Goal: Task Accomplishment & Management: Use online tool/utility

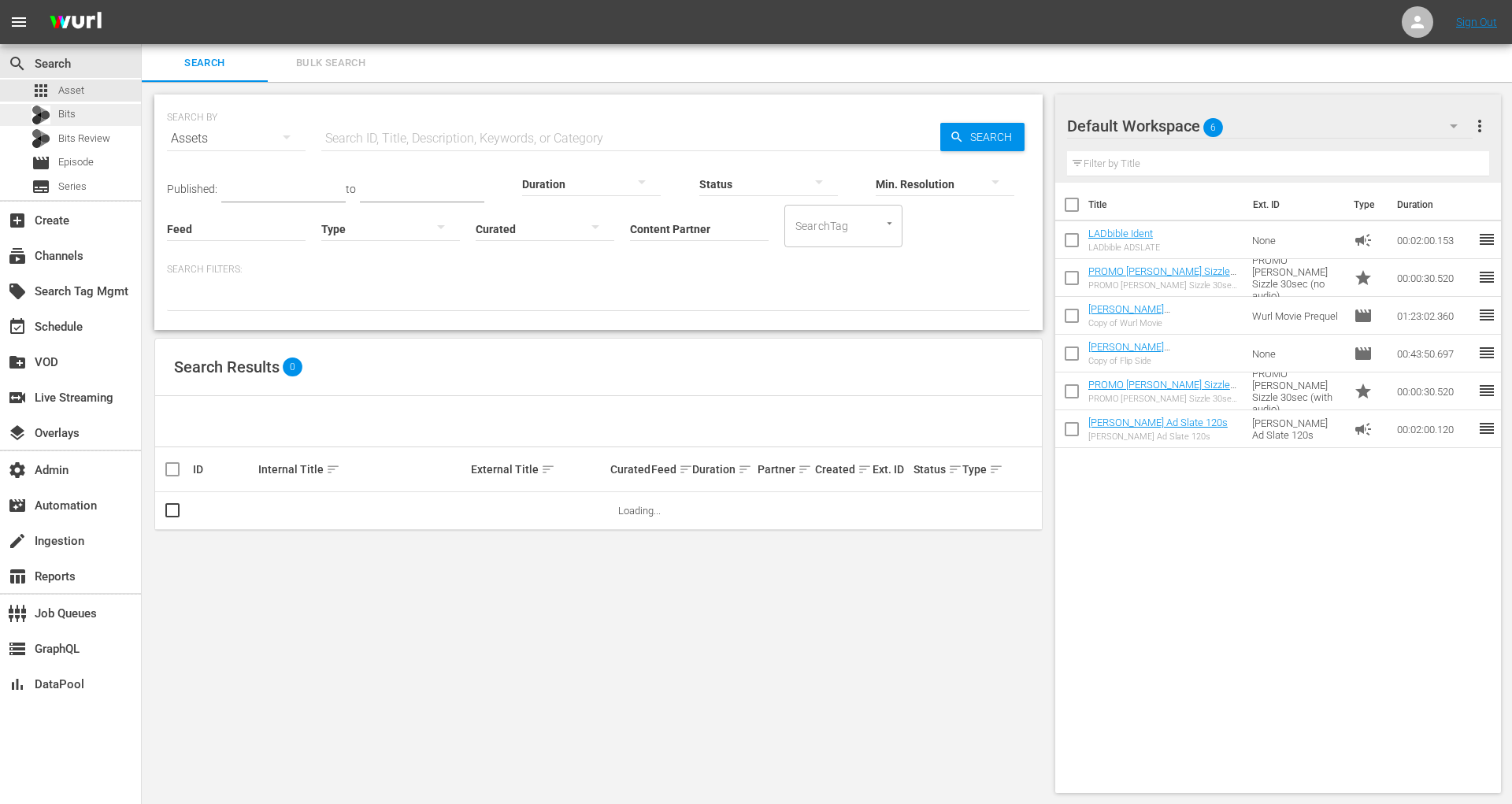
click at [79, 120] on div "Bits" at bounding box center [70, 115] width 141 height 22
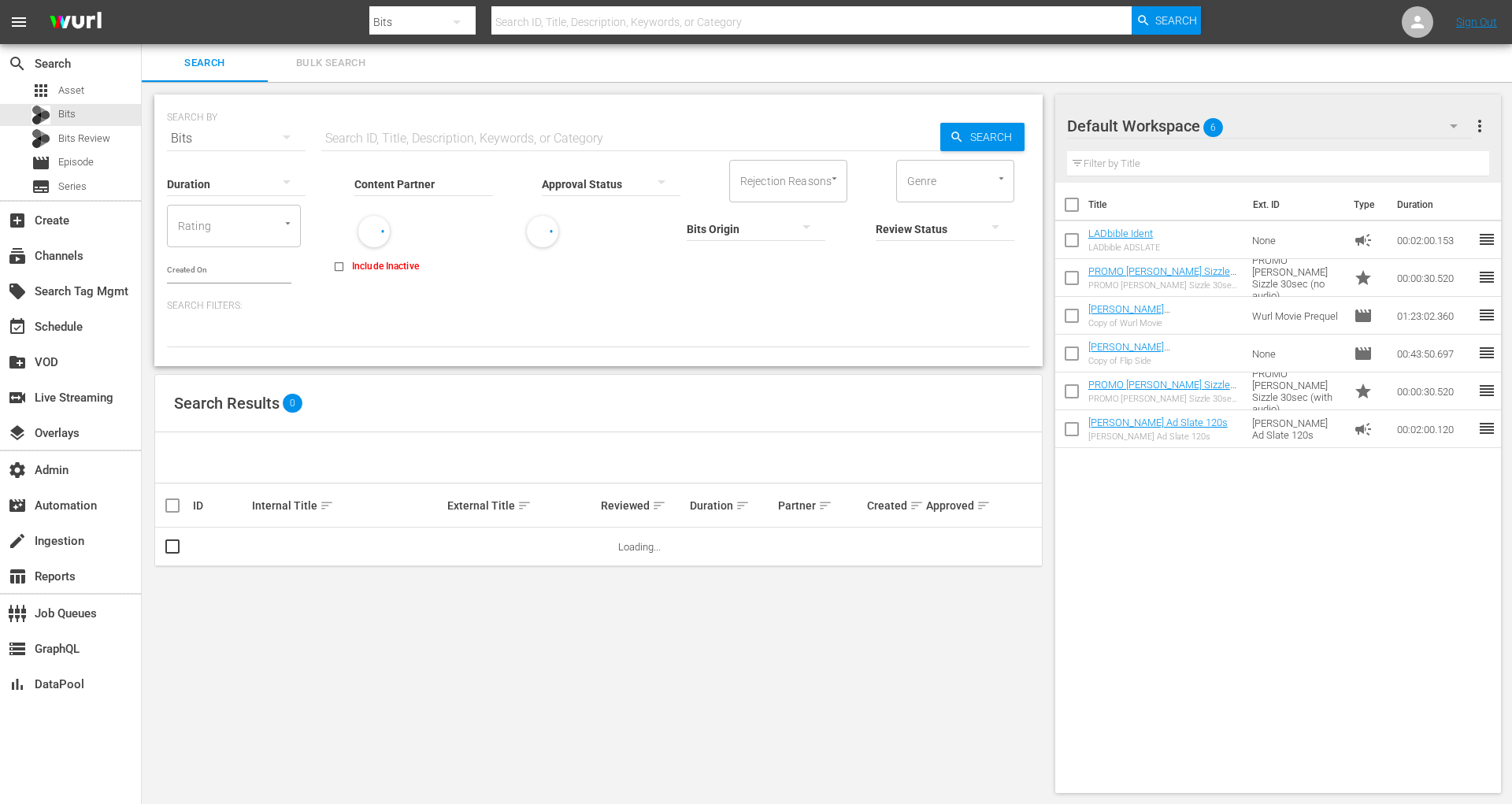
click at [406, 179] on input "Content Partner" at bounding box center [424, 185] width 139 height 57
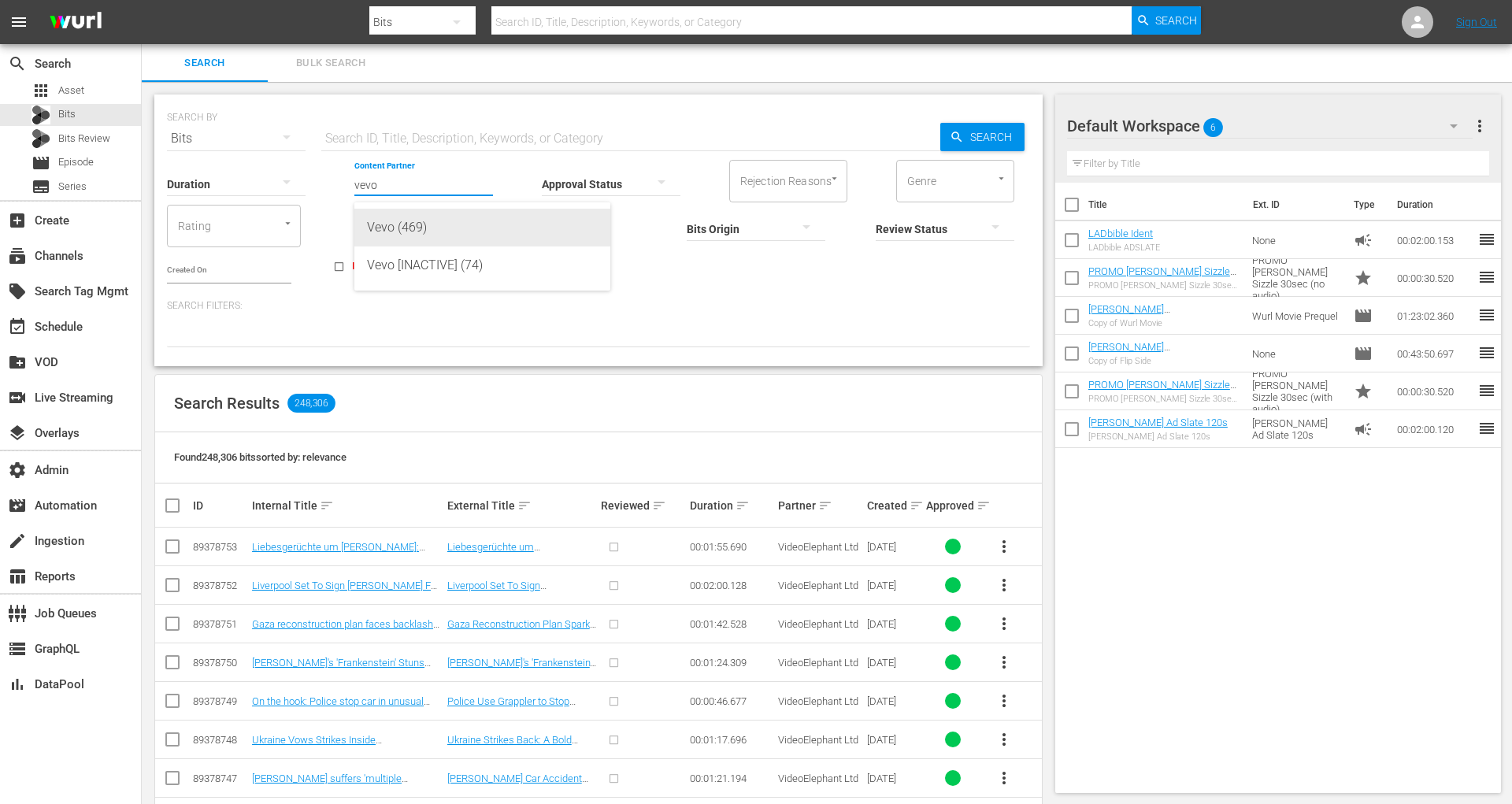
click at [470, 216] on div "Vevo (469)" at bounding box center [483, 228] width 231 height 38
type input "Vevo (469)"
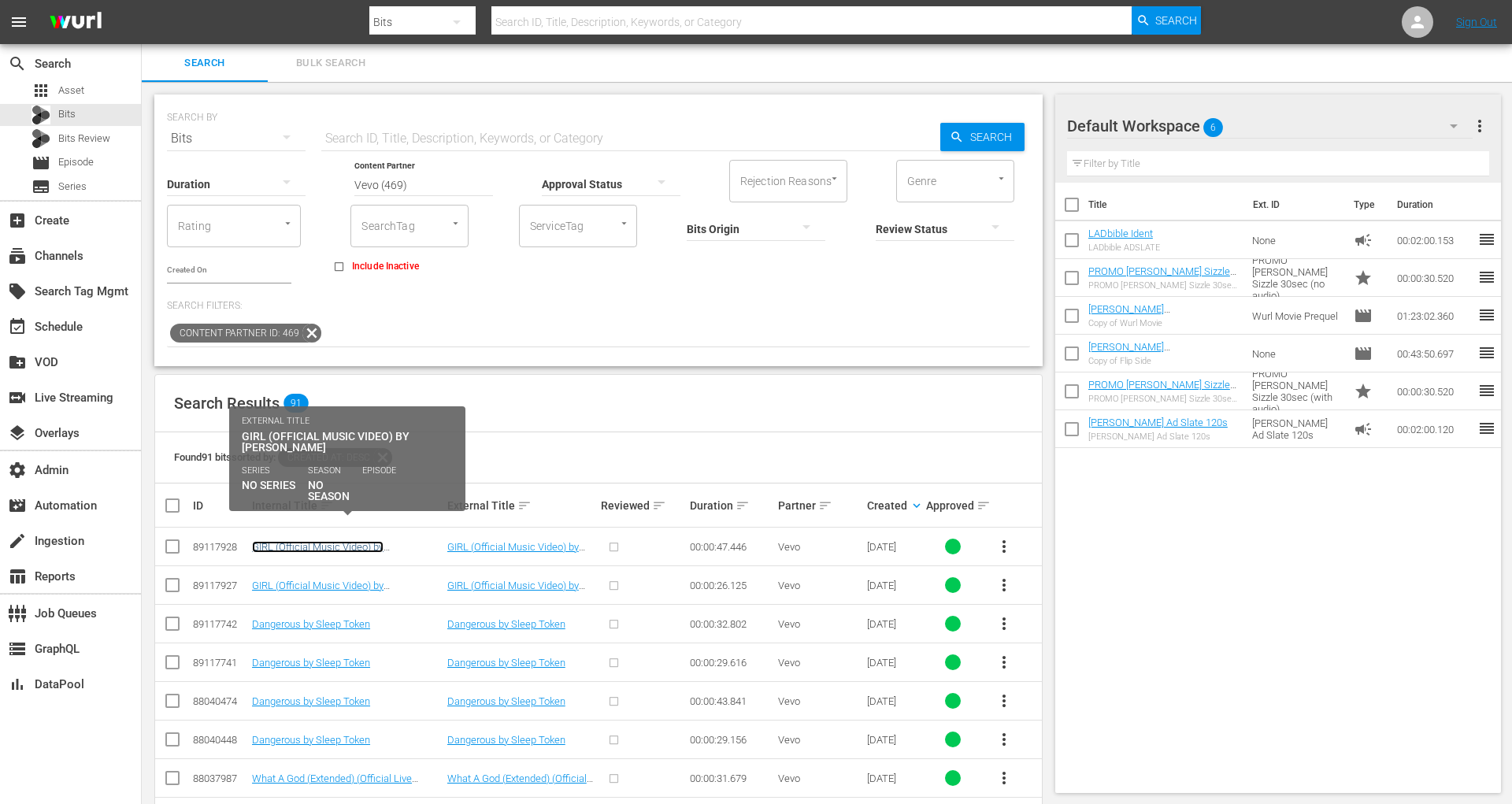
click at [331, 541] on link "GIRL (Official Music Video) by Maren Morris" at bounding box center [317, 552] width 132 height 23
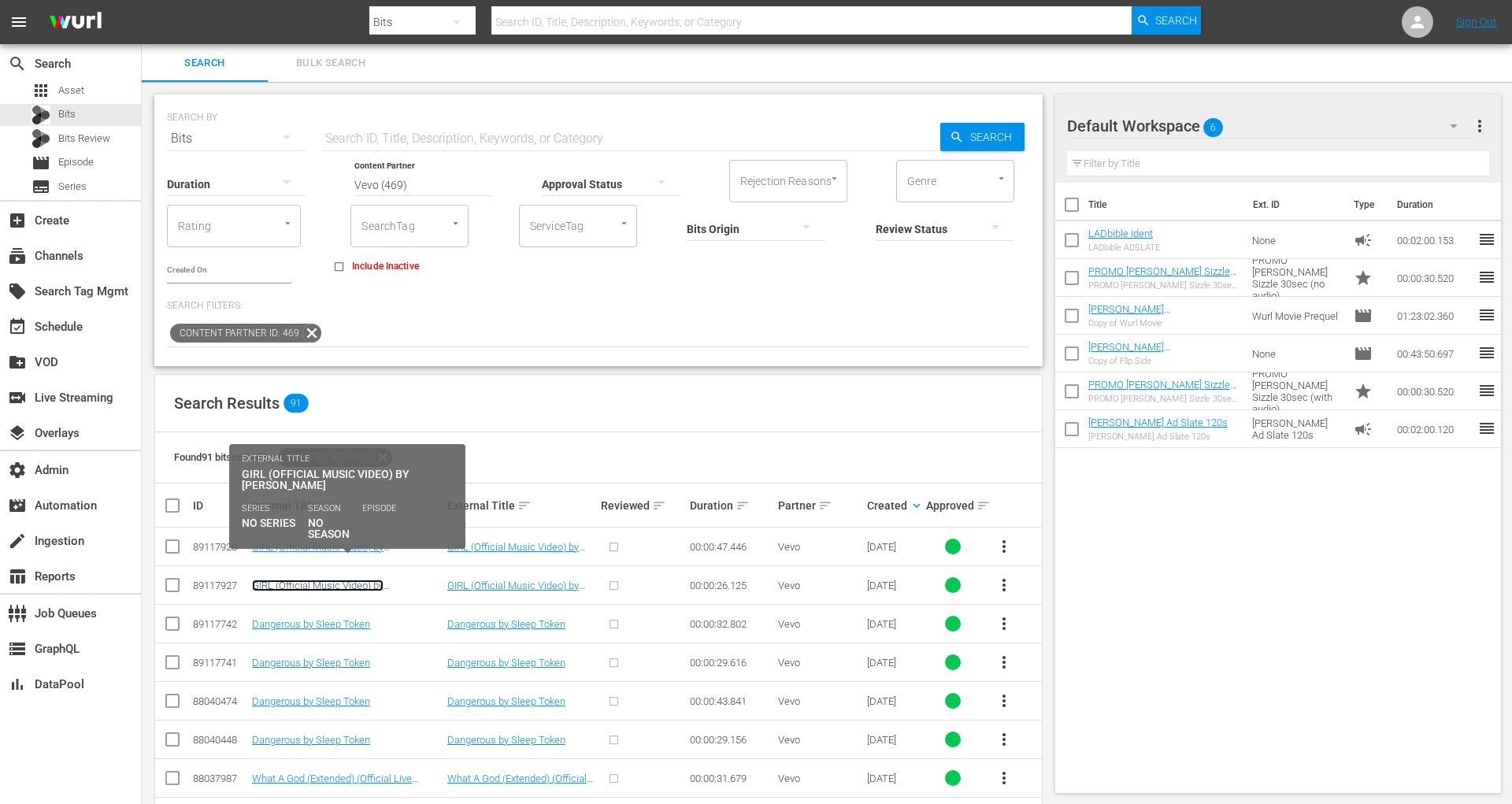
click at [329, 580] on link "GIRL (Official Music Video) by Maren Morris" at bounding box center [317, 591] width 132 height 23
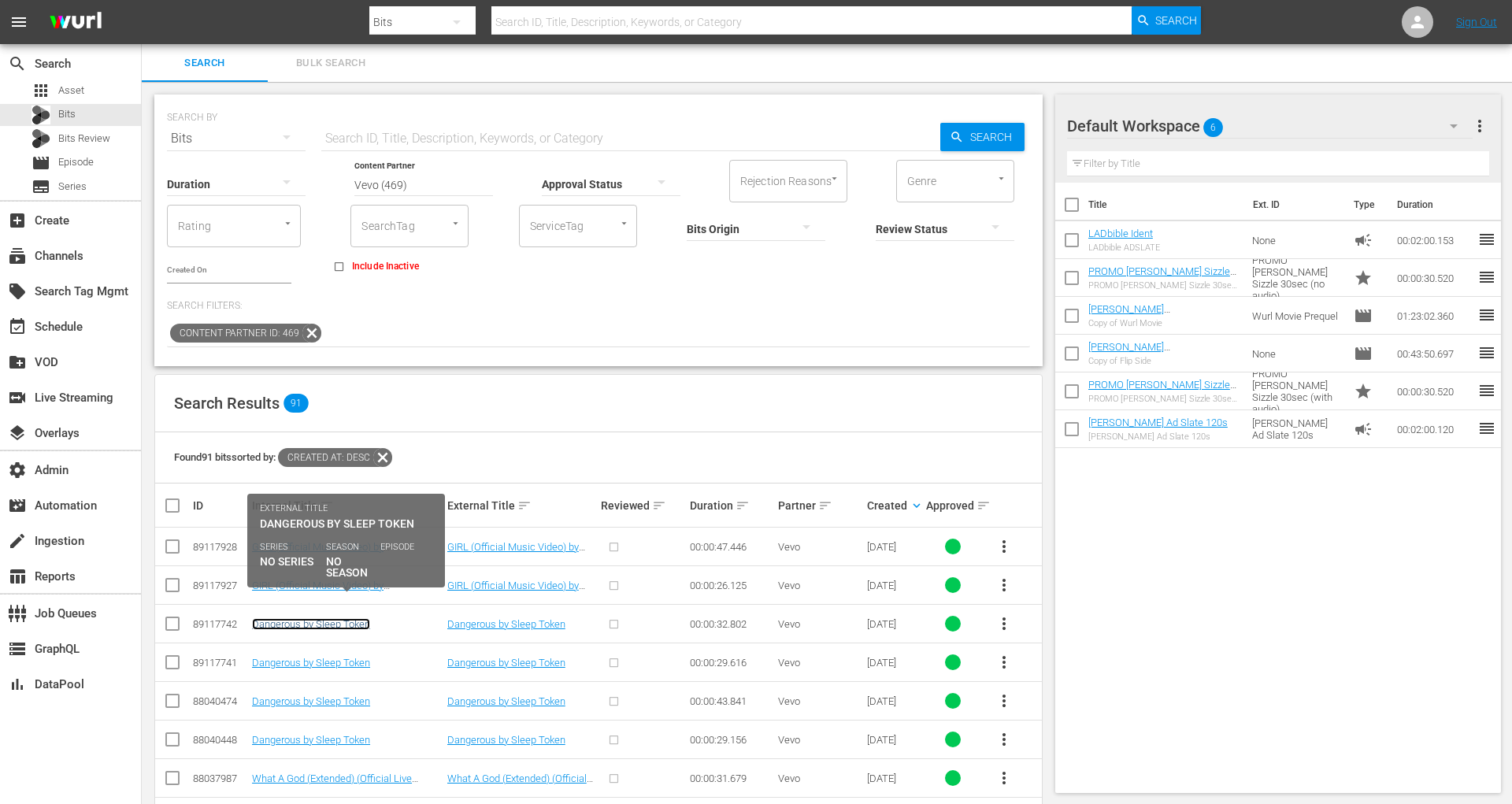
click at [322, 618] on link "Dangerous by Sleep Token" at bounding box center [311, 624] width 118 height 12
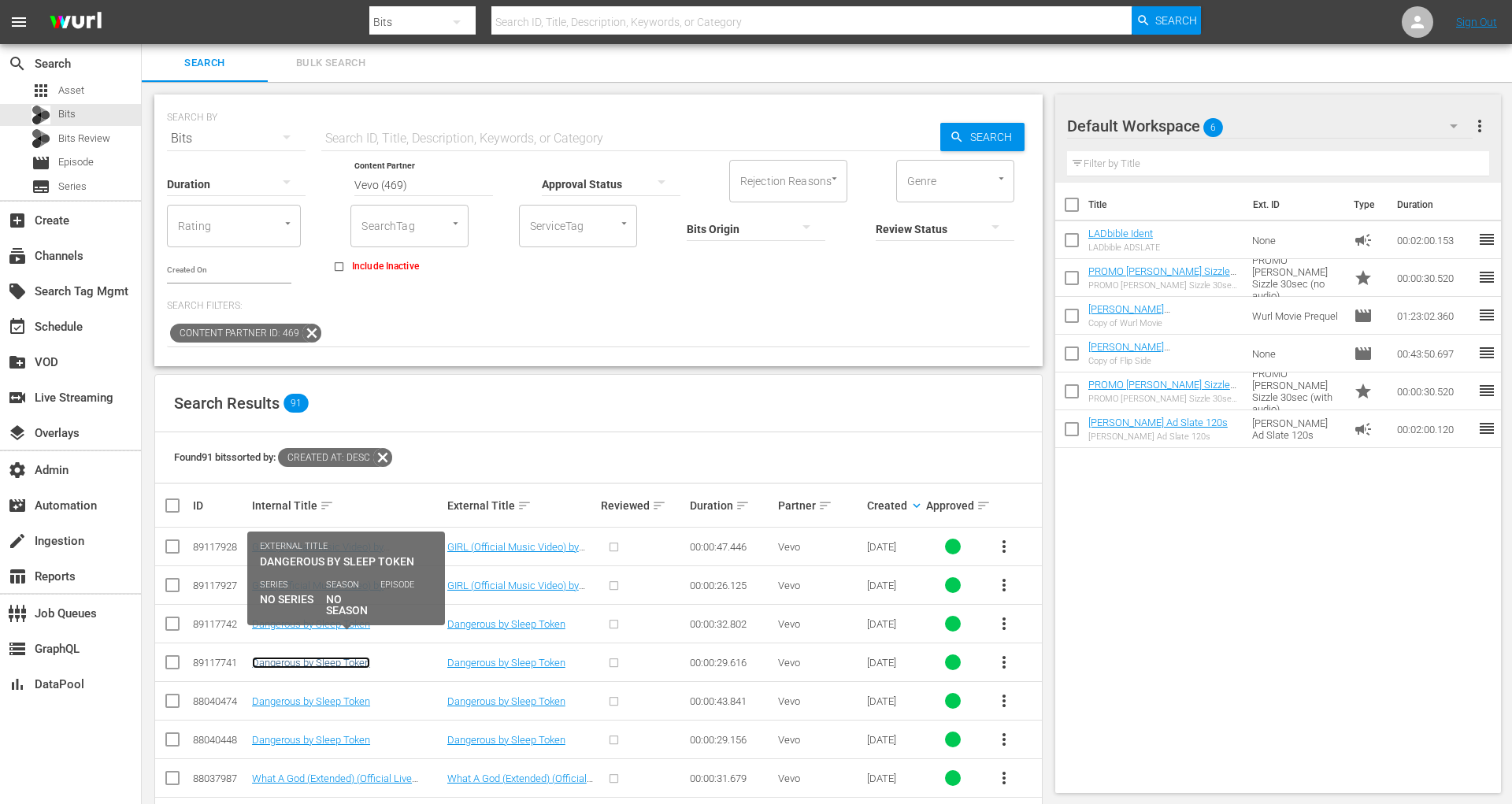
click at [320, 657] on link "Dangerous by Sleep Token" at bounding box center [311, 663] width 118 height 12
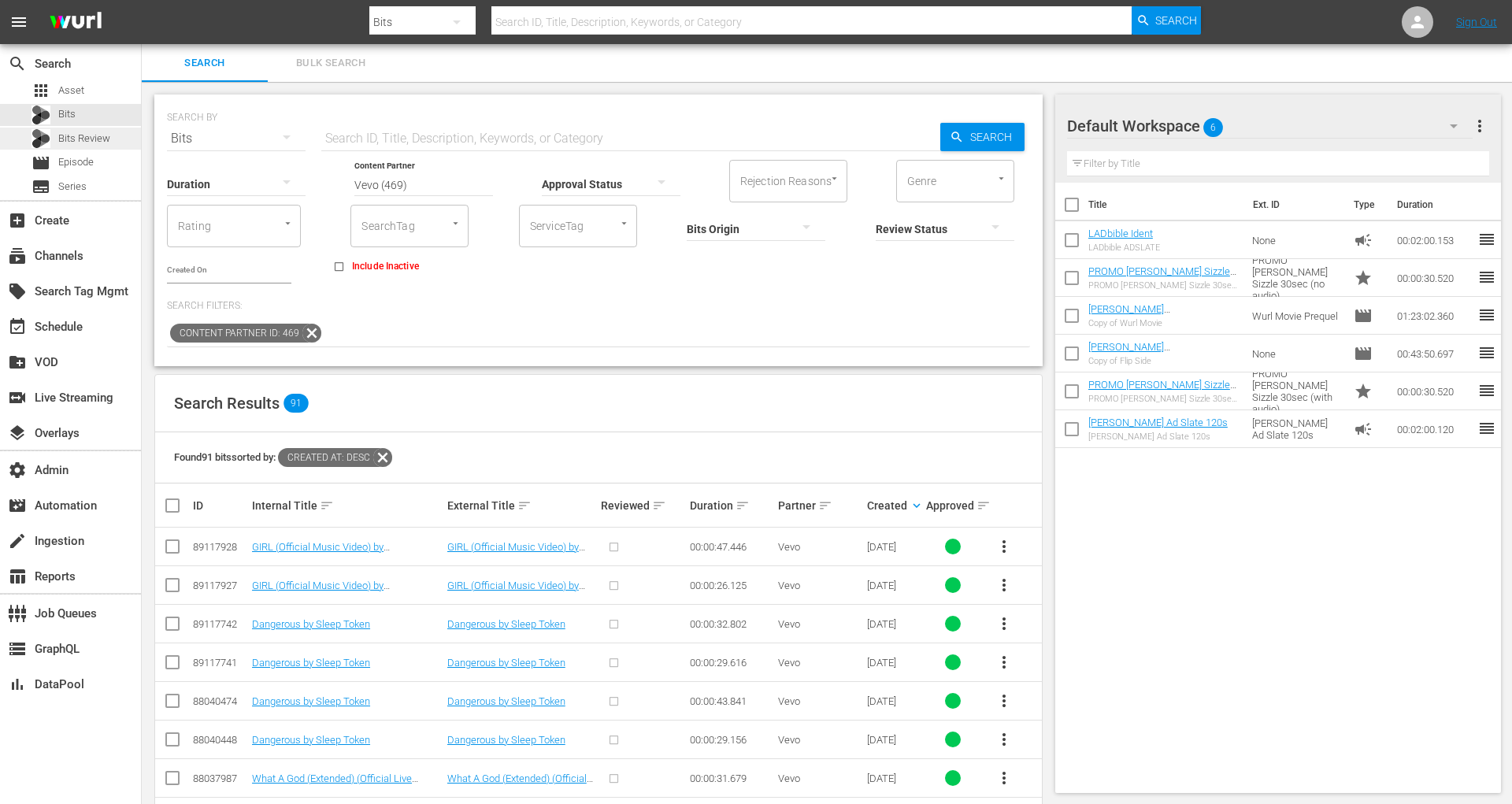
click at [114, 139] on div "Bits Review" at bounding box center [70, 138] width 141 height 22
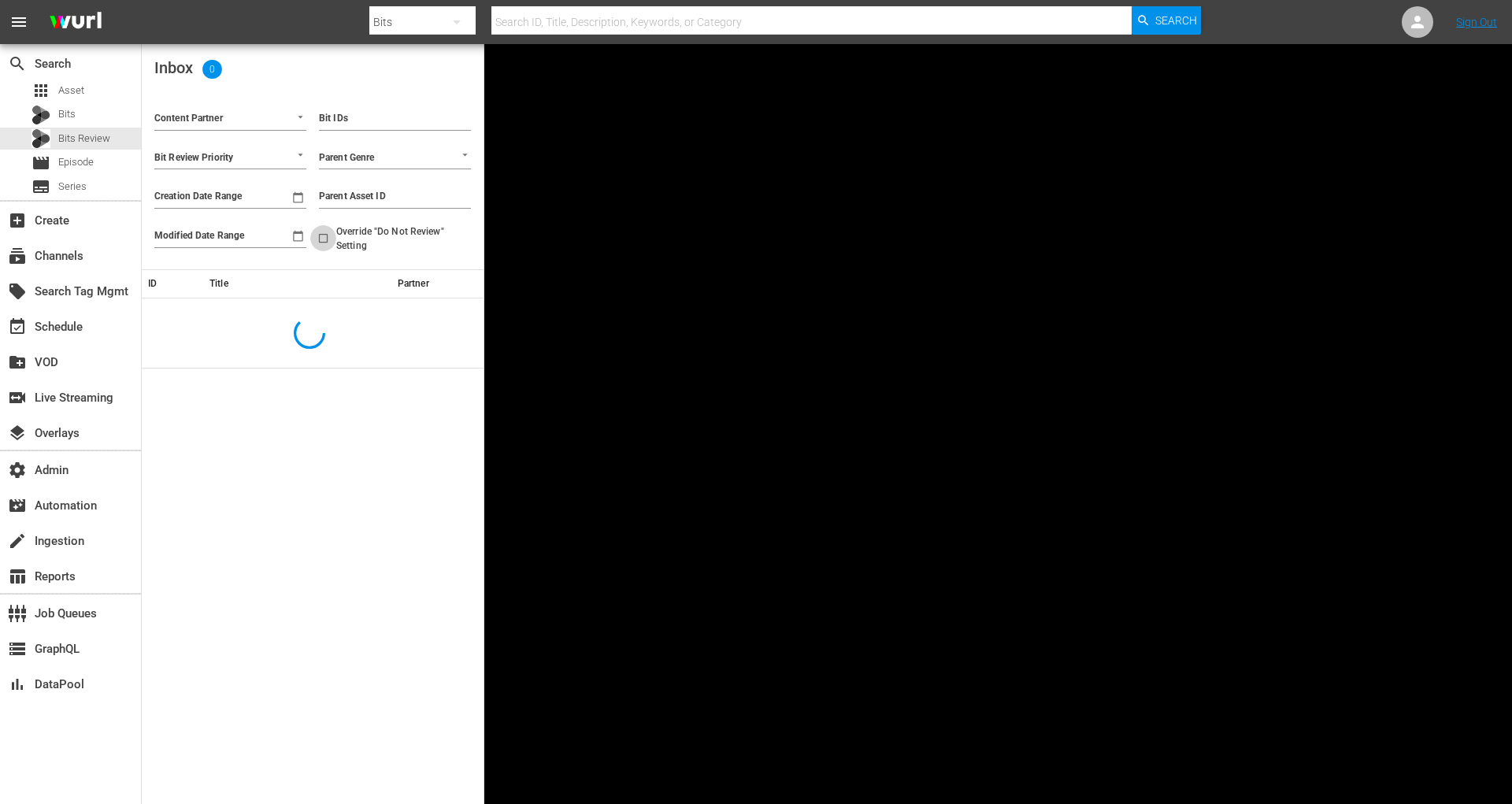
click at [320, 235] on input "Override "Do Not Review" Setting" at bounding box center [323, 241] width 26 height 26
checkbox input "true"
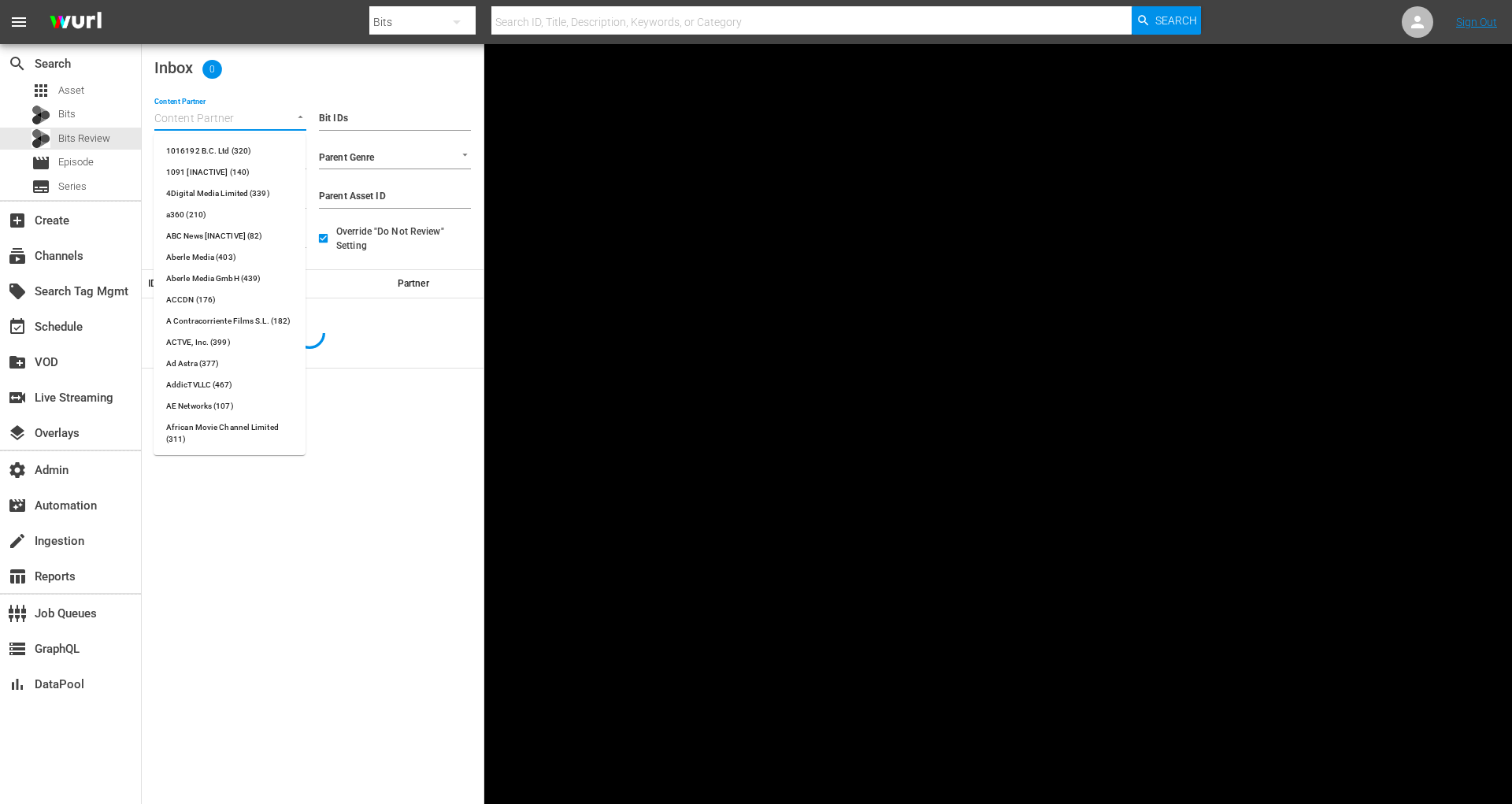
click at [224, 123] on input "Content Partner" at bounding box center [208, 119] width 108 height 20
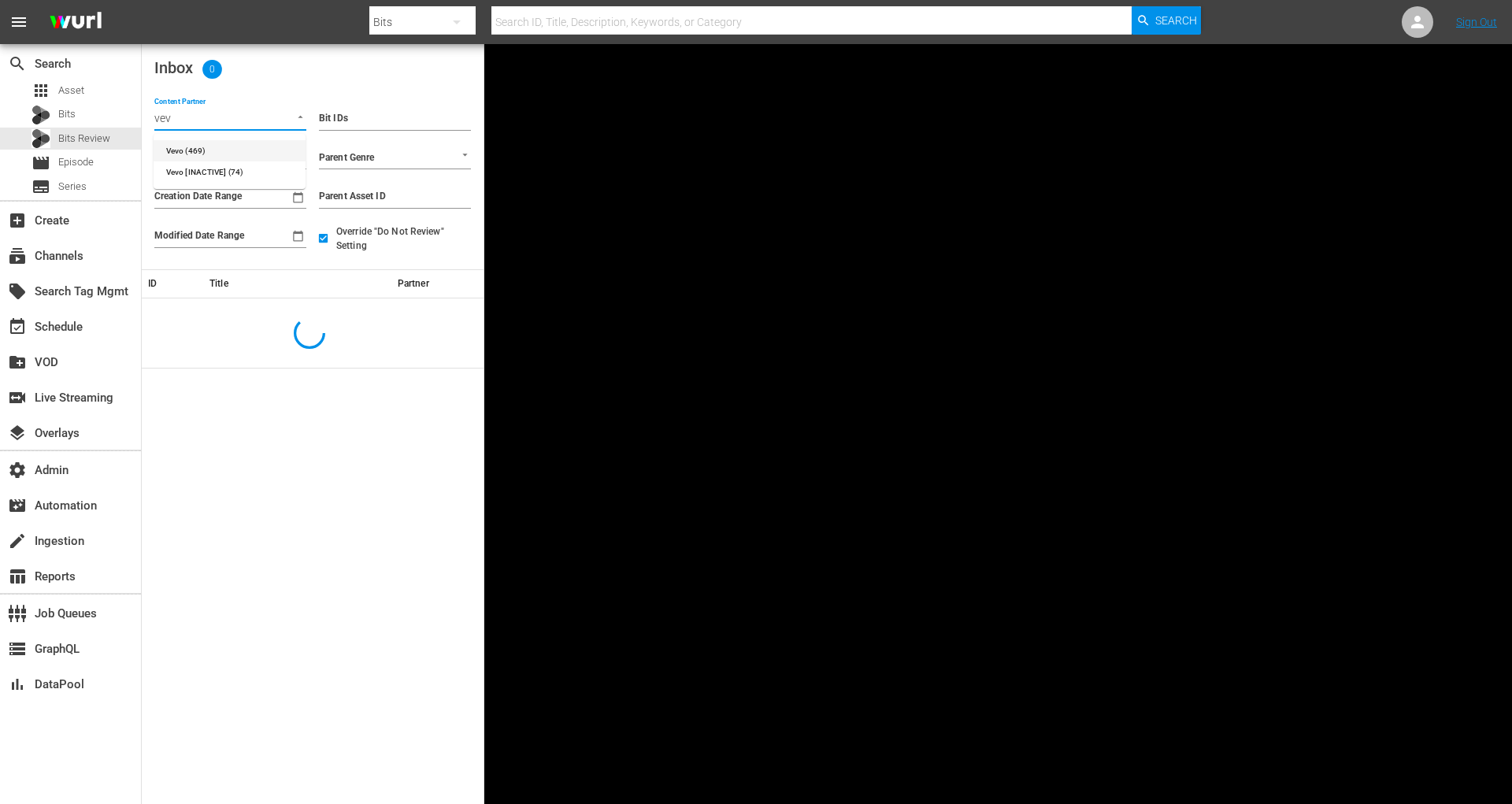
click at [228, 140] on li "Vevo (469)" at bounding box center [229, 151] width 152 height 21
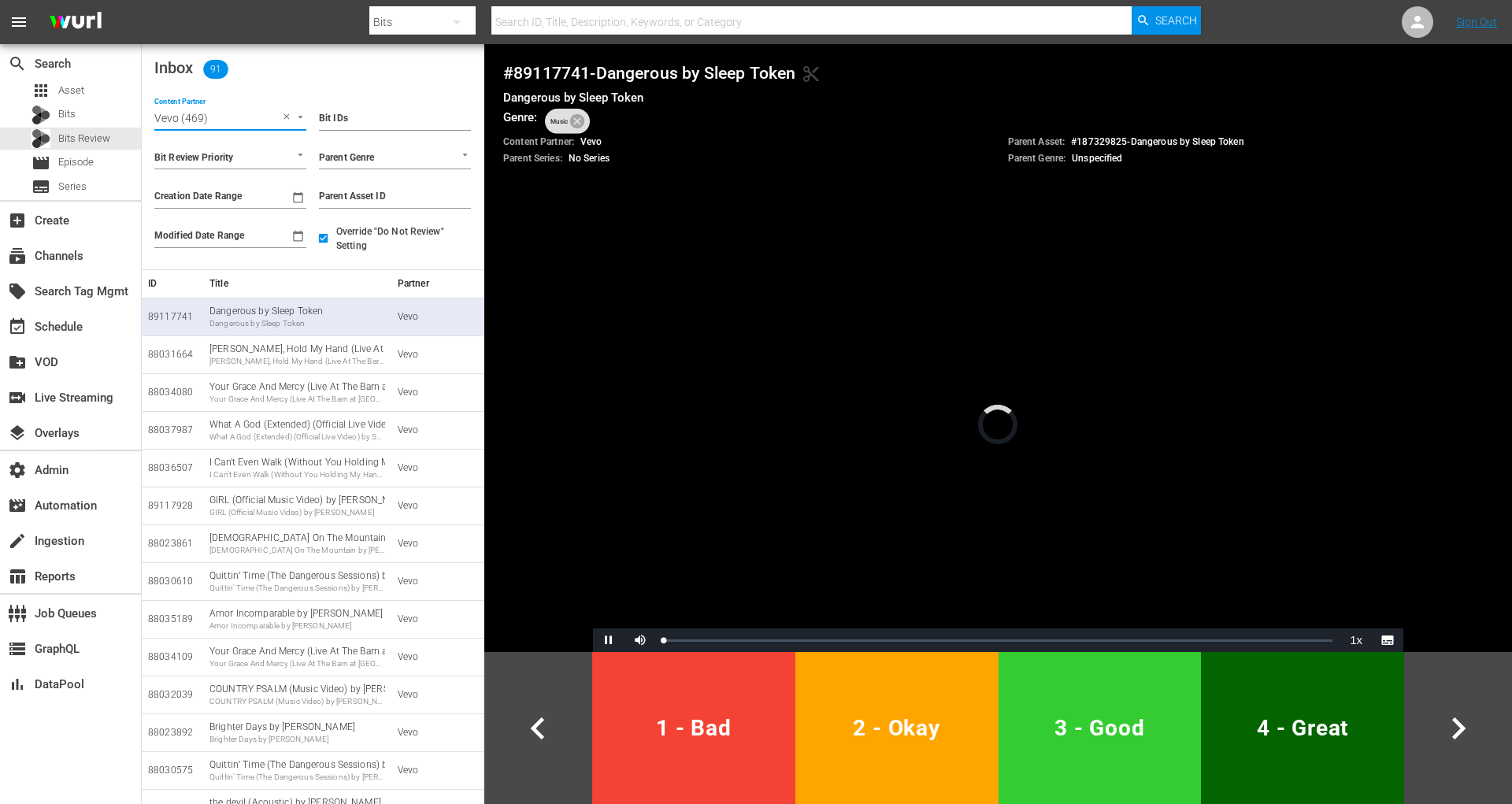
type input "Vevo (469)"
click at [236, 196] on input "Creation Date Range" at bounding box center [219, 196] width 129 height 23
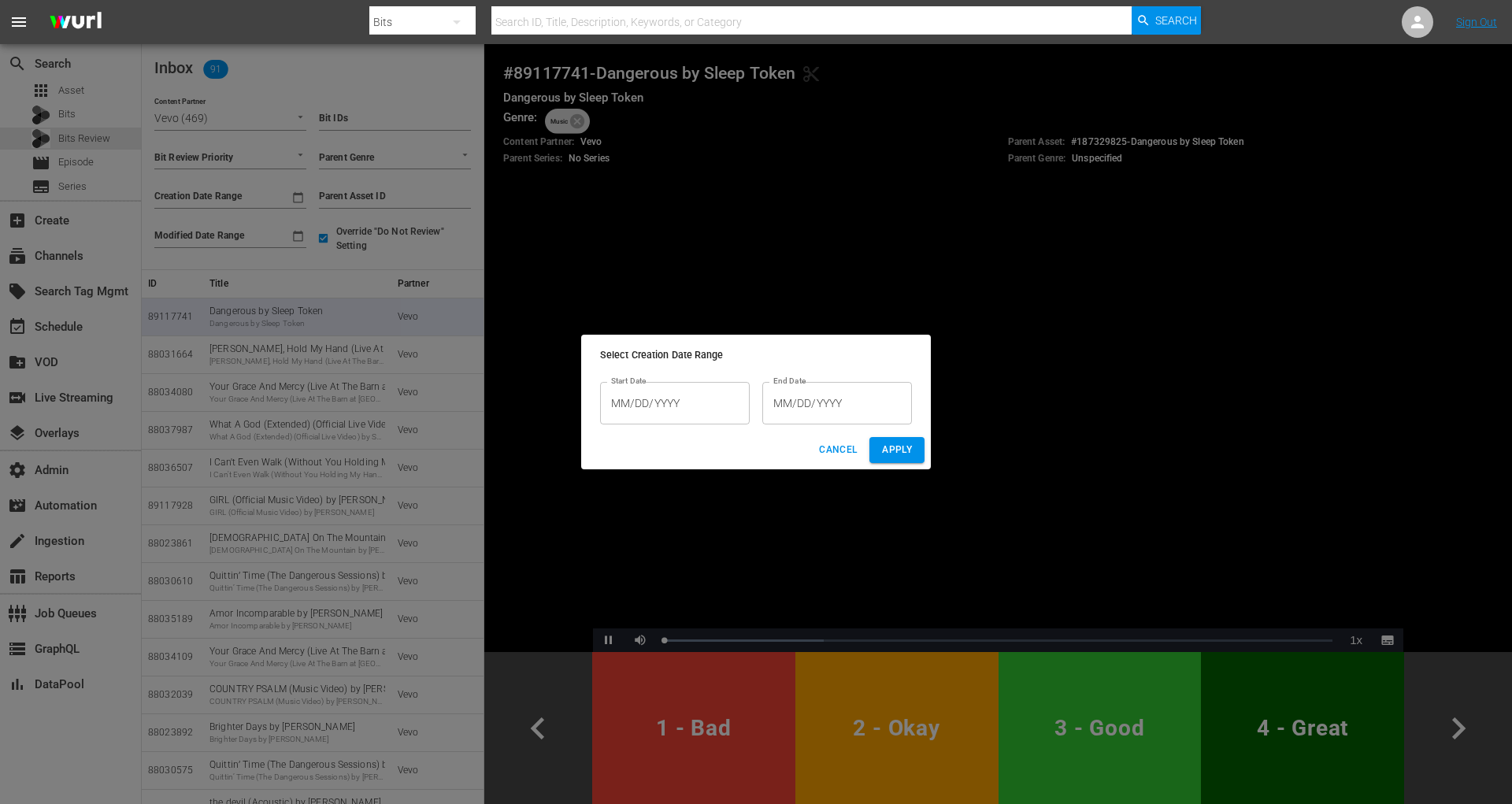
click at [659, 406] on input "MM/DD/YYYY" at bounding box center [675, 403] width 149 height 43
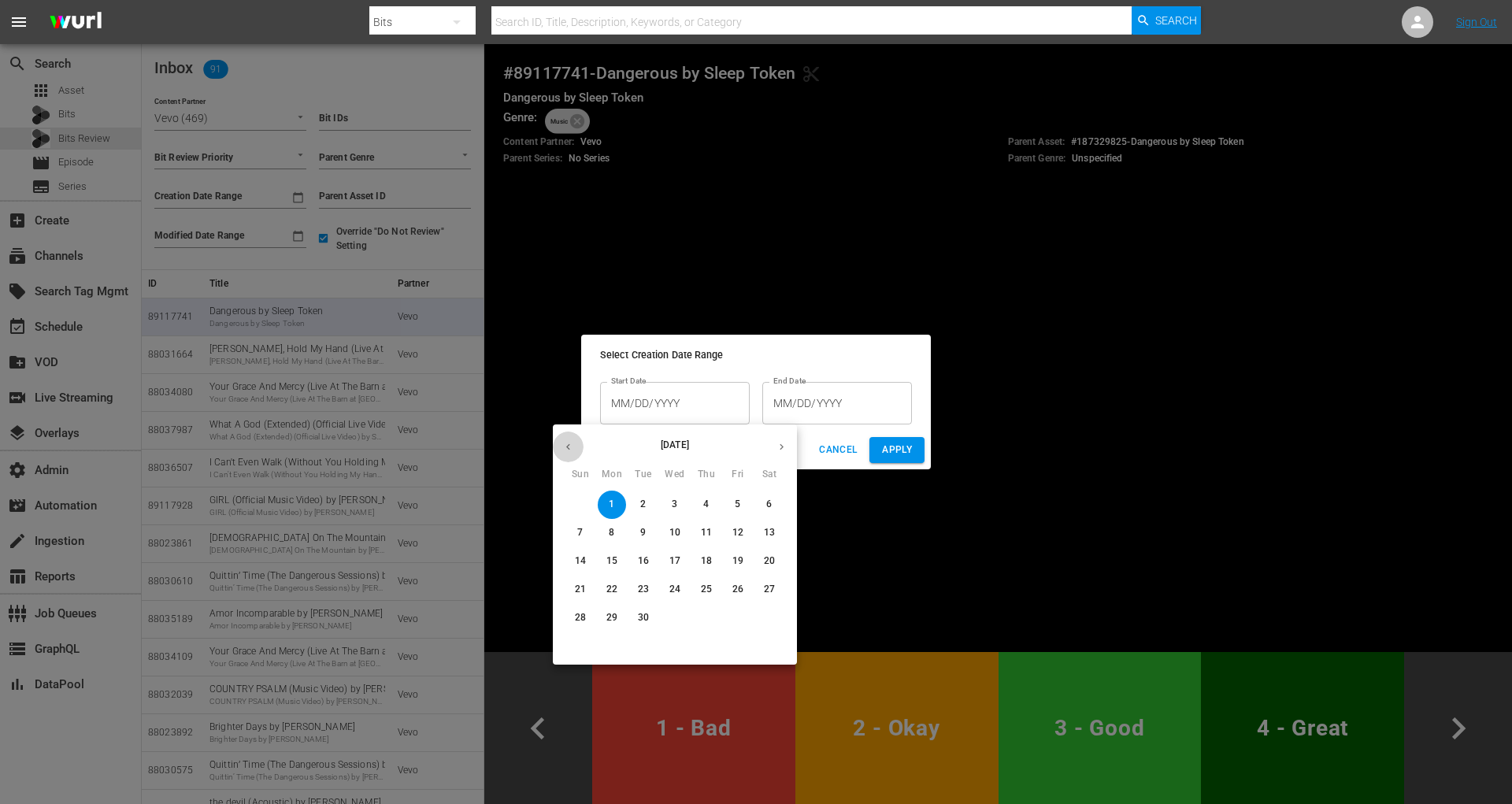
click at [570, 445] on icon "button" at bounding box center [568, 446] width 12 height 12
click at [619, 612] on span "28" at bounding box center [612, 618] width 28 height 14
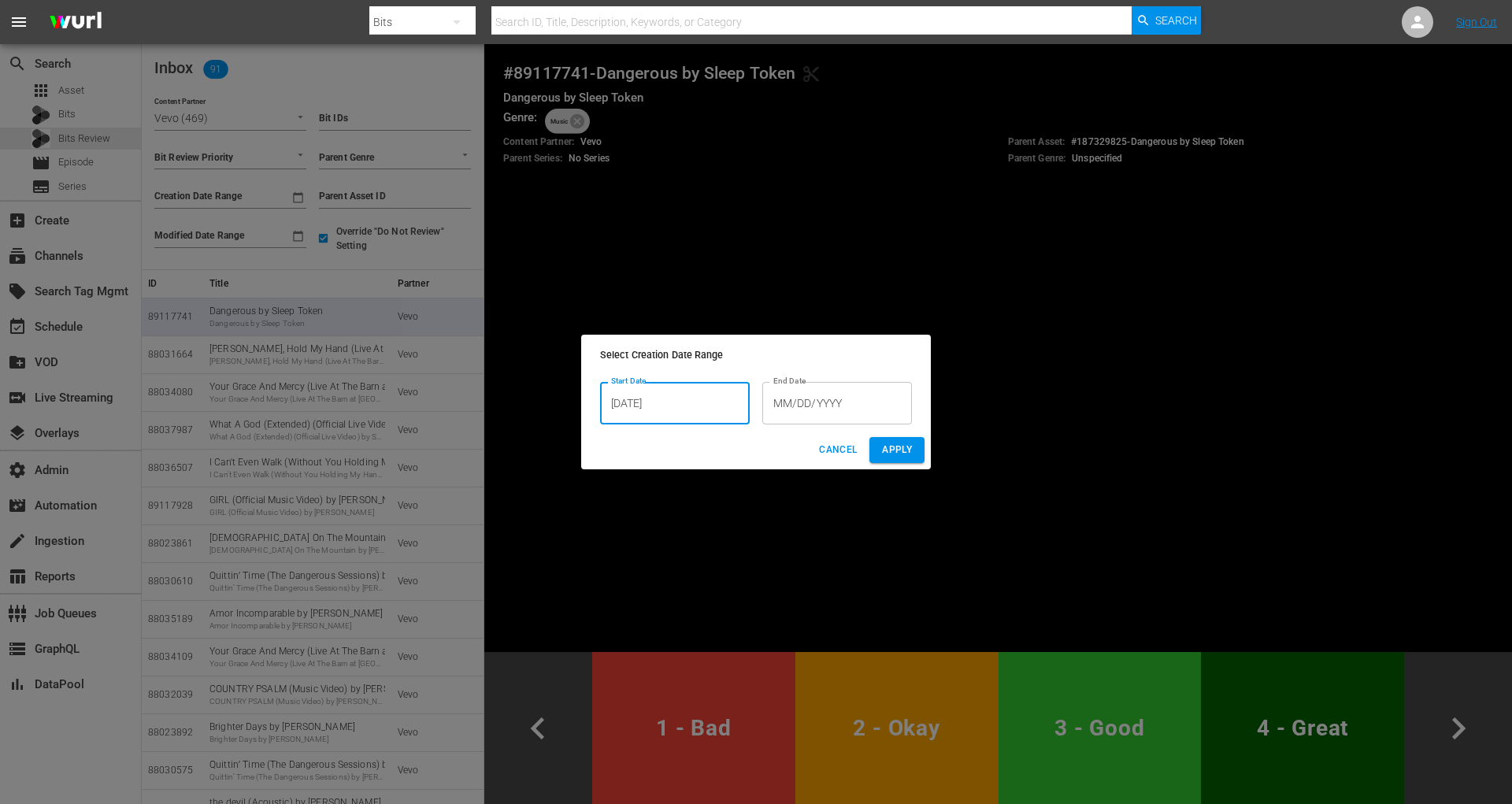
click at [689, 415] on input "07/28/2025" at bounding box center [675, 403] width 149 height 43
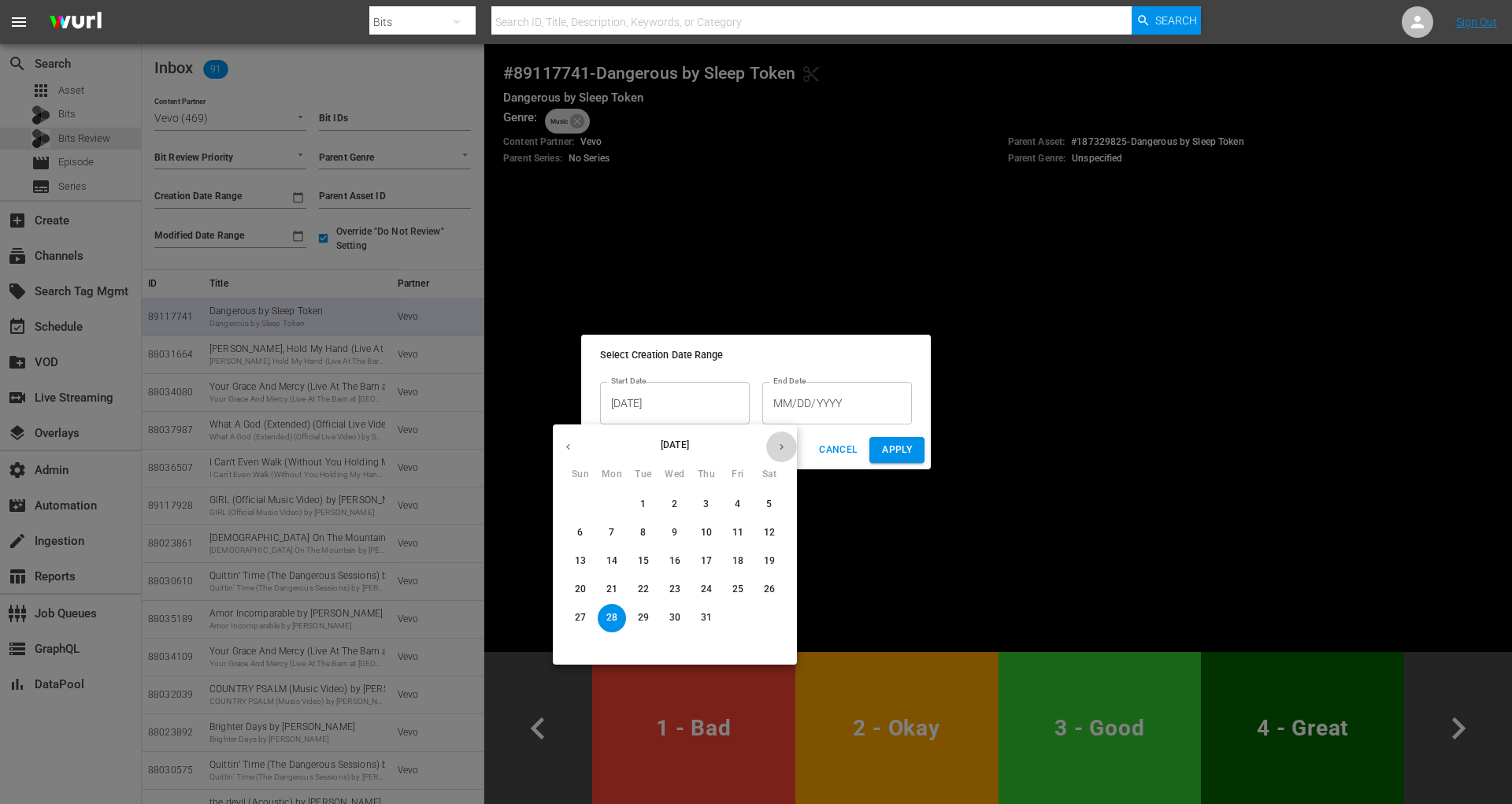
click at [779, 444] on icon "button" at bounding box center [781, 446] width 12 height 12
click at [700, 610] on button "28" at bounding box center [706, 618] width 28 height 28
type input "08/28/2025"
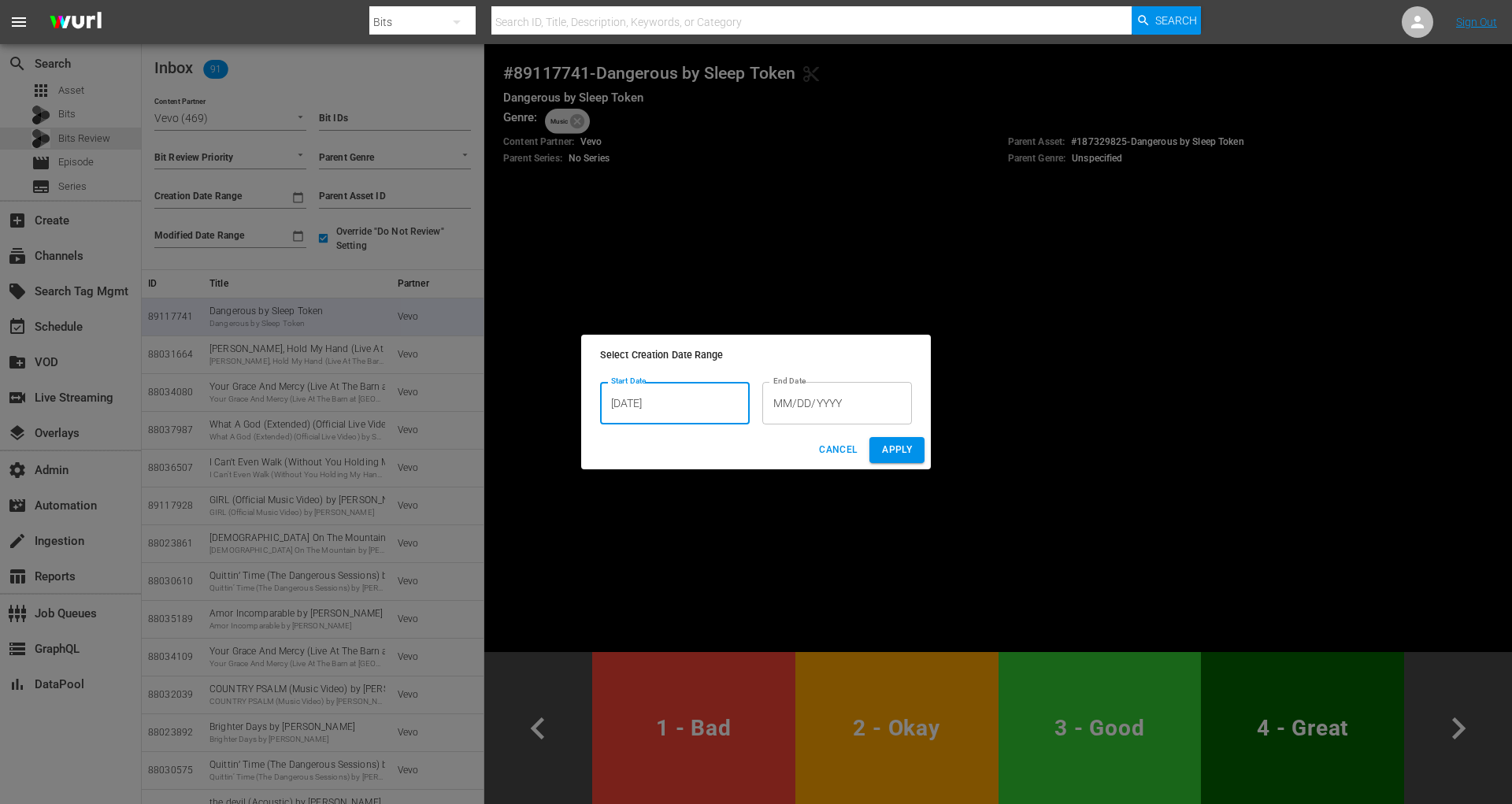
click at [801, 413] on input "MM/DD/YYYY" at bounding box center [837, 403] width 149 height 43
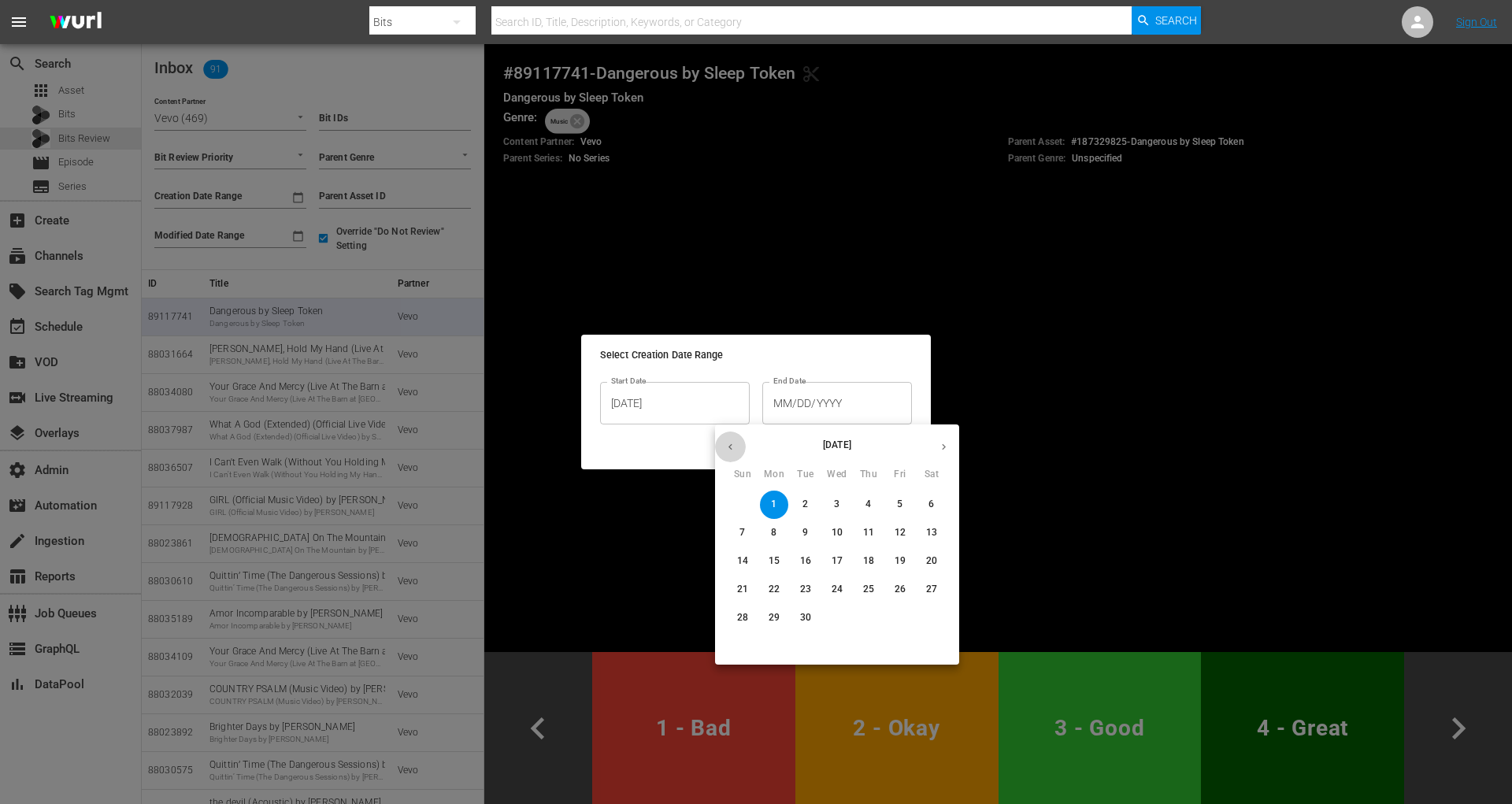
click at [731, 447] on icon "button" at bounding box center [731, 447] width 4 height 6
click at [739, 648] on p "31" at bounding box center [743, 646] width 11 height 14
type input "08/31/2025"
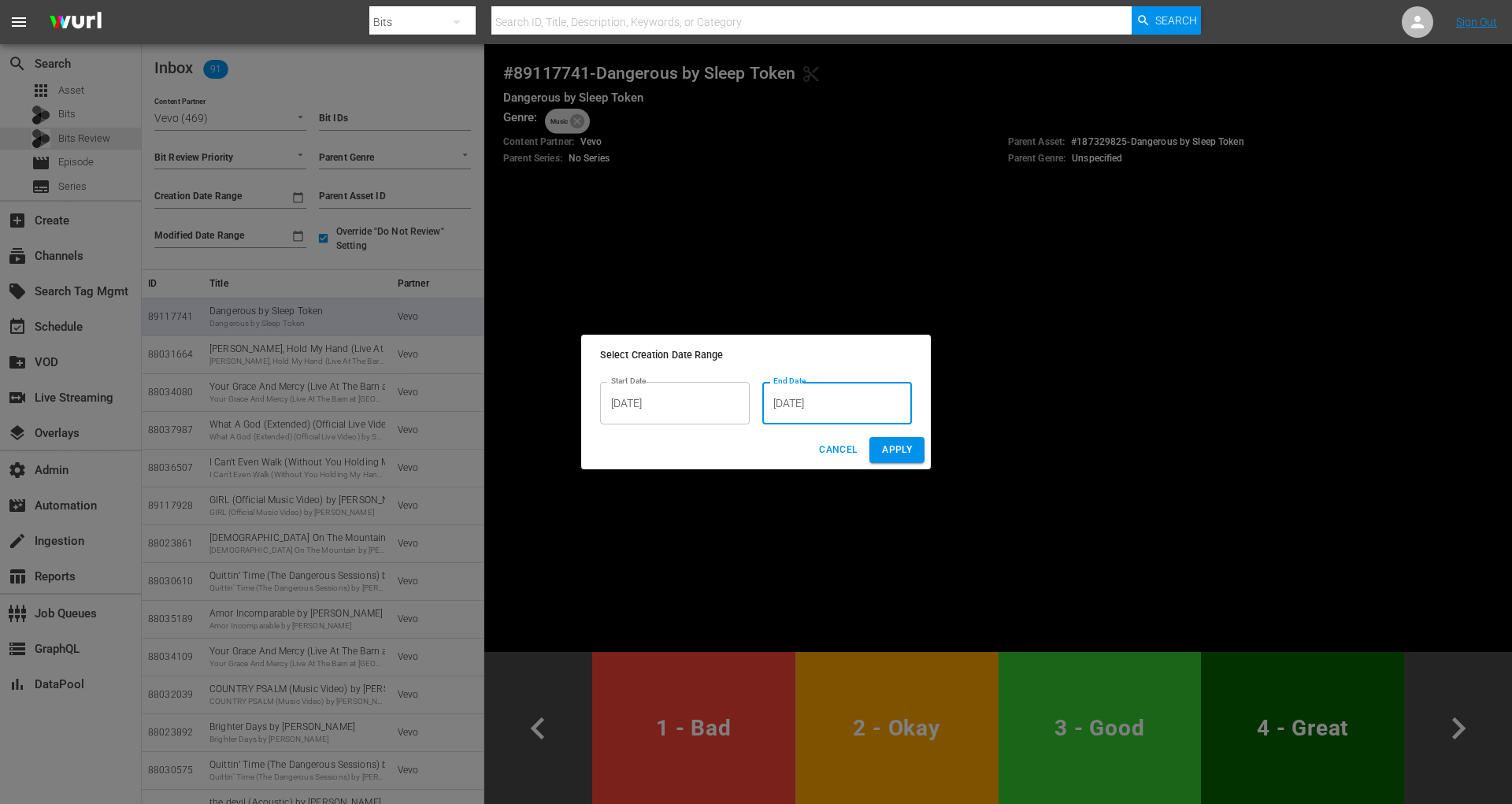
click at [886, 444] on span "Apply" at bounding box center [897, 450] width 30 height 16
type input "08/28/2025 - 08/31/2025"
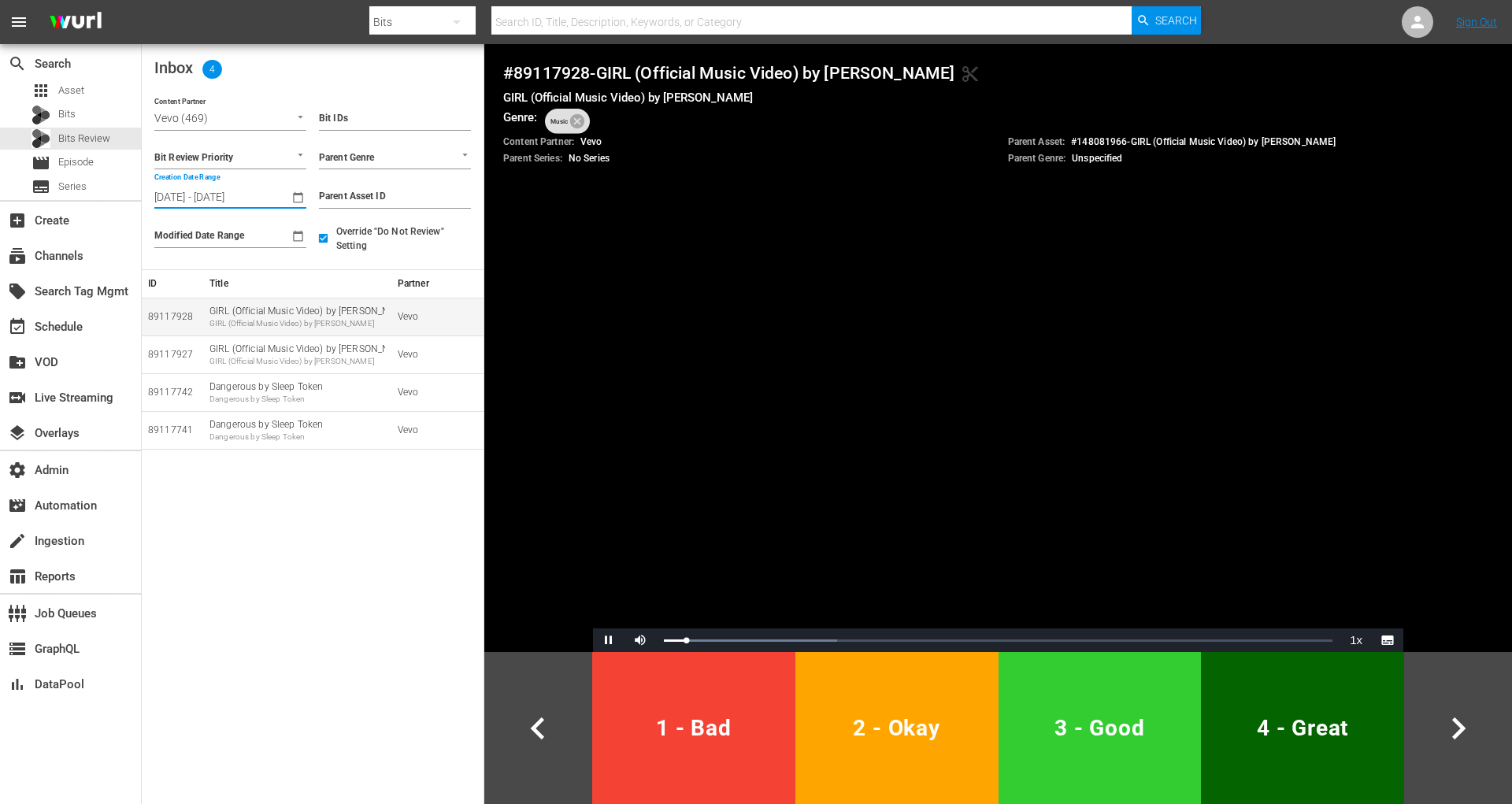
click at [341, 325] on div "GIRL (Official Music Video) by Maren Morris" at bounding box center [298, 324] width 176 height 11
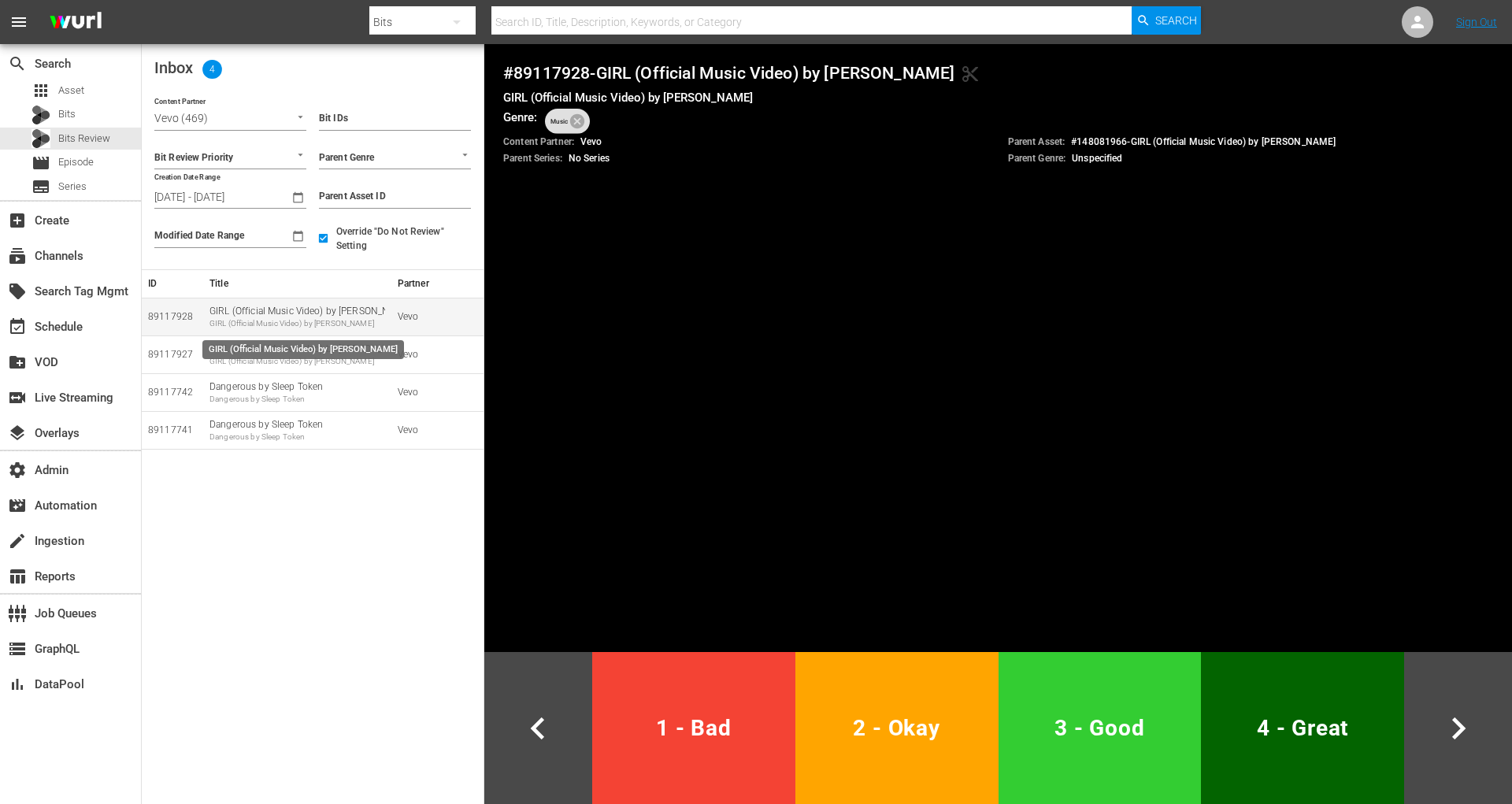
click at [341, 325] on div "GIRL (Official Music Video) by Maren Morris" at bounding box center [298, 324] width 176 height 11
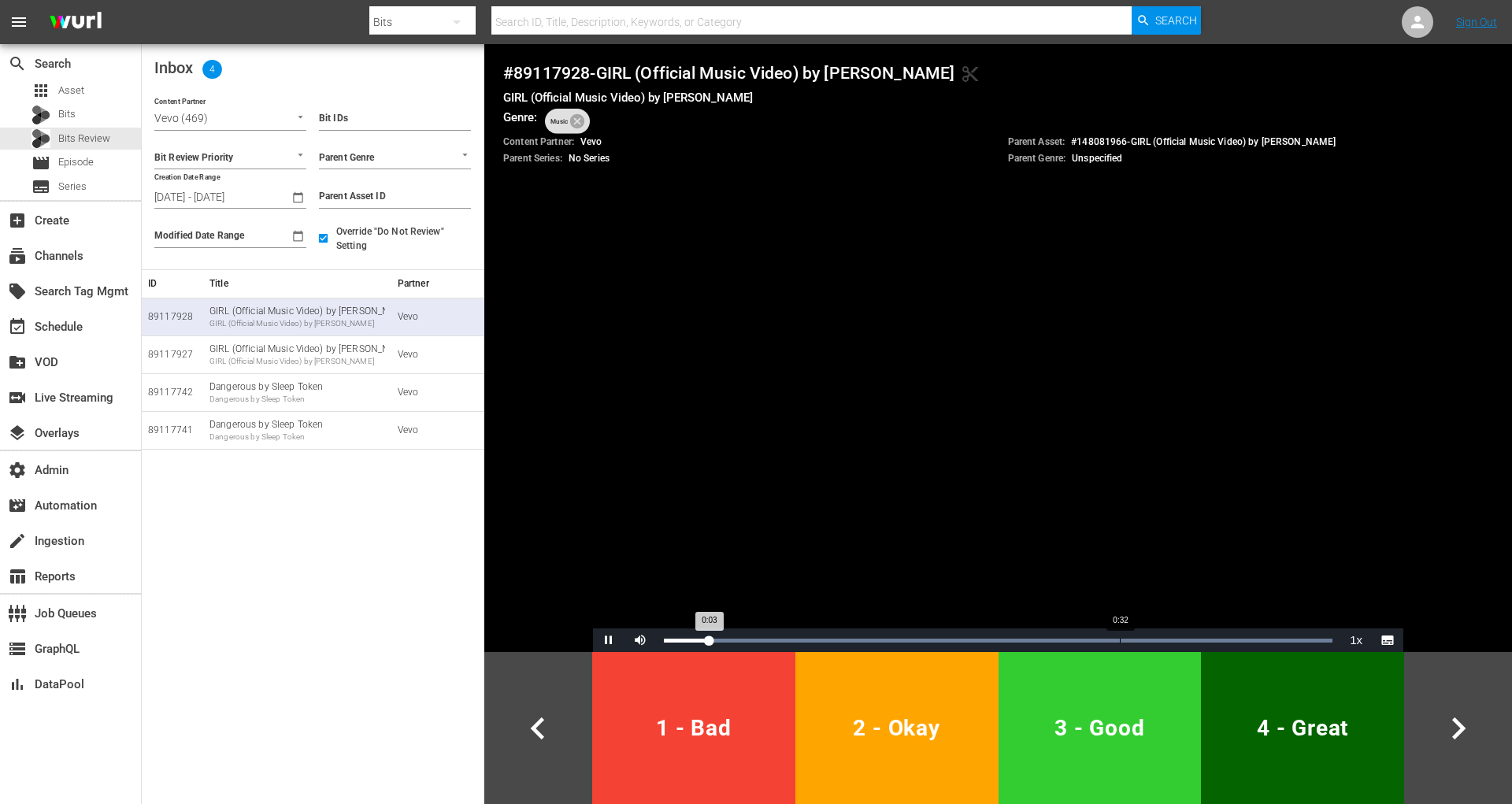
click at [1120, 640] on div "Loaded : 100.00% 0:32 0:03" at bounding box center [999, 640] width 668 height 4
click at [315, 352] on div "GIRL (Official Music Video) by Maren Morris GIRL (Official Music Video) by Mare…" at bounding box center [298, 354] width 176 height 24
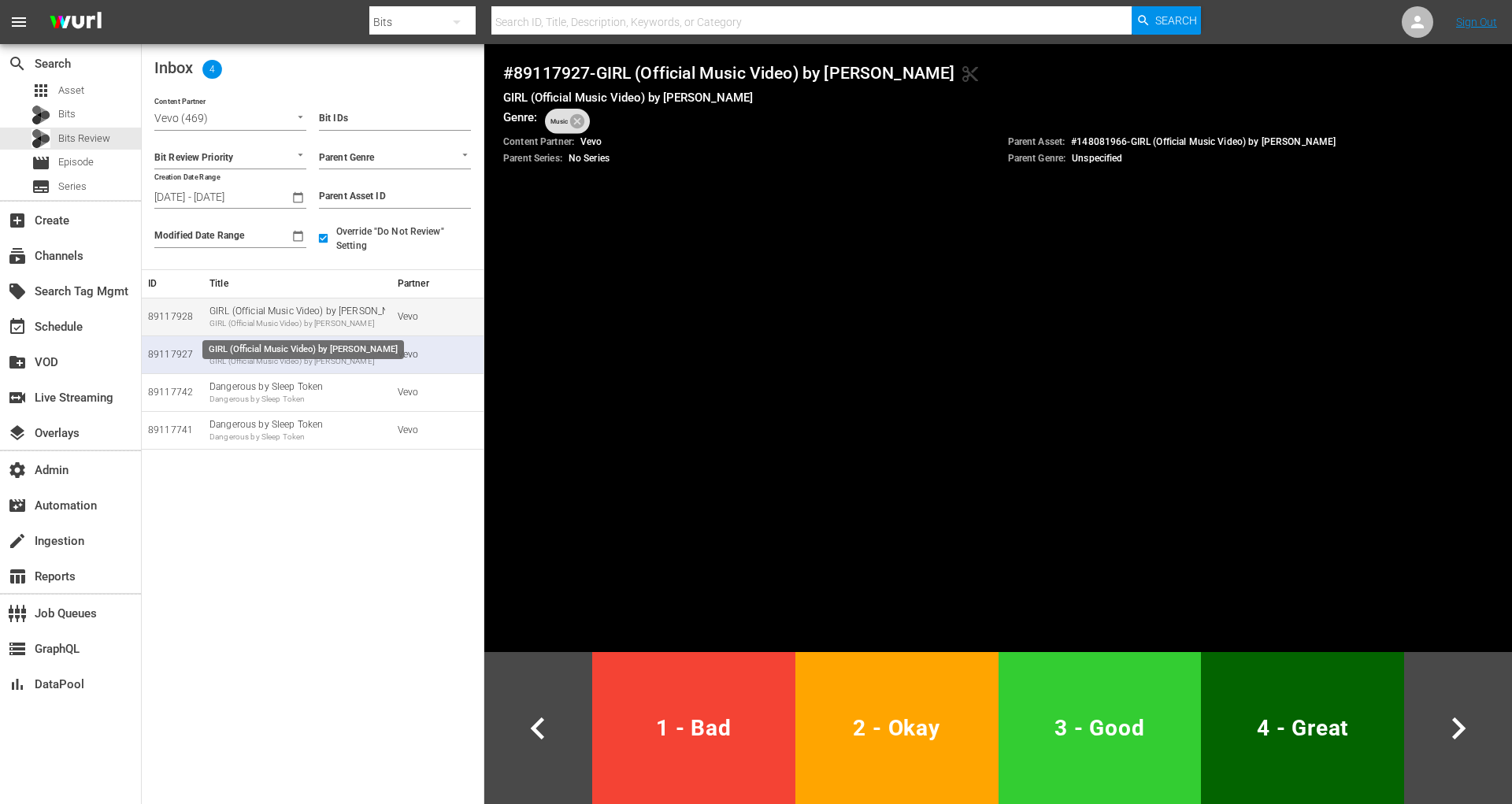
click at [244, 312] on div "GIRL (Official Music Video) by Maren Morris GIRL (Official Music Video) by Mare…" at bounding box center [298, 317] width 176 height 24
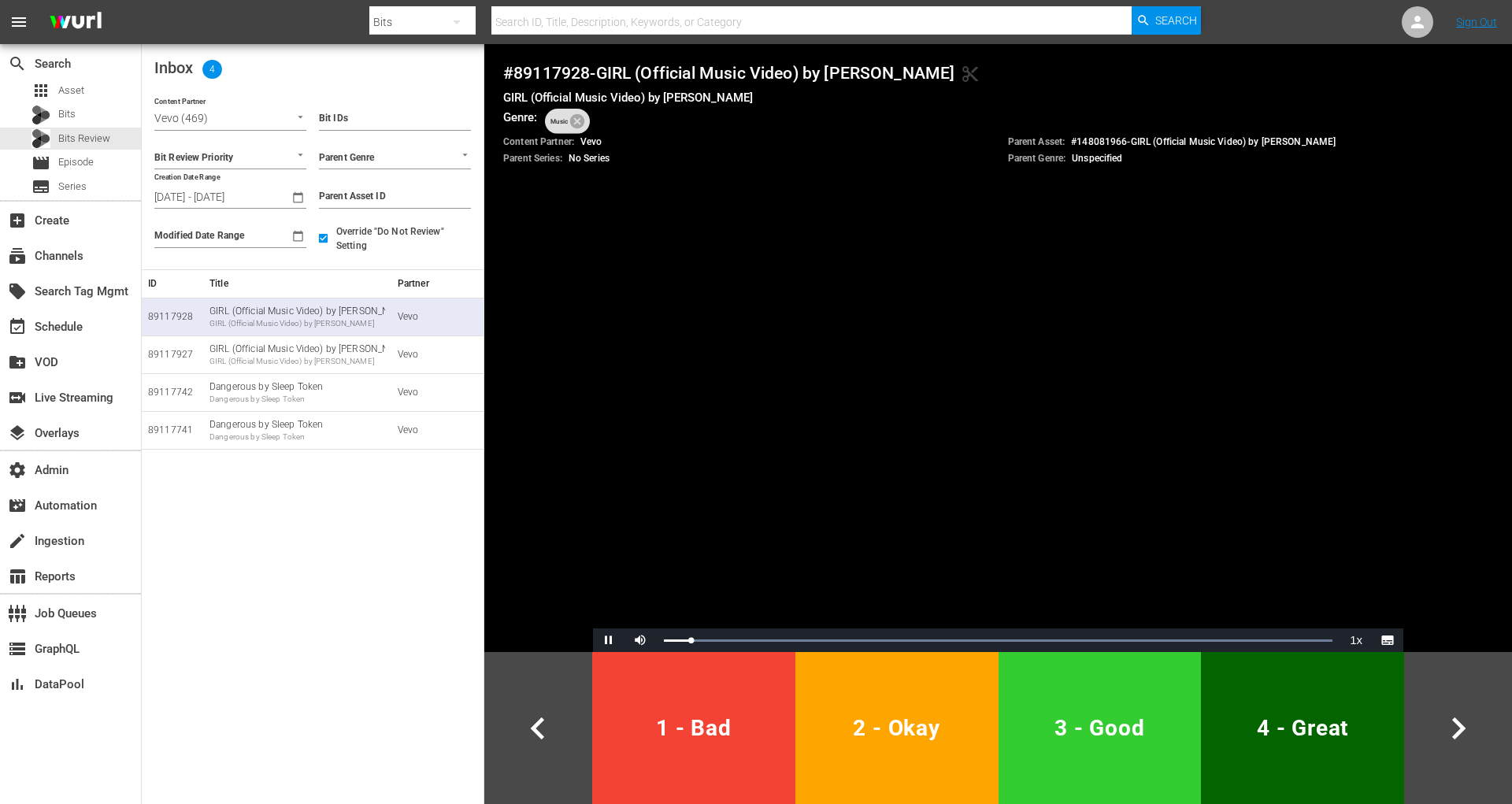
click at [1063, 746] on span "3 - Good" at bounding box center [1100, 728] width 191 height 39
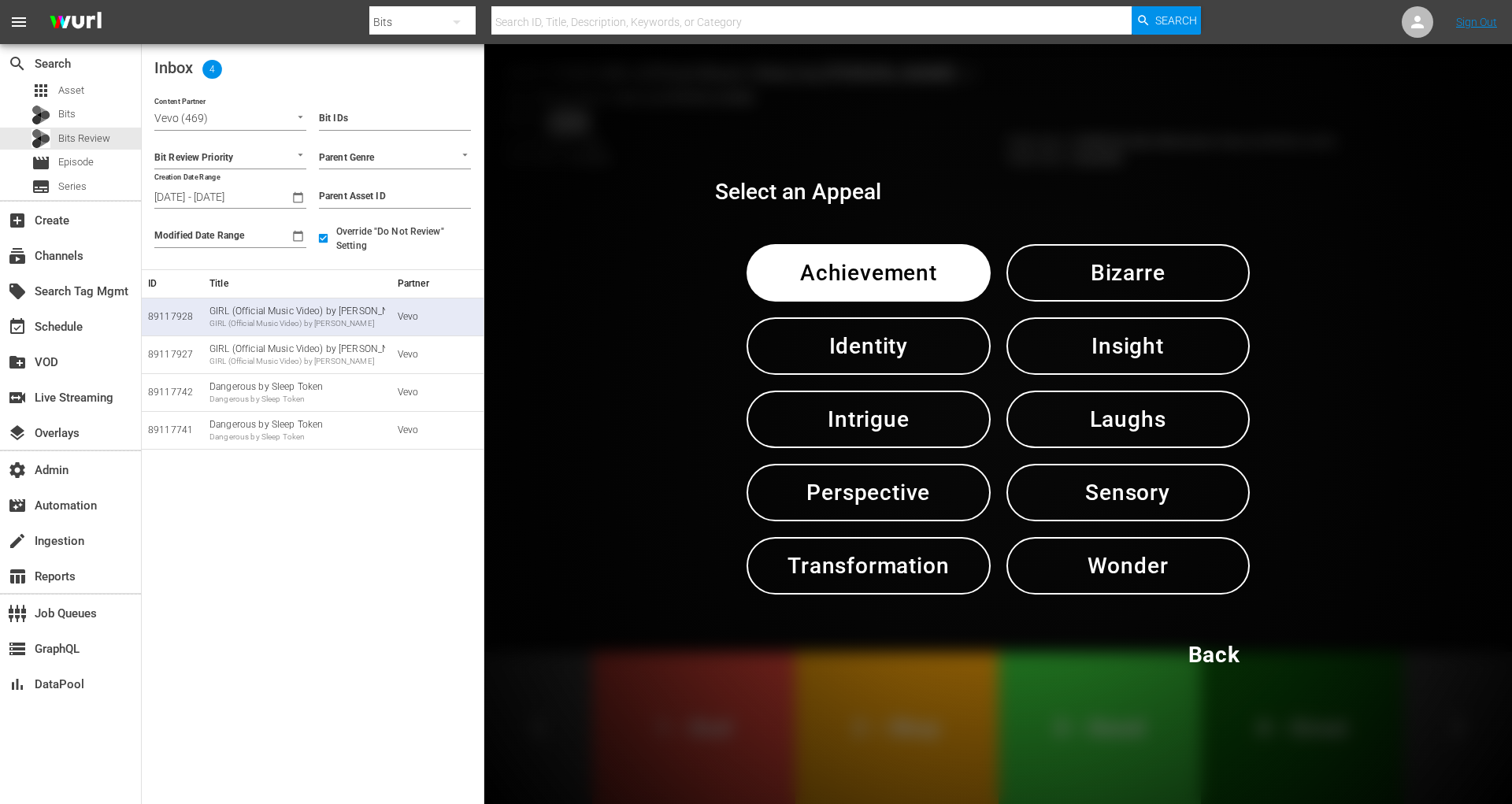
click at [1119, 510] on span "Sensory" at bounding box center [1129, 492] width 161 height 39
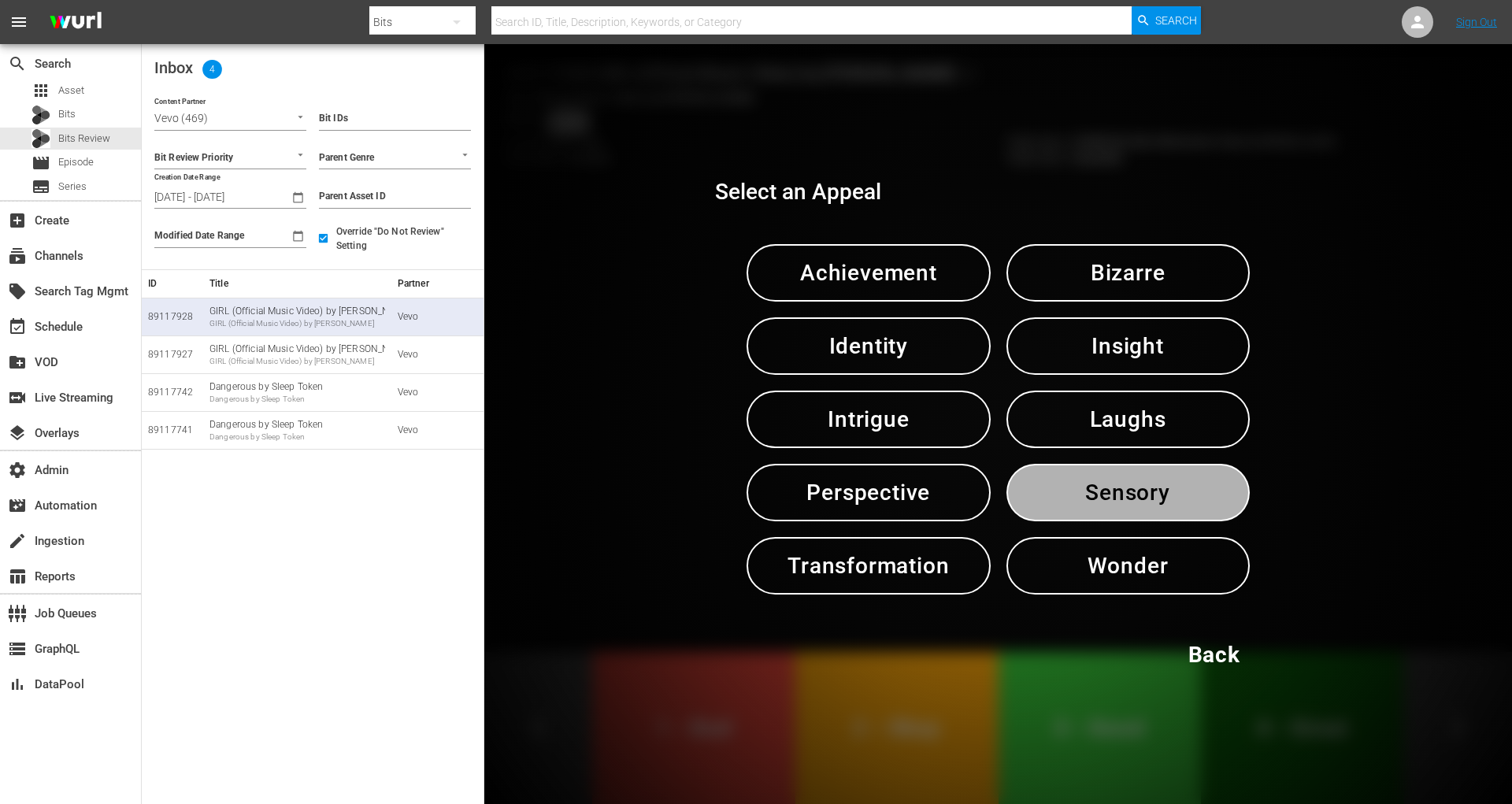
click at [1119, 510] on span "Sensory" at bounding box center [1129, 492] width 161 height 39
click at [1122, 490] on span "Sensory" at bounding box center [1129, 492] width 161 height 39
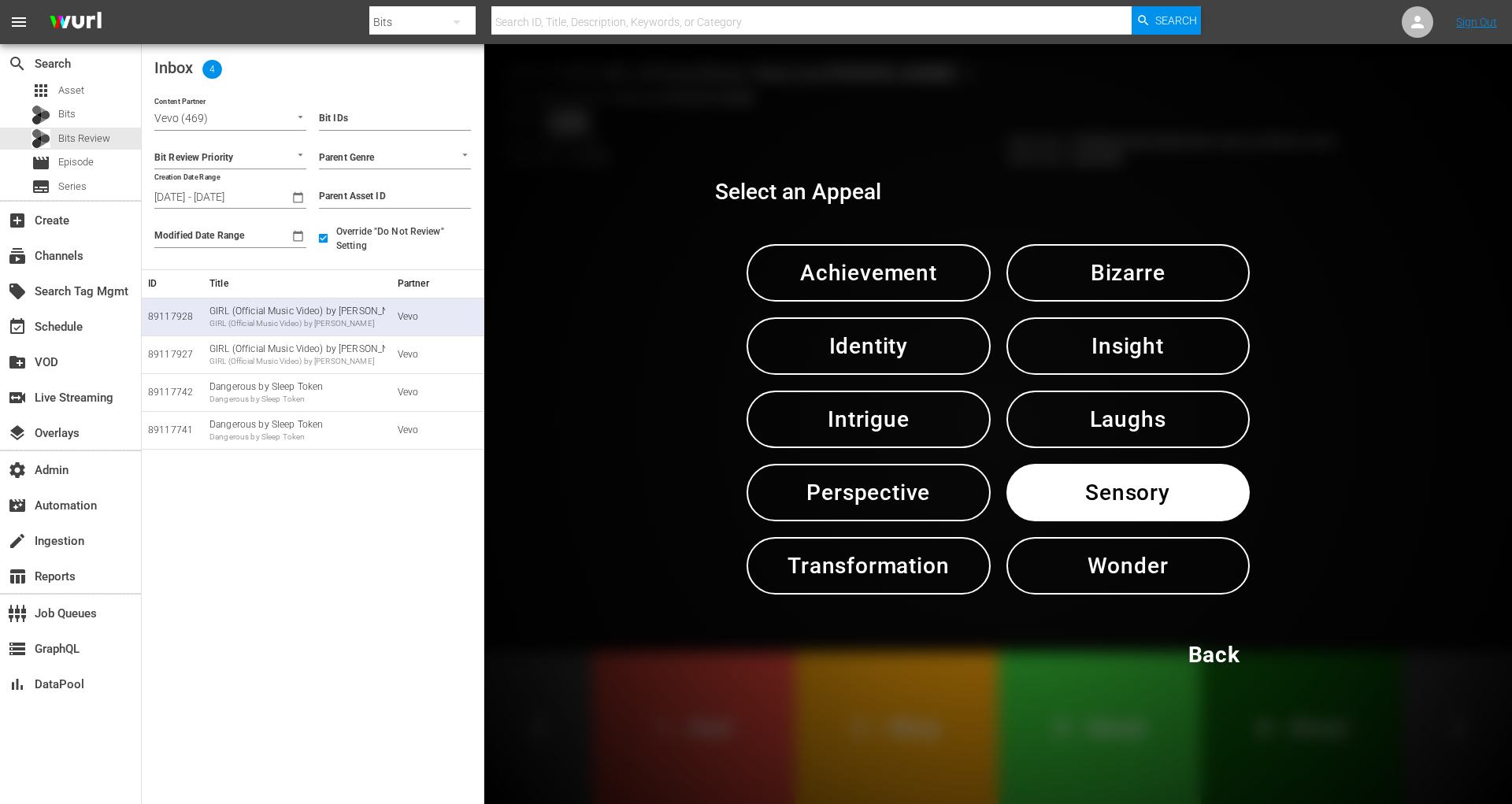
click at [1226, 651] on span "Back" at bounding box center [1214, 655] width 52 height 39
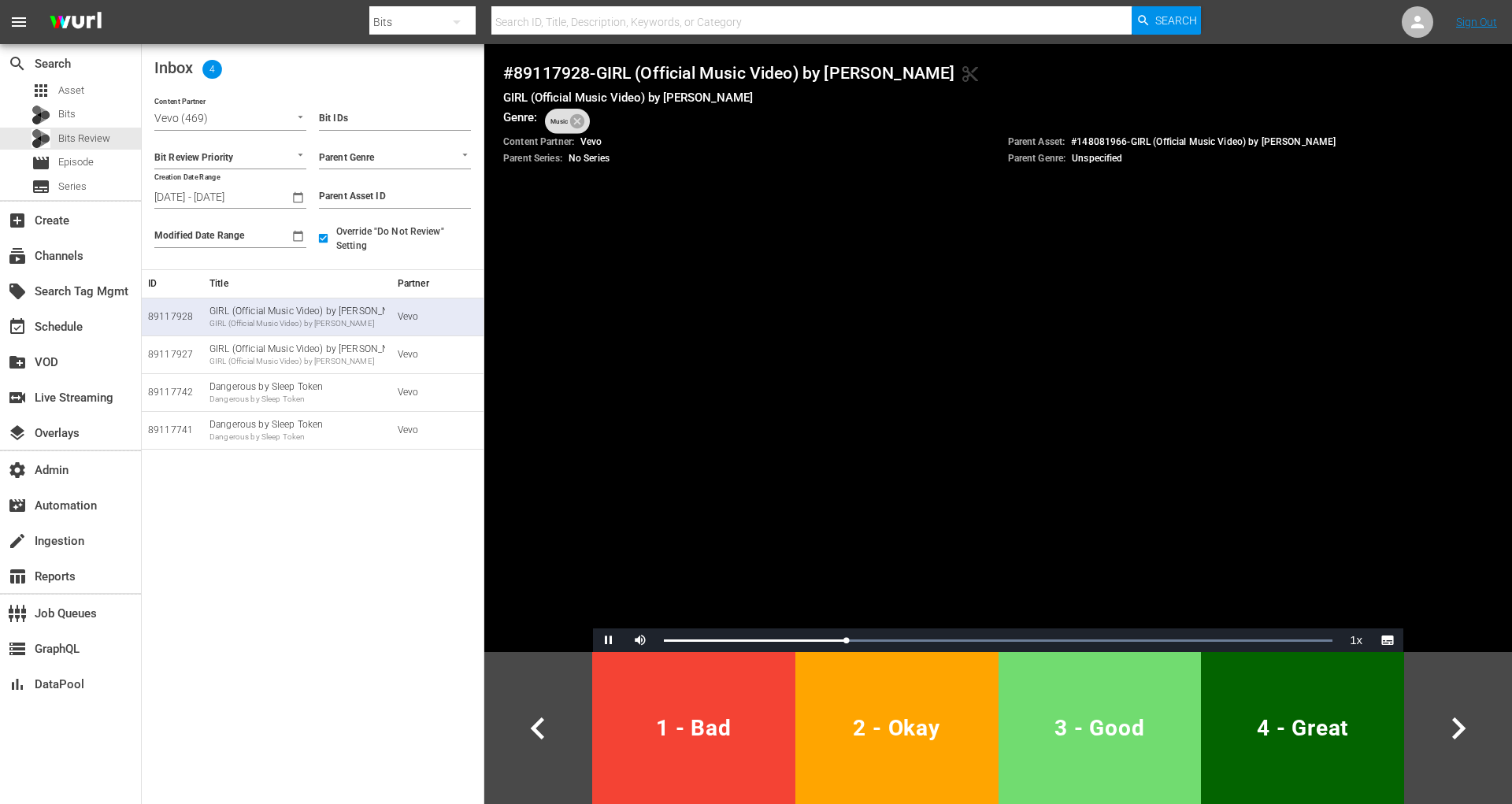
click at [1196, 753] on button "3 - Good" at bounding box center [1100, 728] width 203 height 152
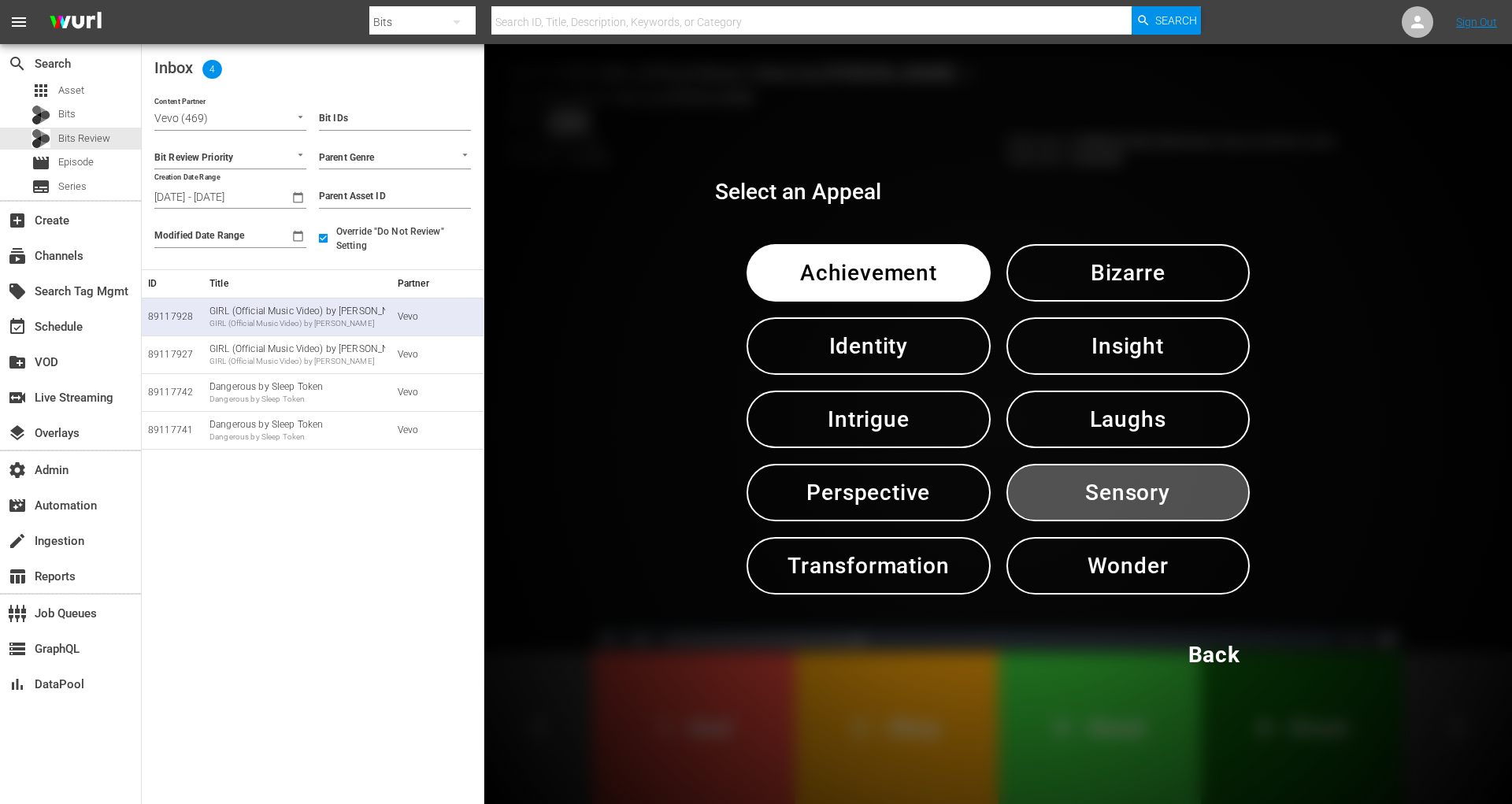
click at [1126, 505] on span "Sensory" at bounding box center [1129, 492] width 161 height 39
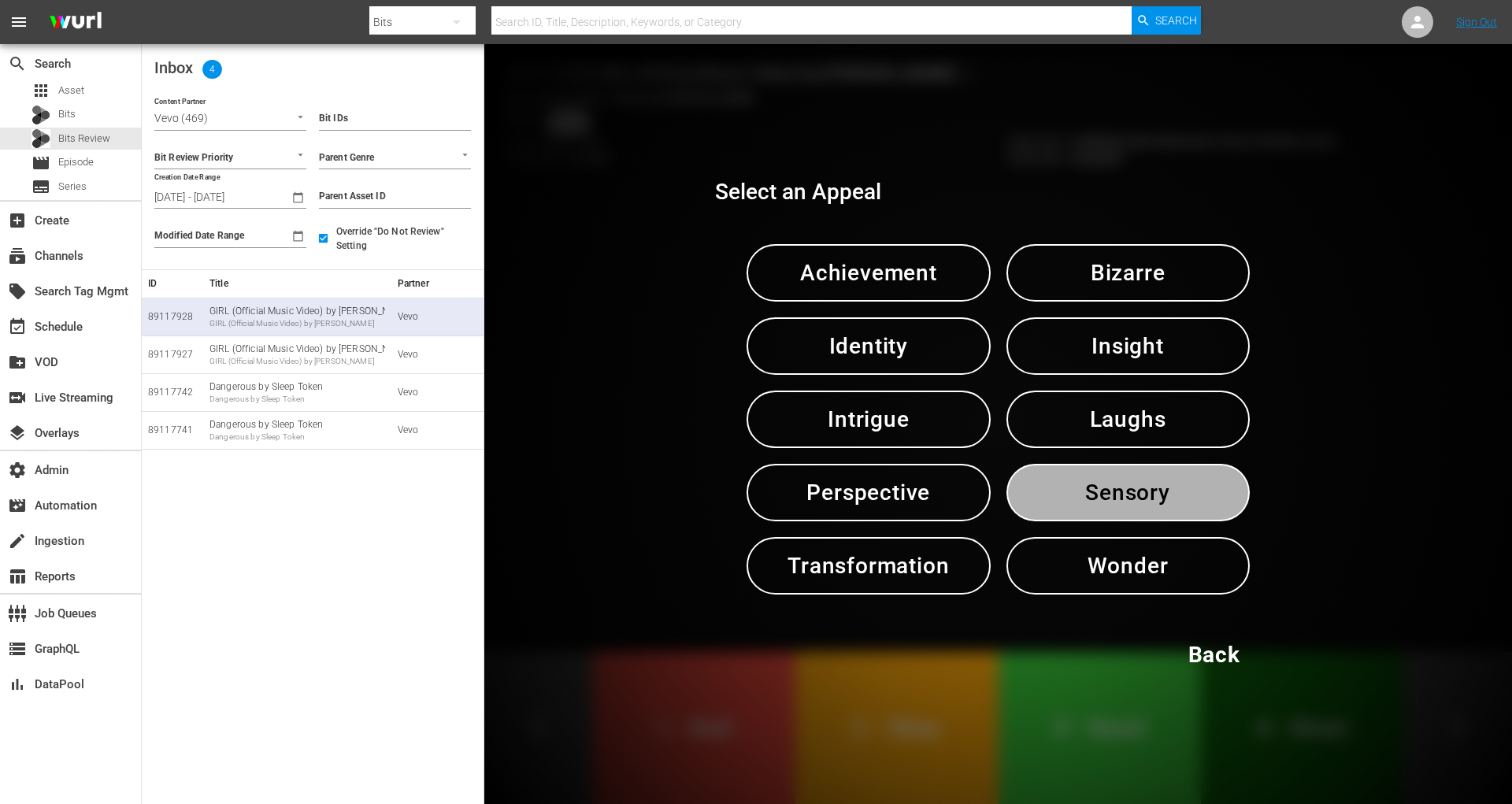
click at [1126, 505] on span "Sensory" at bounding box center [1129, 492] width 161 height 39
click at [1203, 650] on span "Back" at bounding box center [1214, 655] width 52 height 39
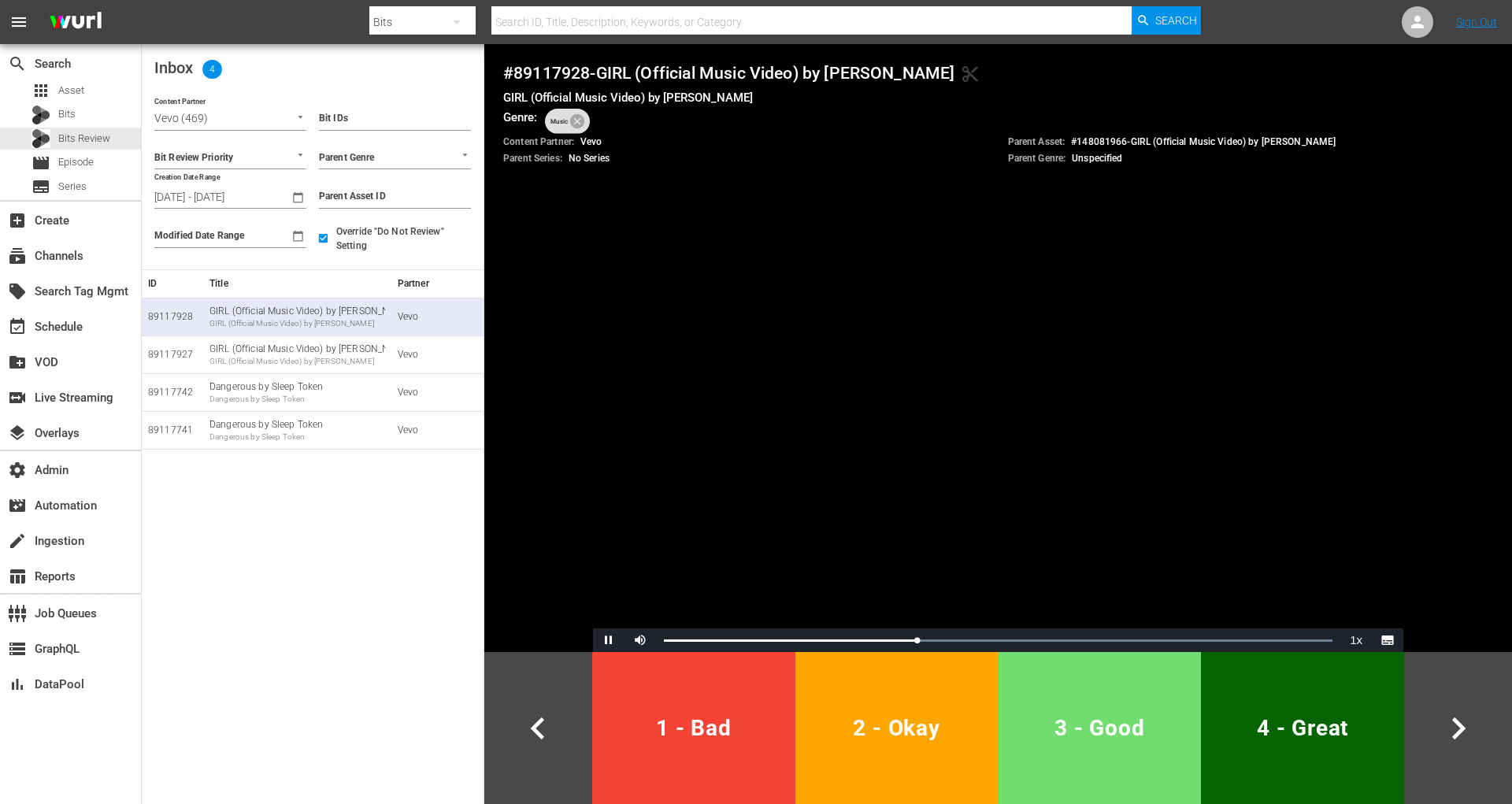
click at [1046, 711] on span "3 - Good" at bounding box center [1100, 728] width 191 height 39
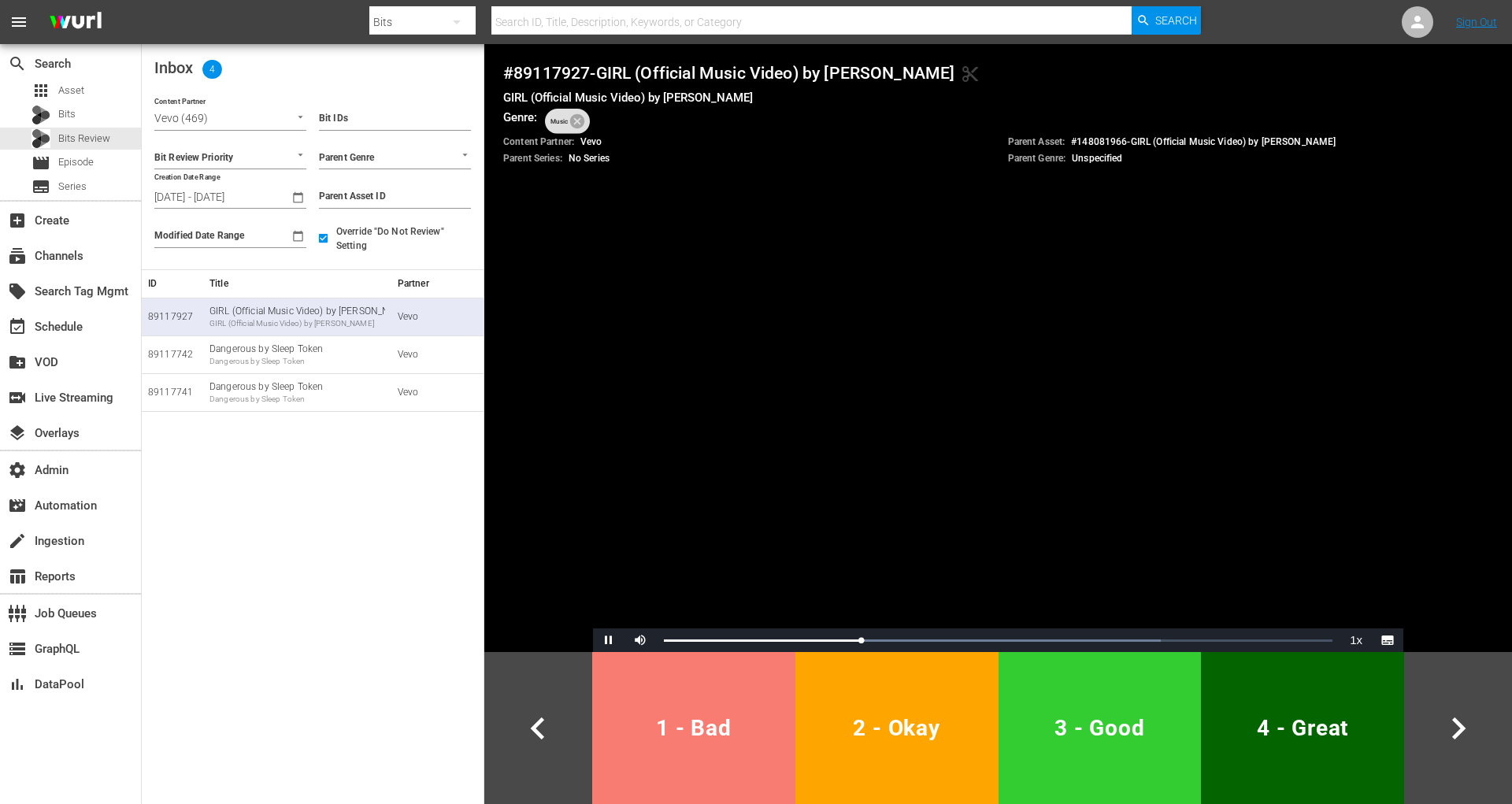
click at [723, 735] on span "1 - Bad" at bounding box center [694, 728] width 191 height 39
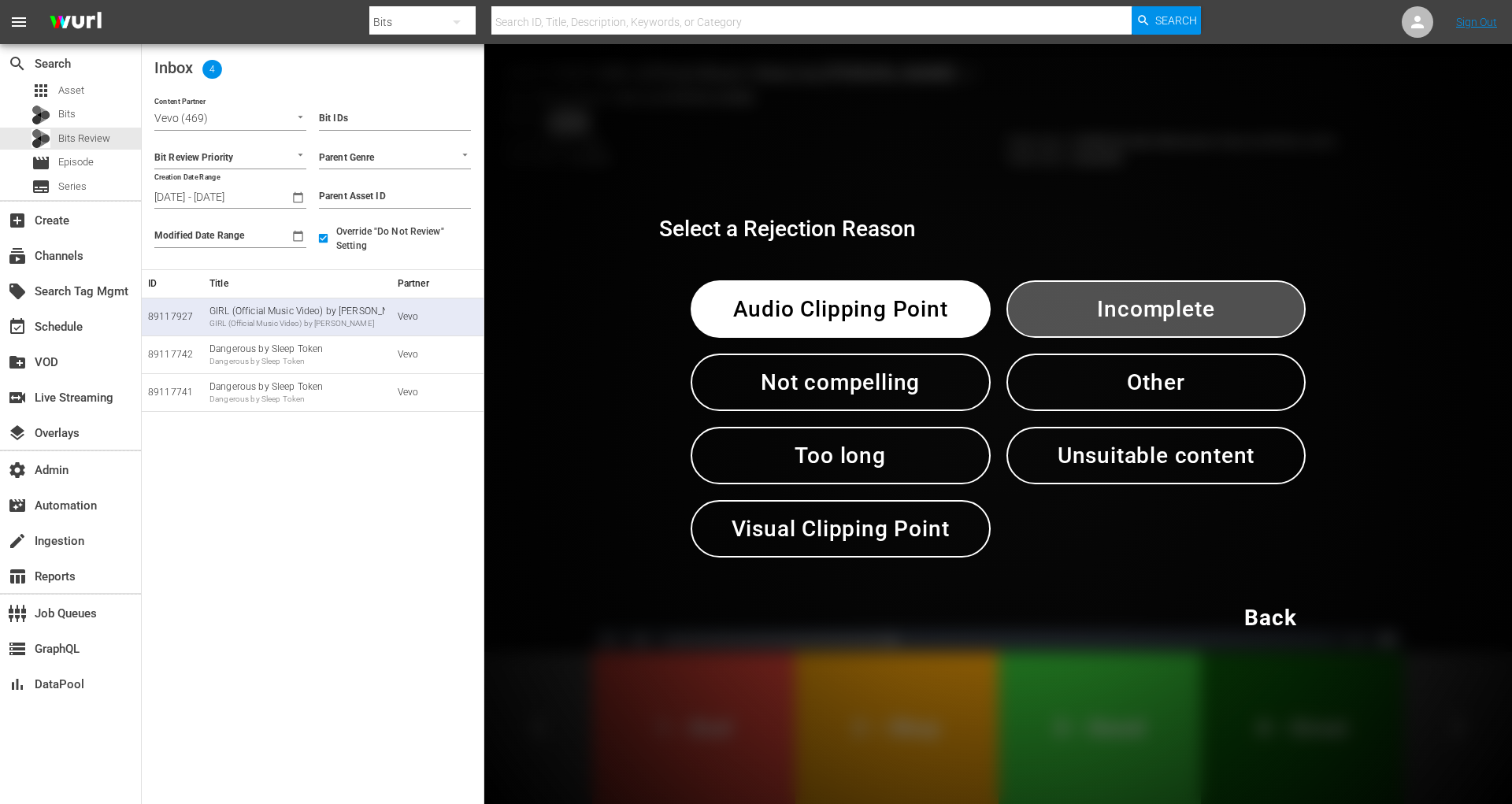
click at [1088, 290] on button "Incomplete" at bounding box center [1157, 308] width 300 height 57
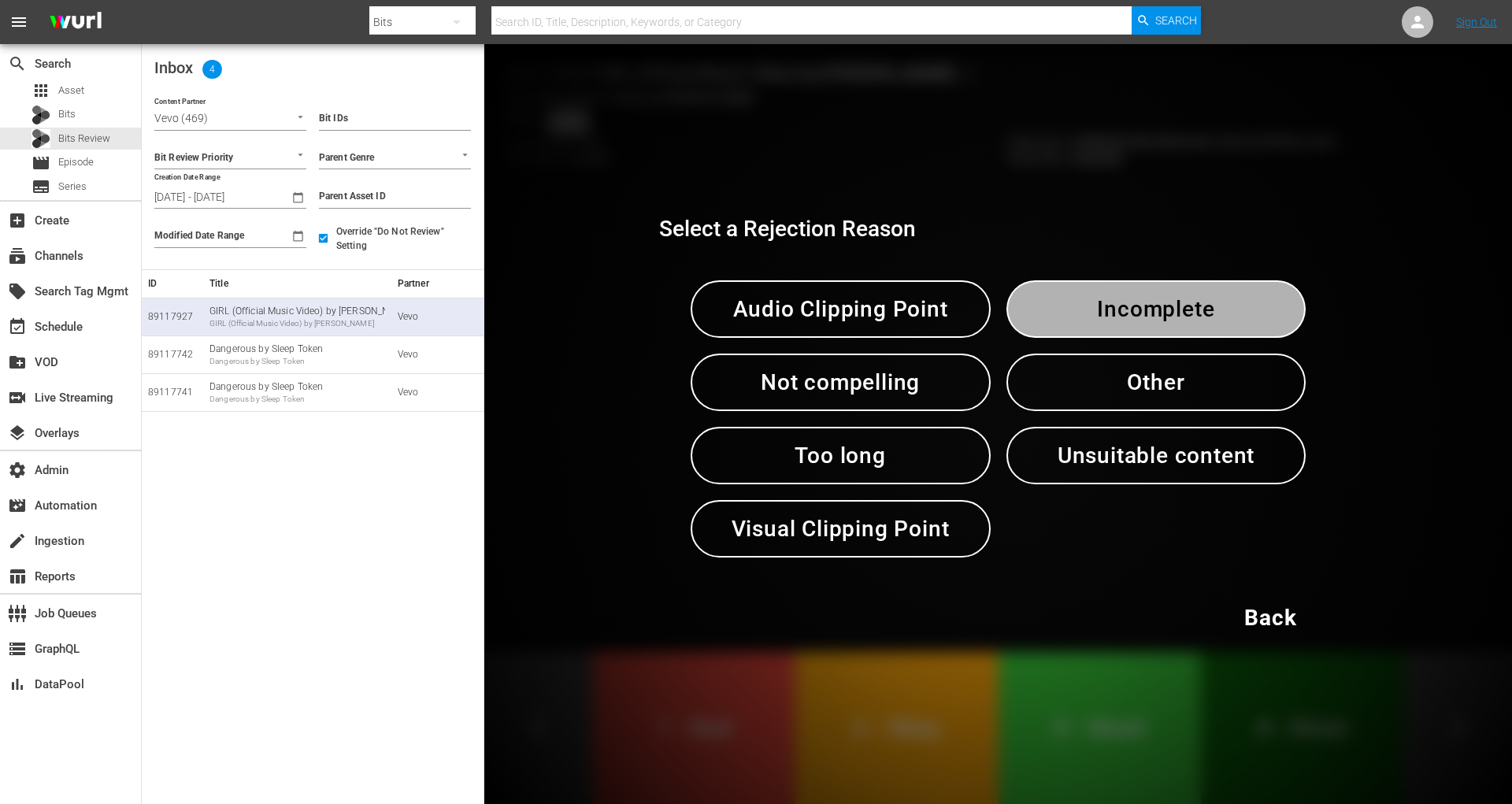
click at [1088, 290] on button "Incomplete" at bounding box center [1157, 308] width 300 height 57
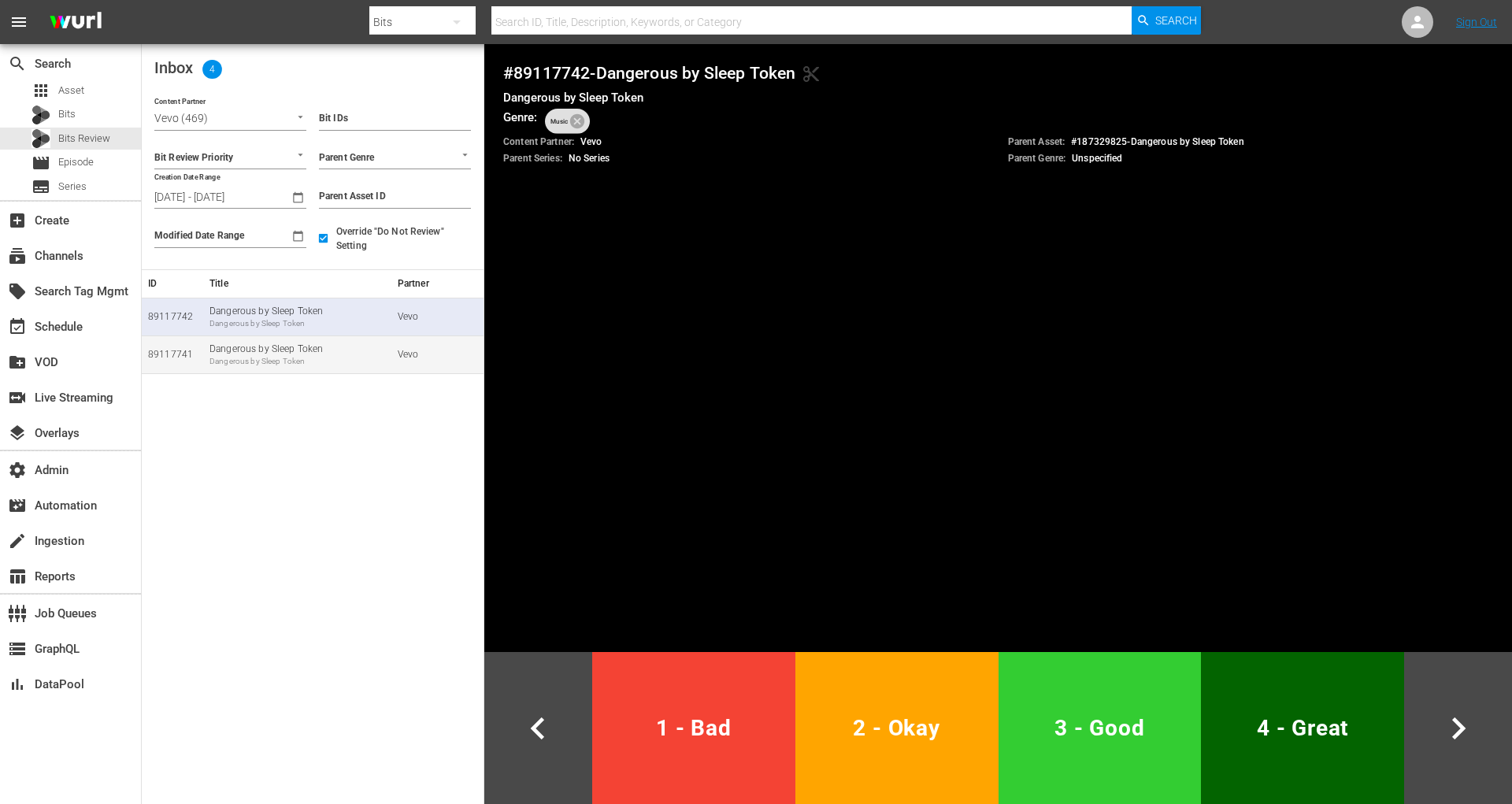
click at [312, 344] on div "Dangerous by Sleep Token Dangerous by Sleep Token" at bounding box center [298, 354] width 176 height 24
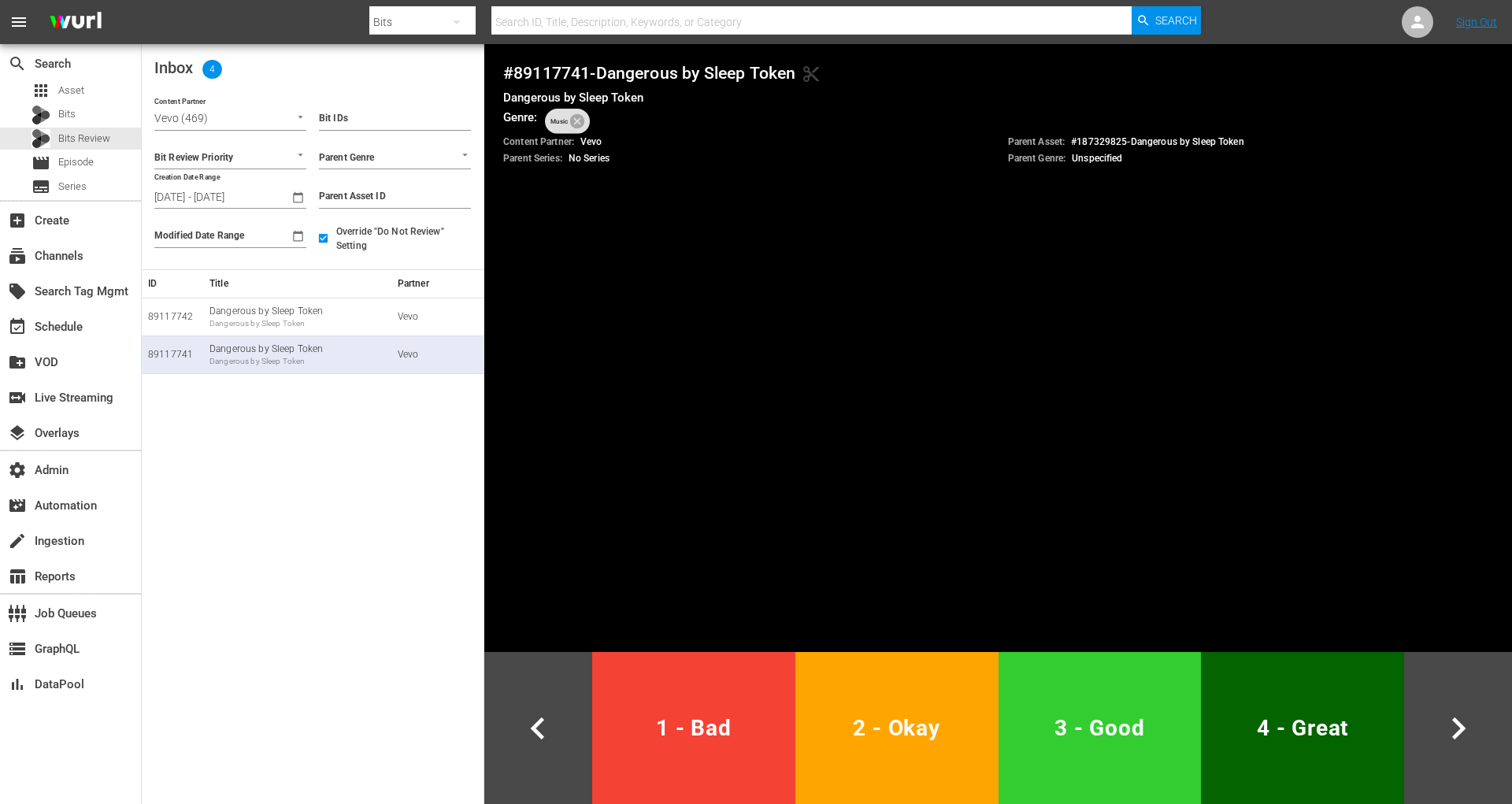
click at [807, 720] on span "2 - Okay" at bounding box center [897, 728] width 191 height 39
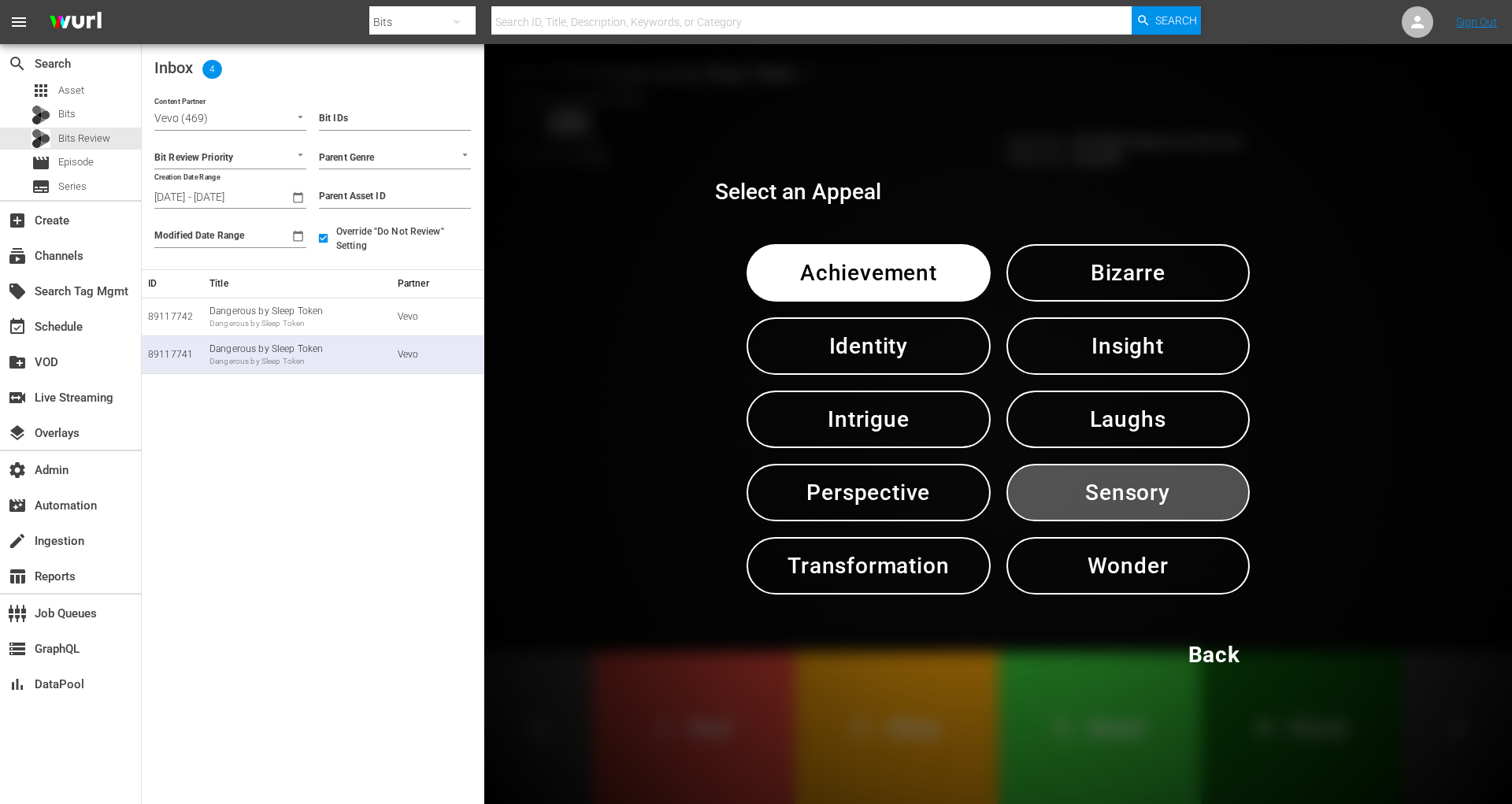
click at [1070, 488] on span "Sensory" at bounding box center [1129, 492] width 161 height 39
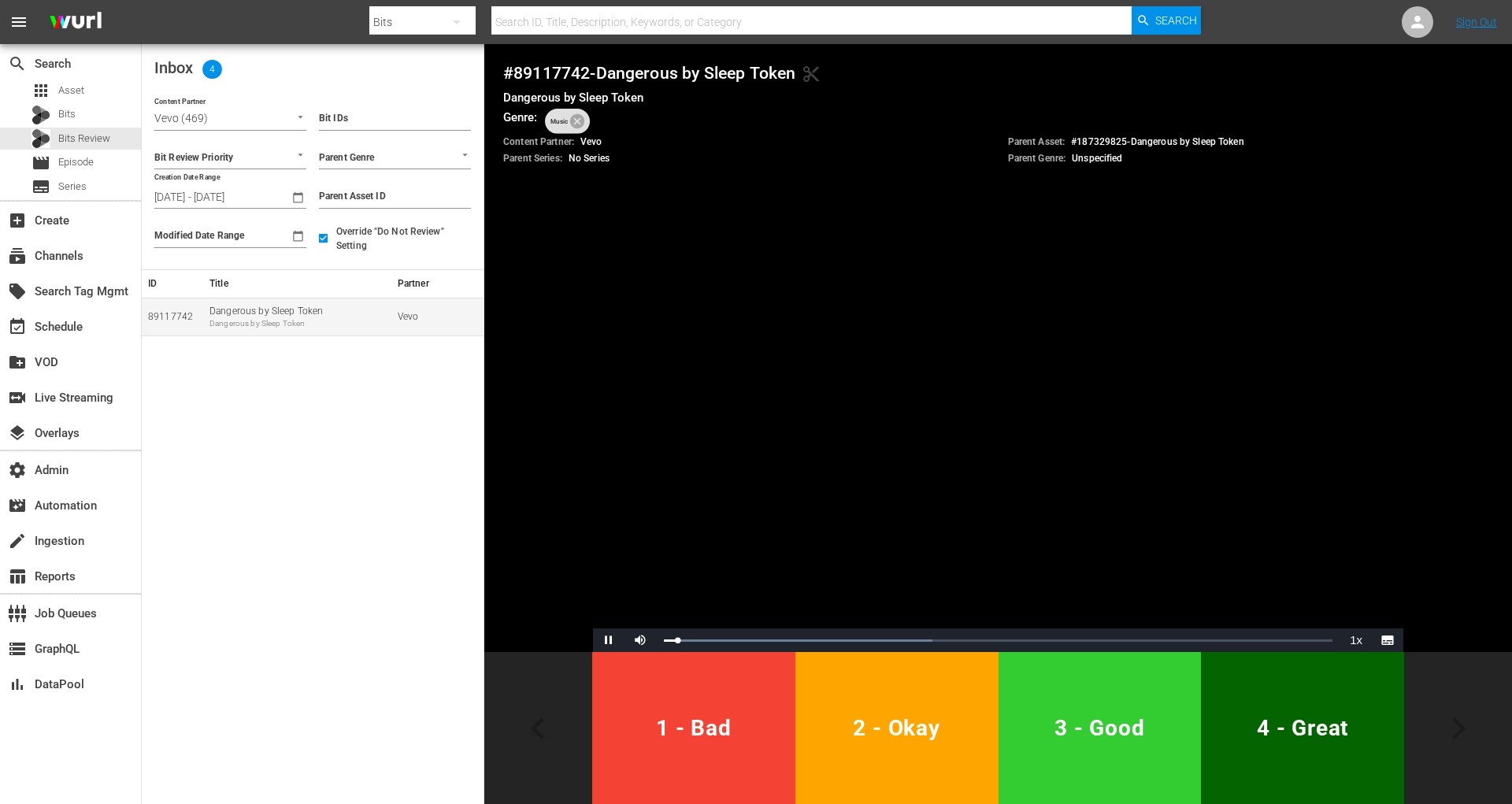
click at [319, 316] on div "Dangerous by Sleep Token Dangerous by Sleep Token" at bounding box center [298, 317] width 176 height 24
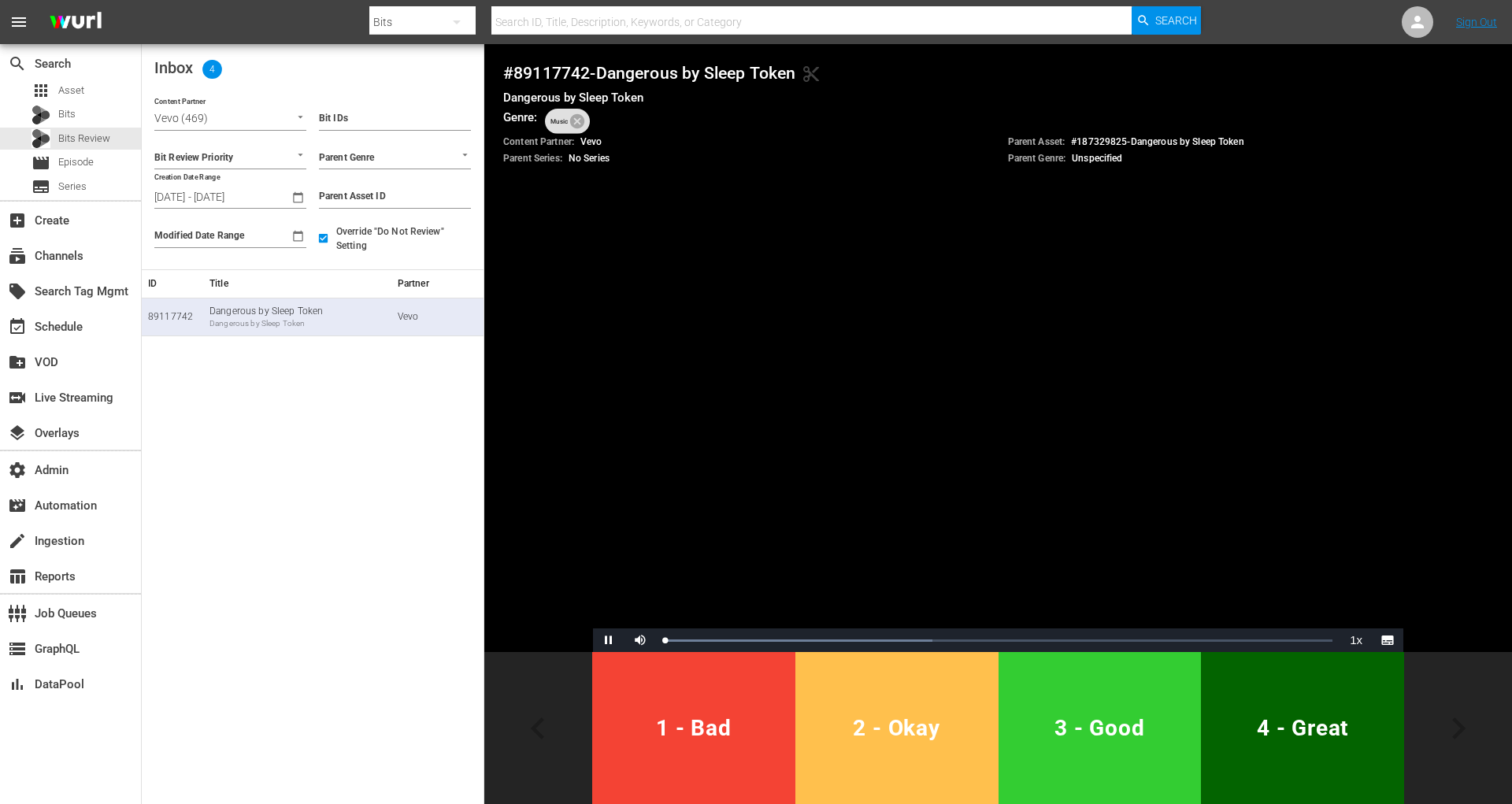
click at [873, 699] on button "2 - Okay" at bounding box center [898, 728] width 203 height 152
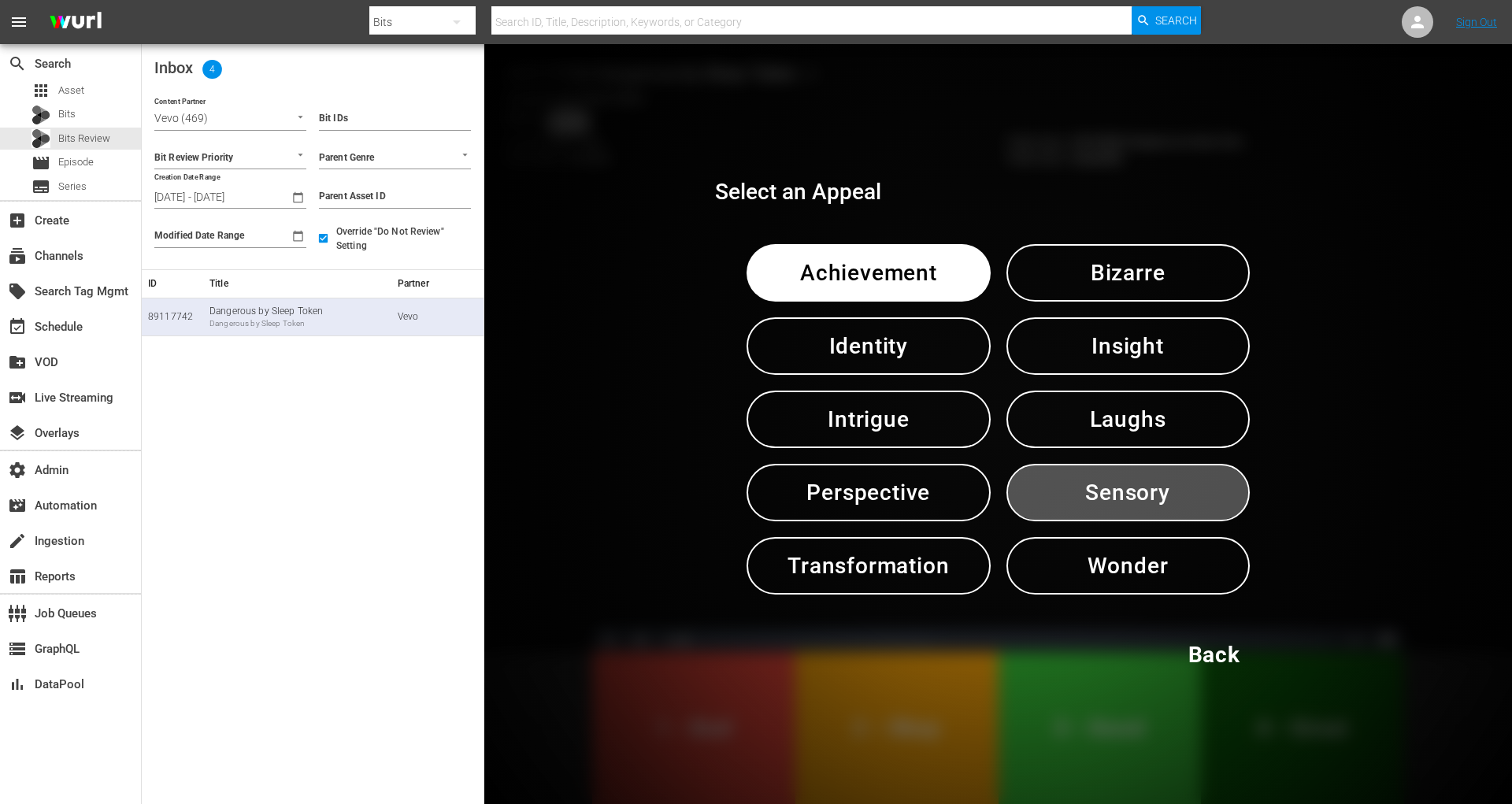
click at [1092, 509] on span "Sensory" at bounding box center [1129, 492] width 161 height 39
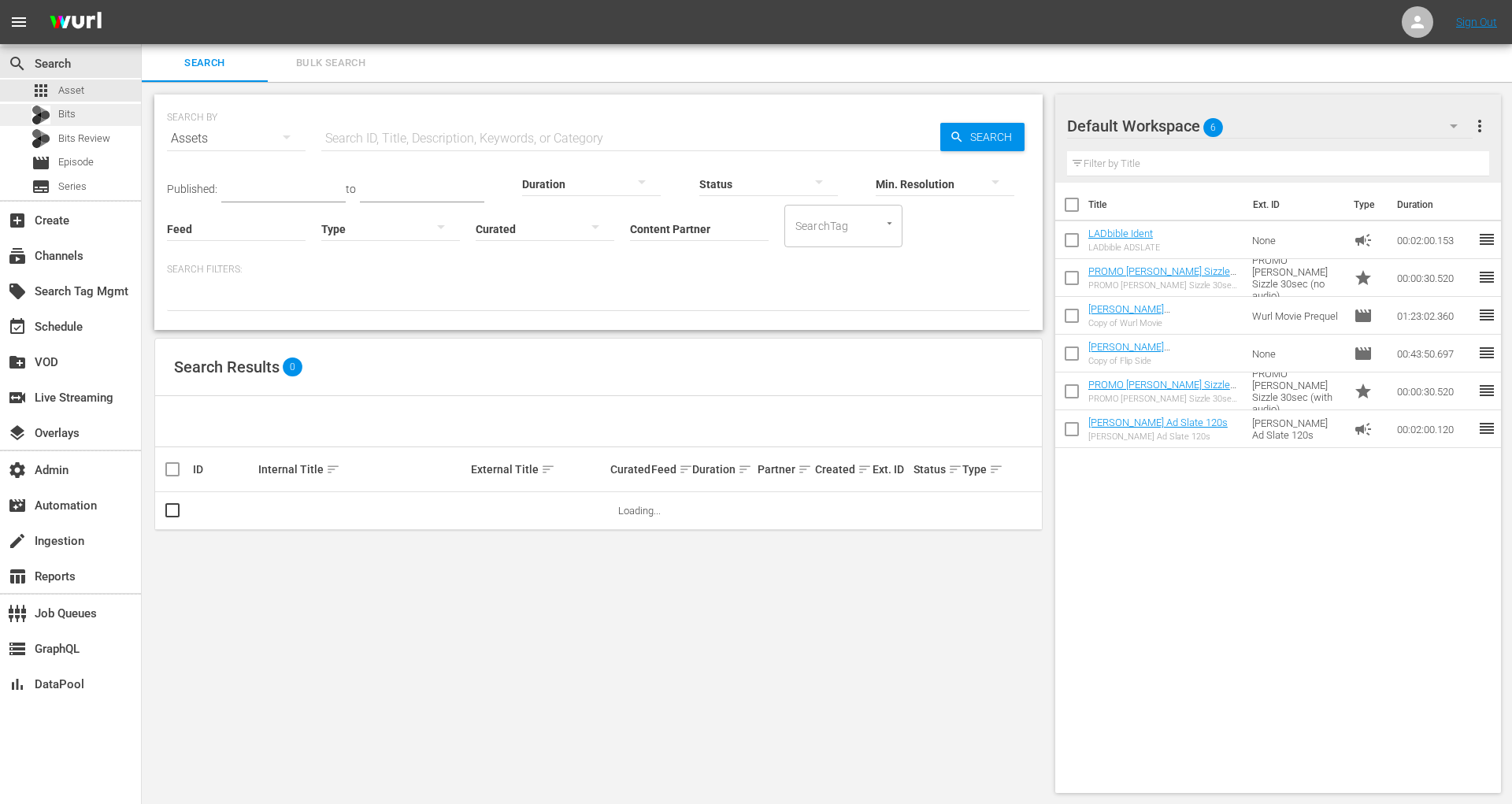
click at [114, 111] on div "Bits" at bounding box center [70, 115] width 141 height 22
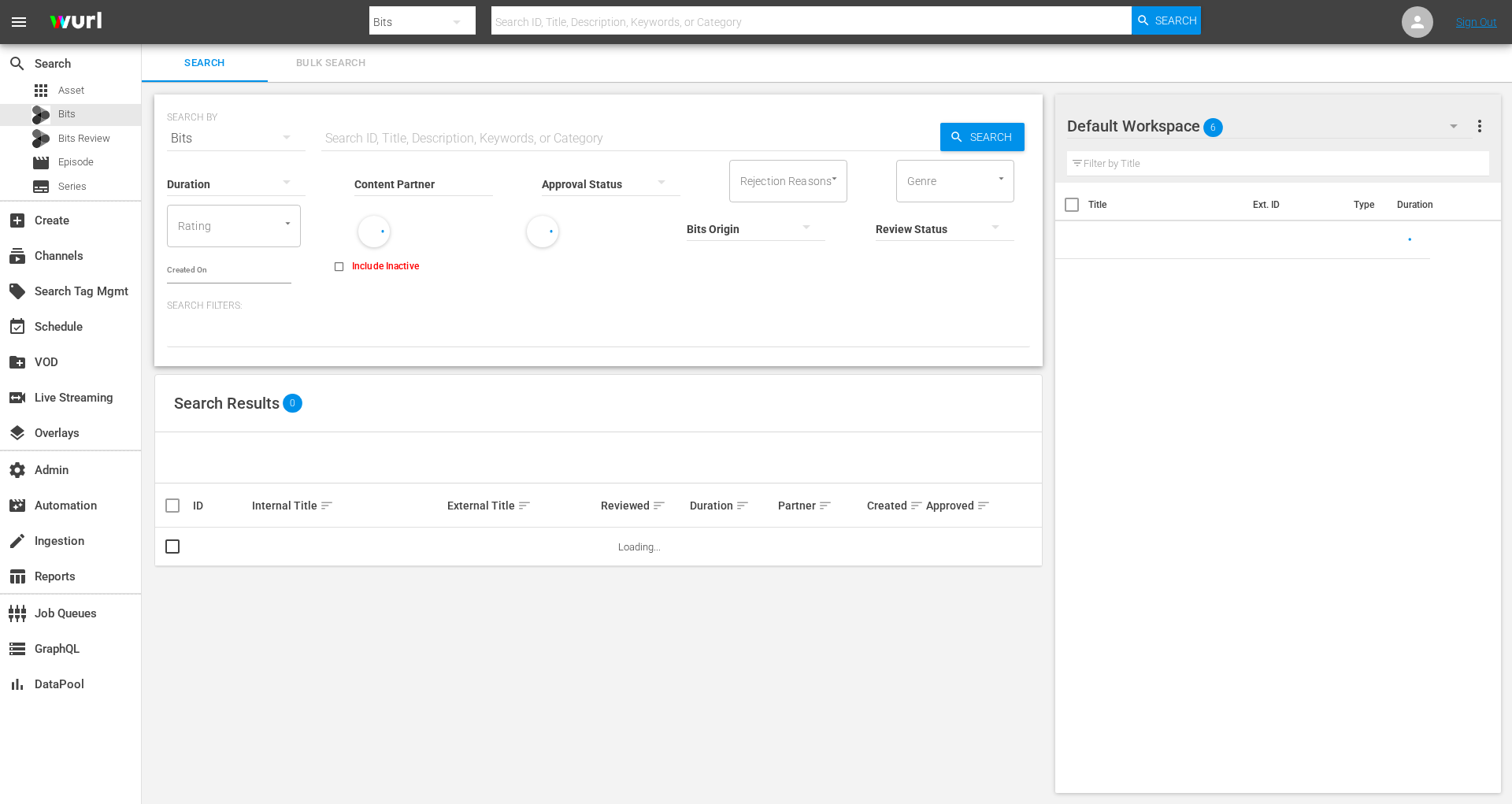
click at [395, 183] on input "Content Partner" at bounding box center [424, 185] width 139 height 57
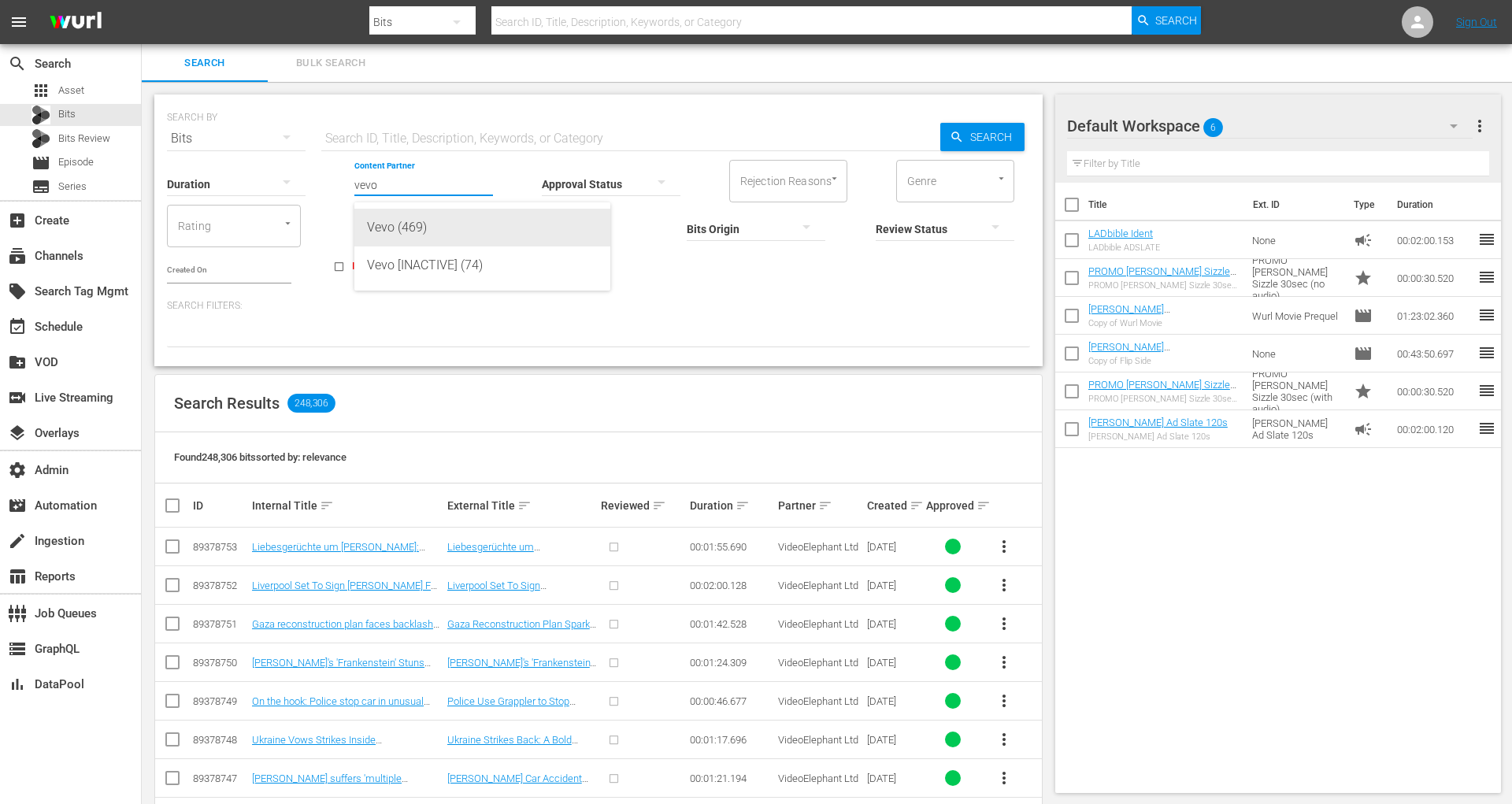
click at [408, 224] on div "Vevo (469)" at bounding box center [483, 228] width 231 height 38
type input "Vevo (469)"
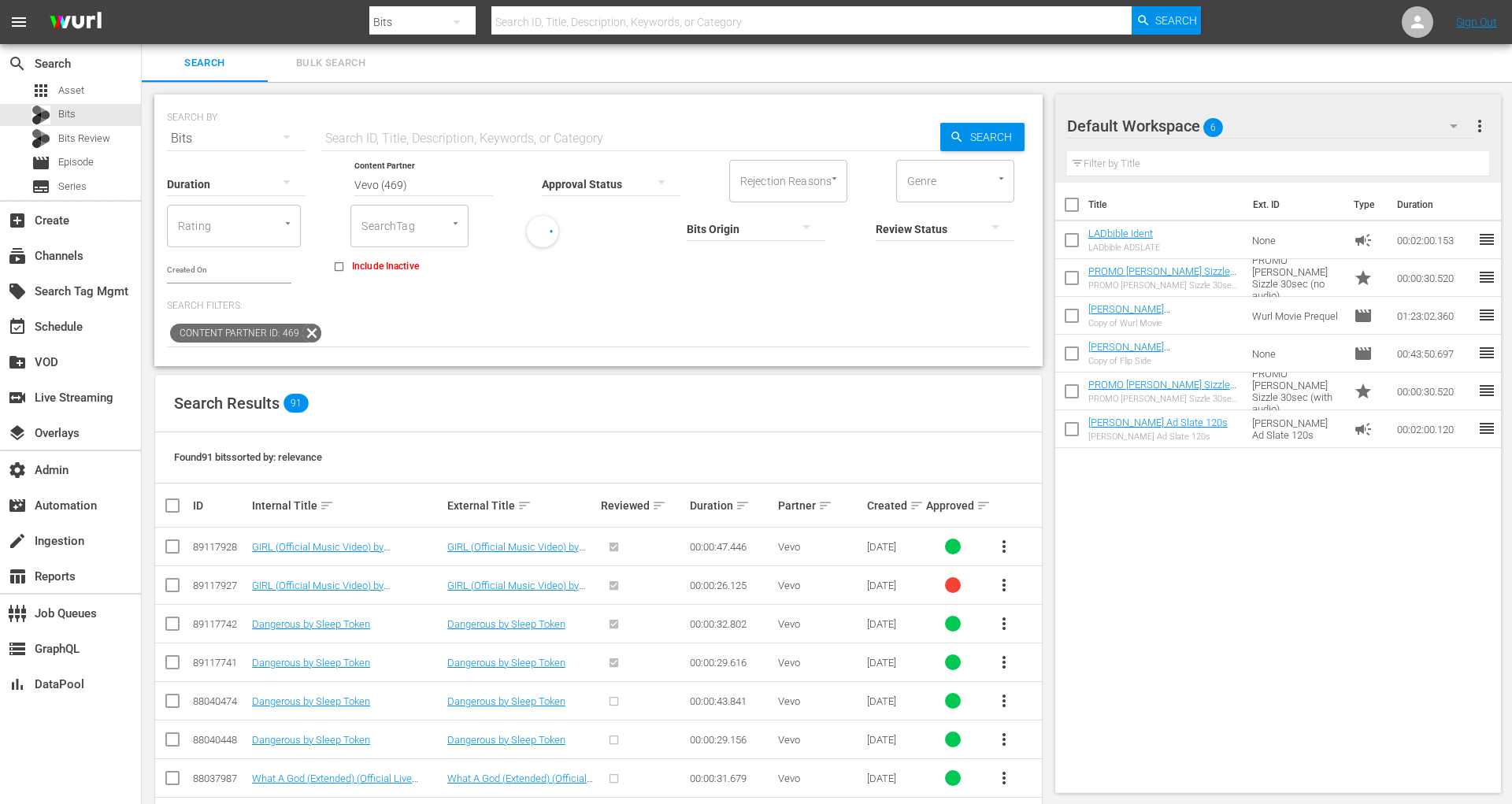
click at [876, 234] on div at bounding box center [945, 228] width 139 height 44
click at [788, 258] on div "NOT REVIEWED" at bounding box center [815, 252] width 139 height 25
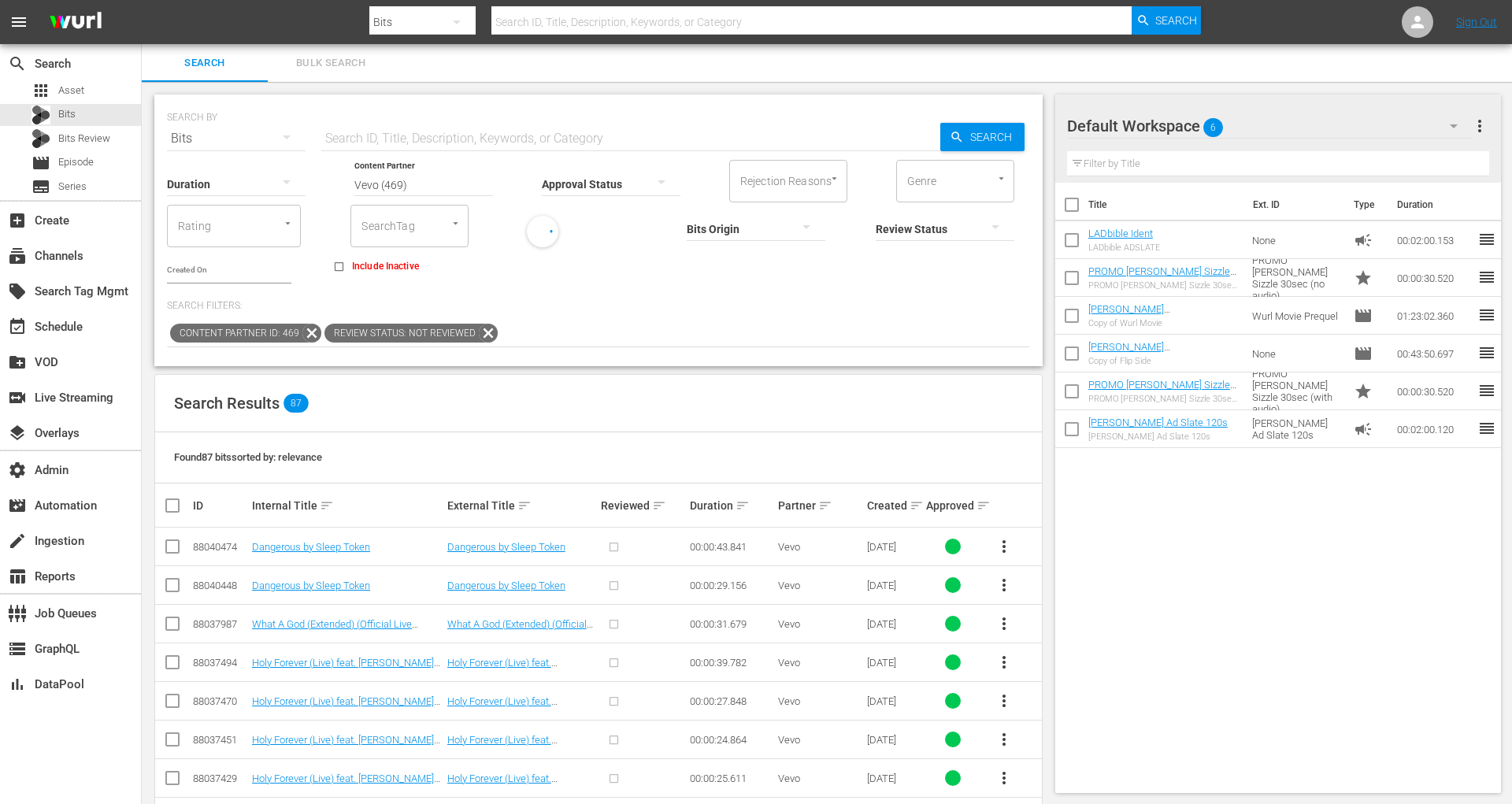
click at [176, 496] on input "checkbox" at bounding box center [178, 505] width 31 height 19
checkbox input "true"
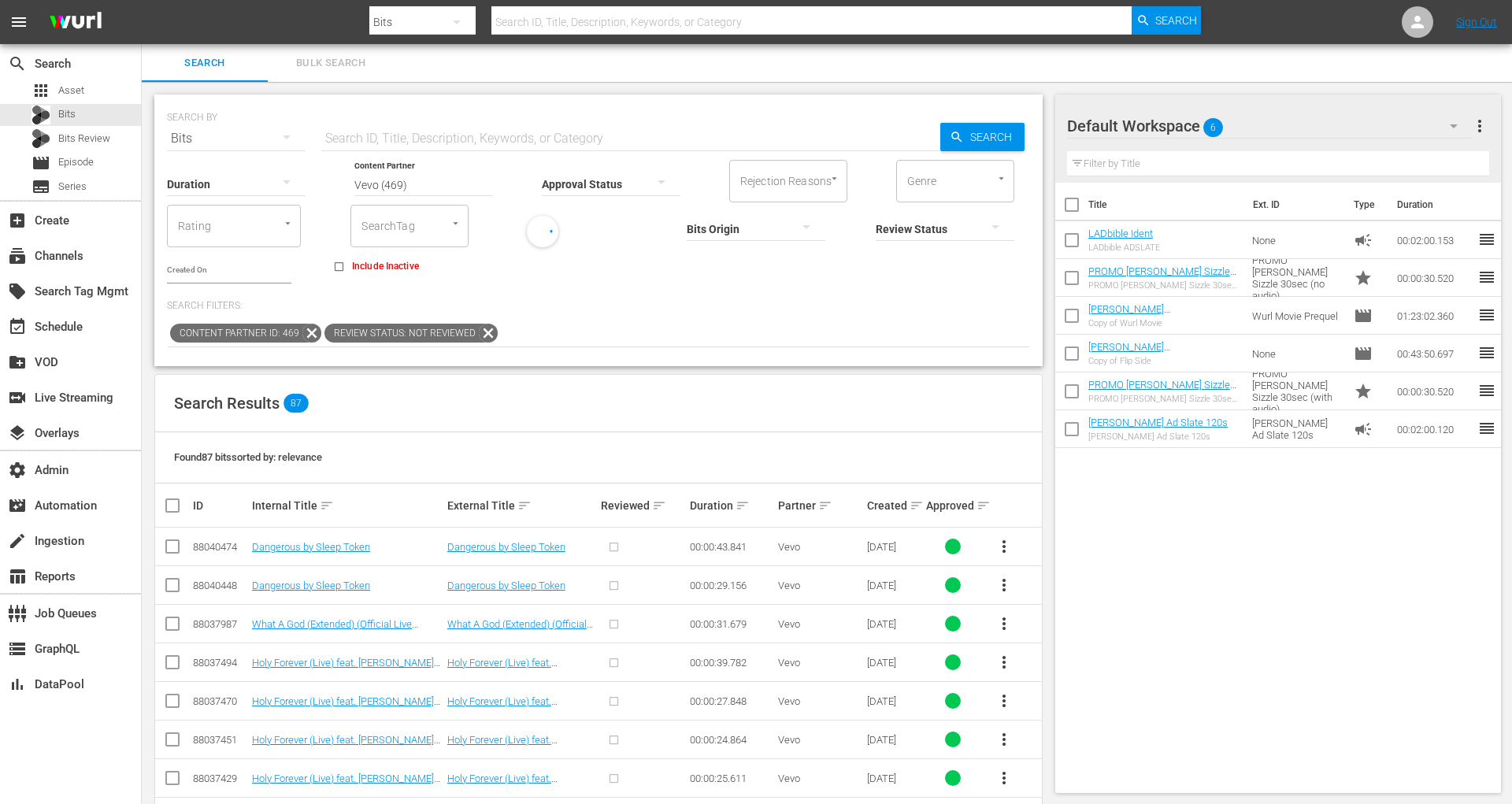
checkbox input "true"
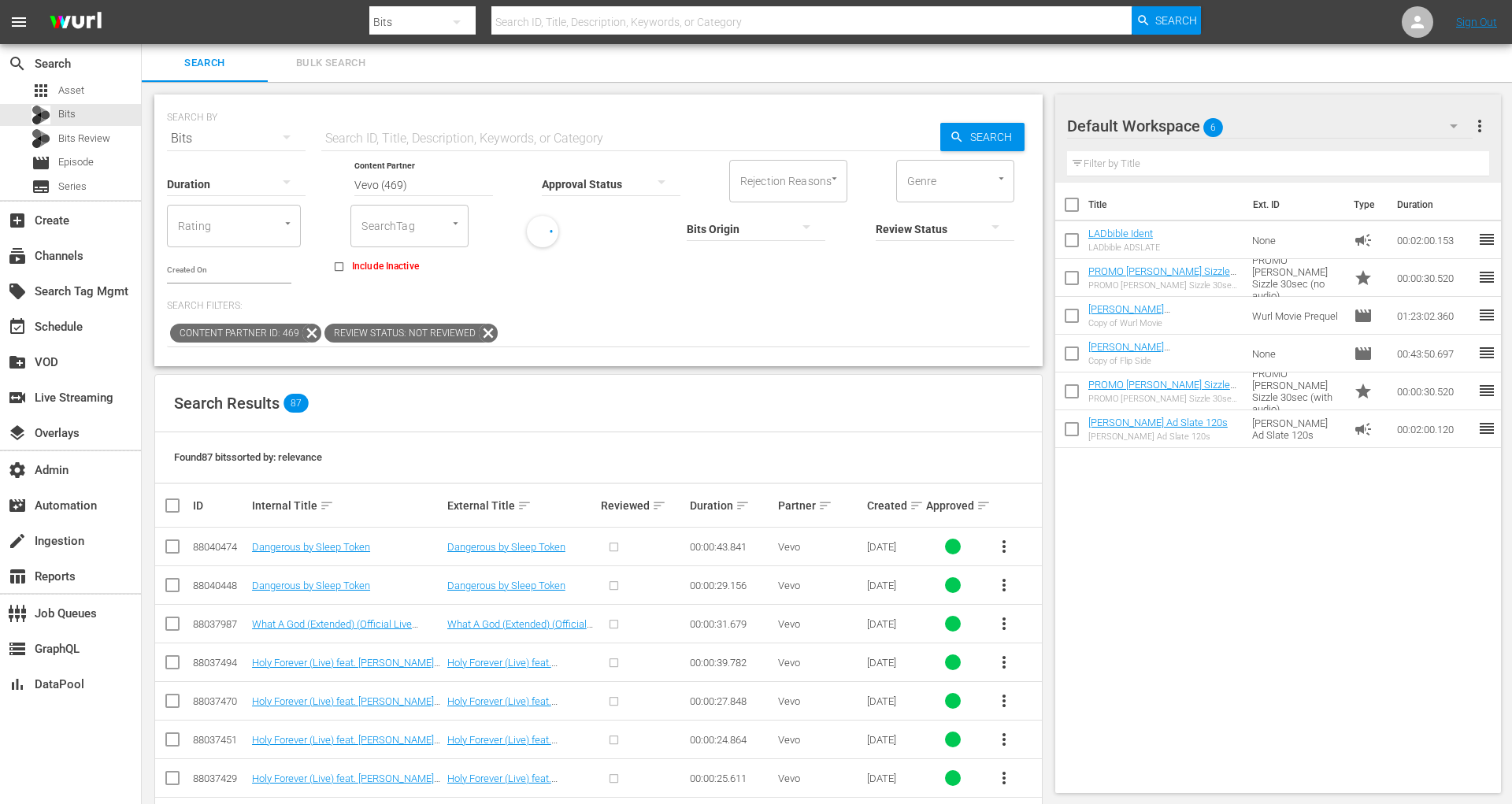
checkbox input "true"
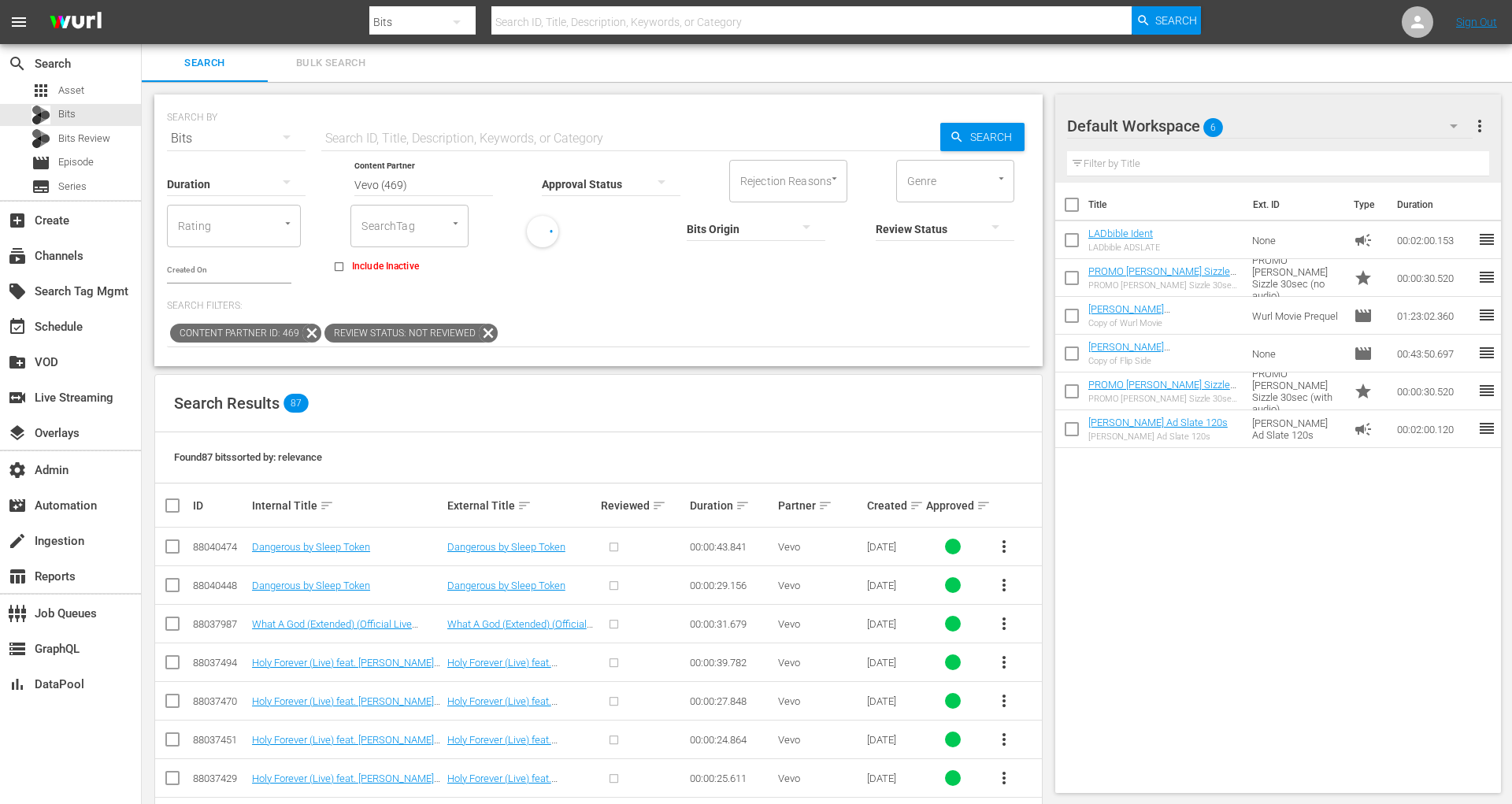
checkbox input "true"
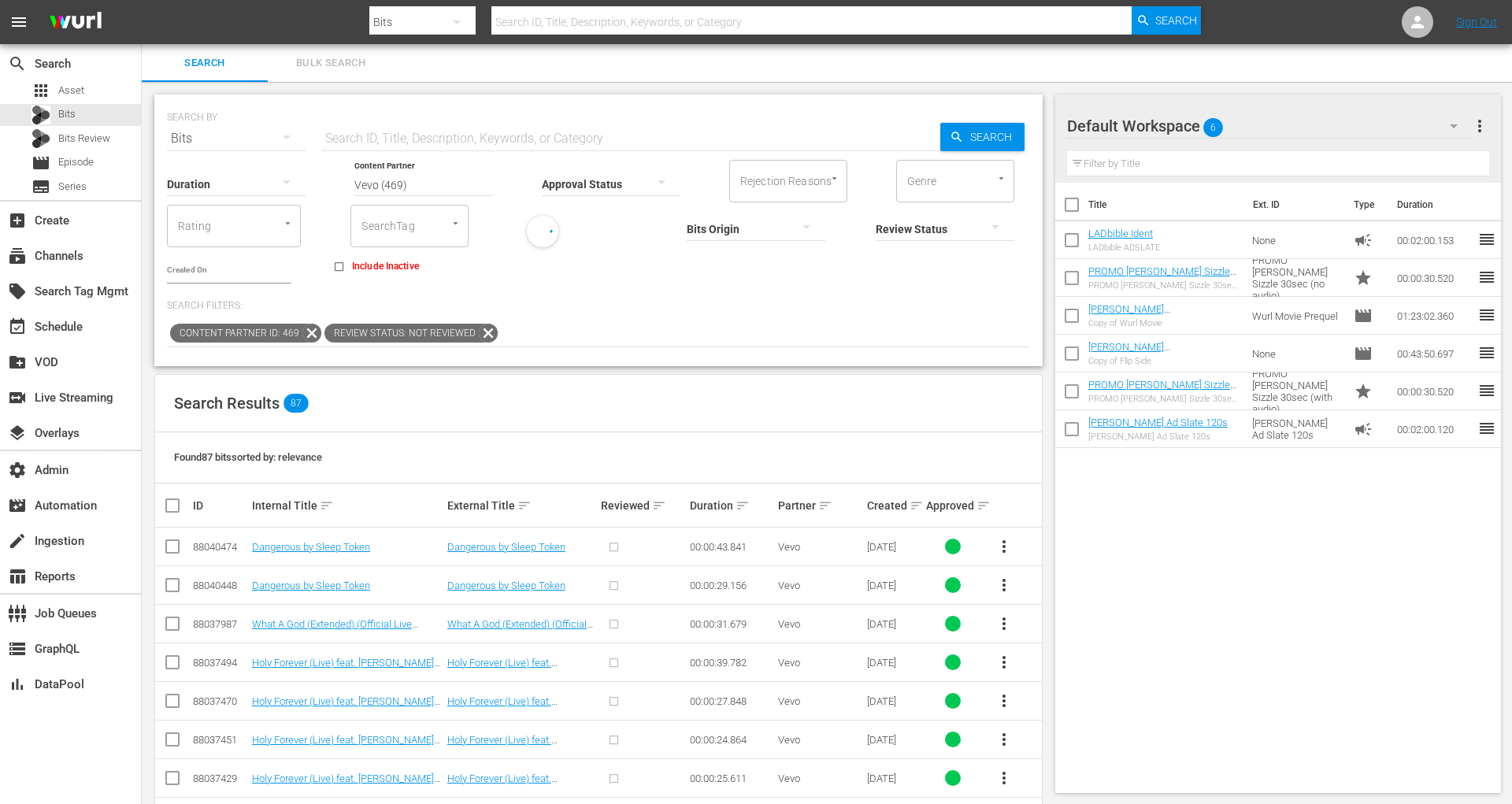
checkbox input "true"
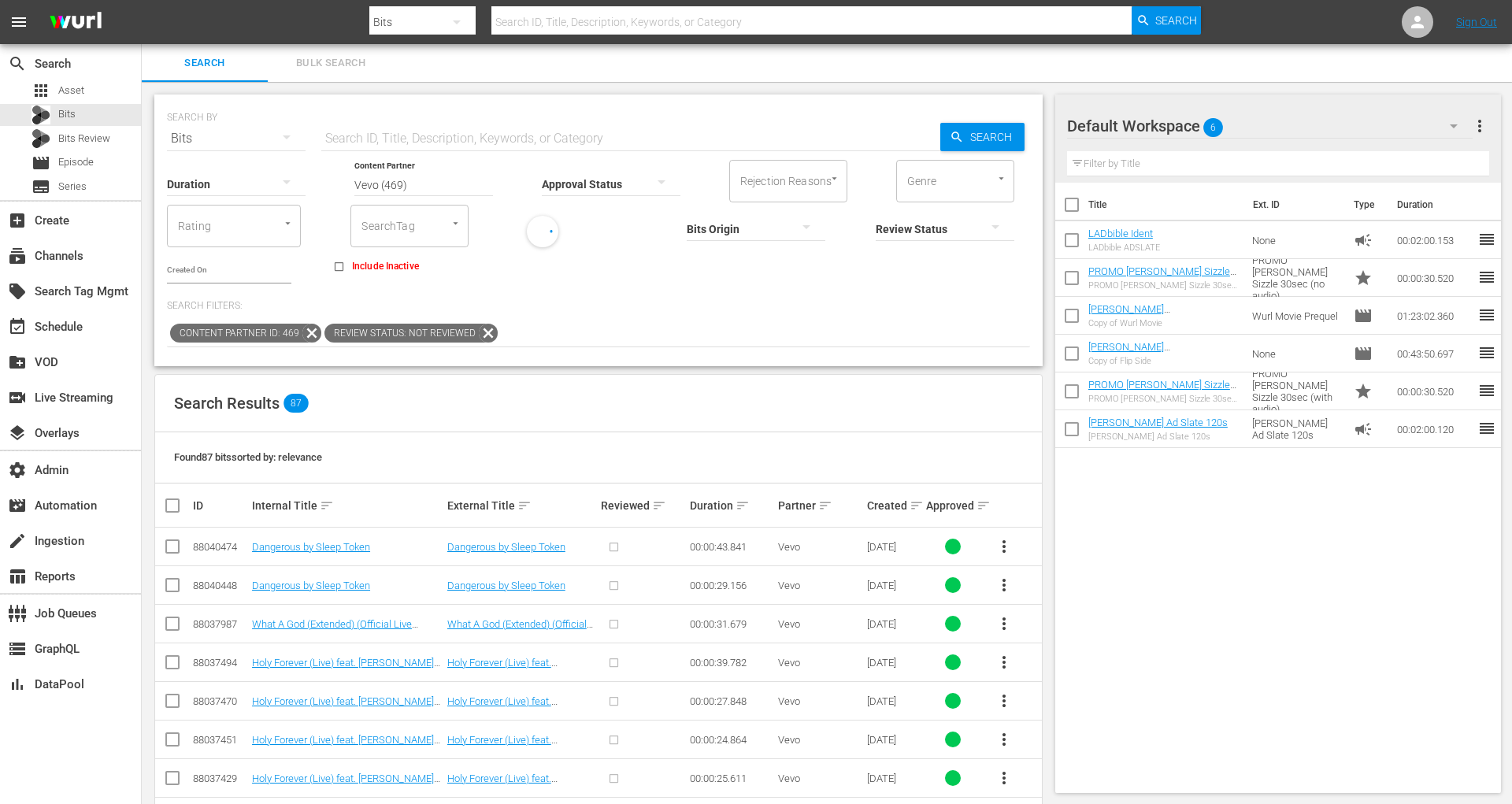
checkbox input "true"
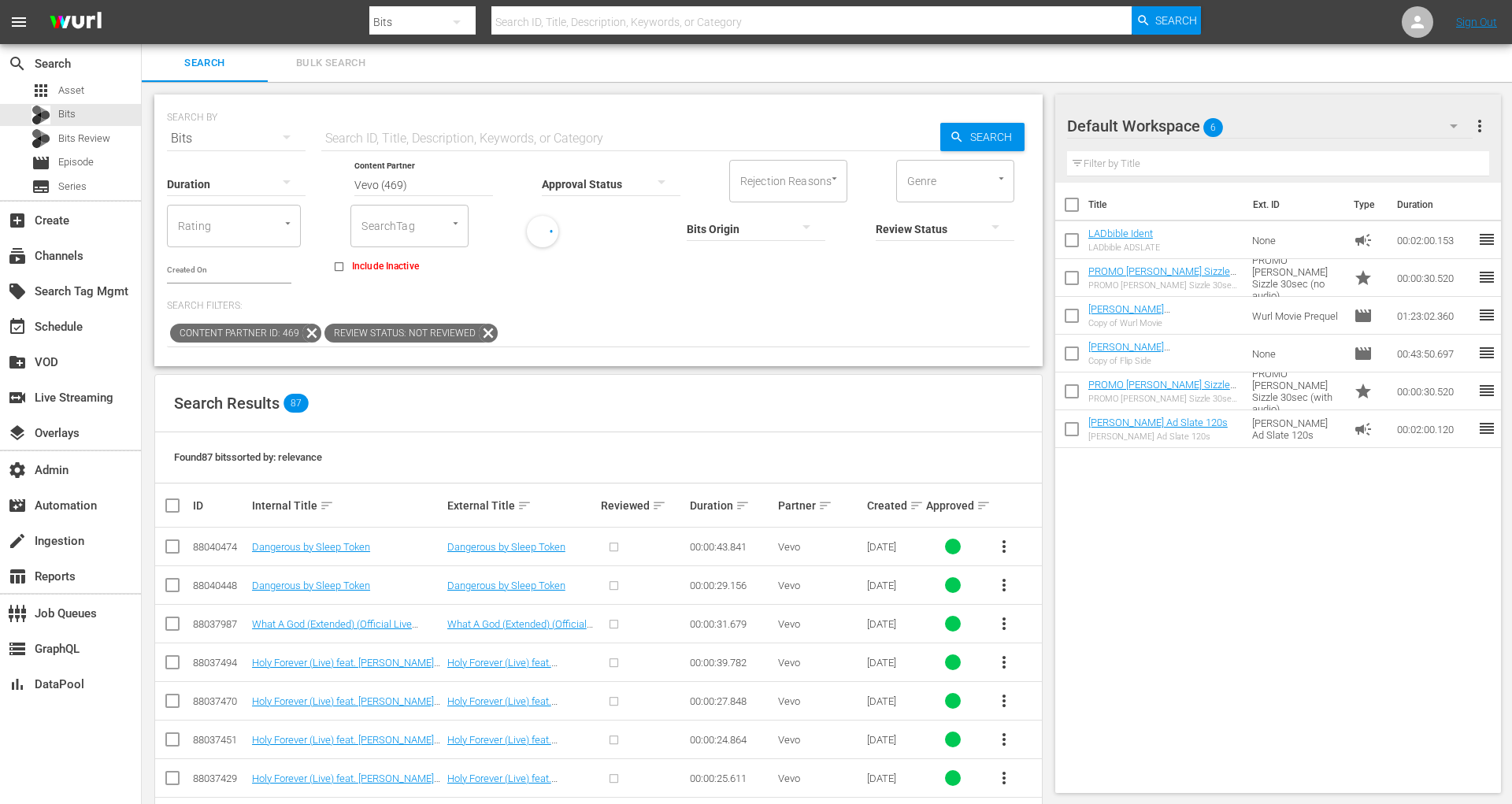
checkbox input "true"
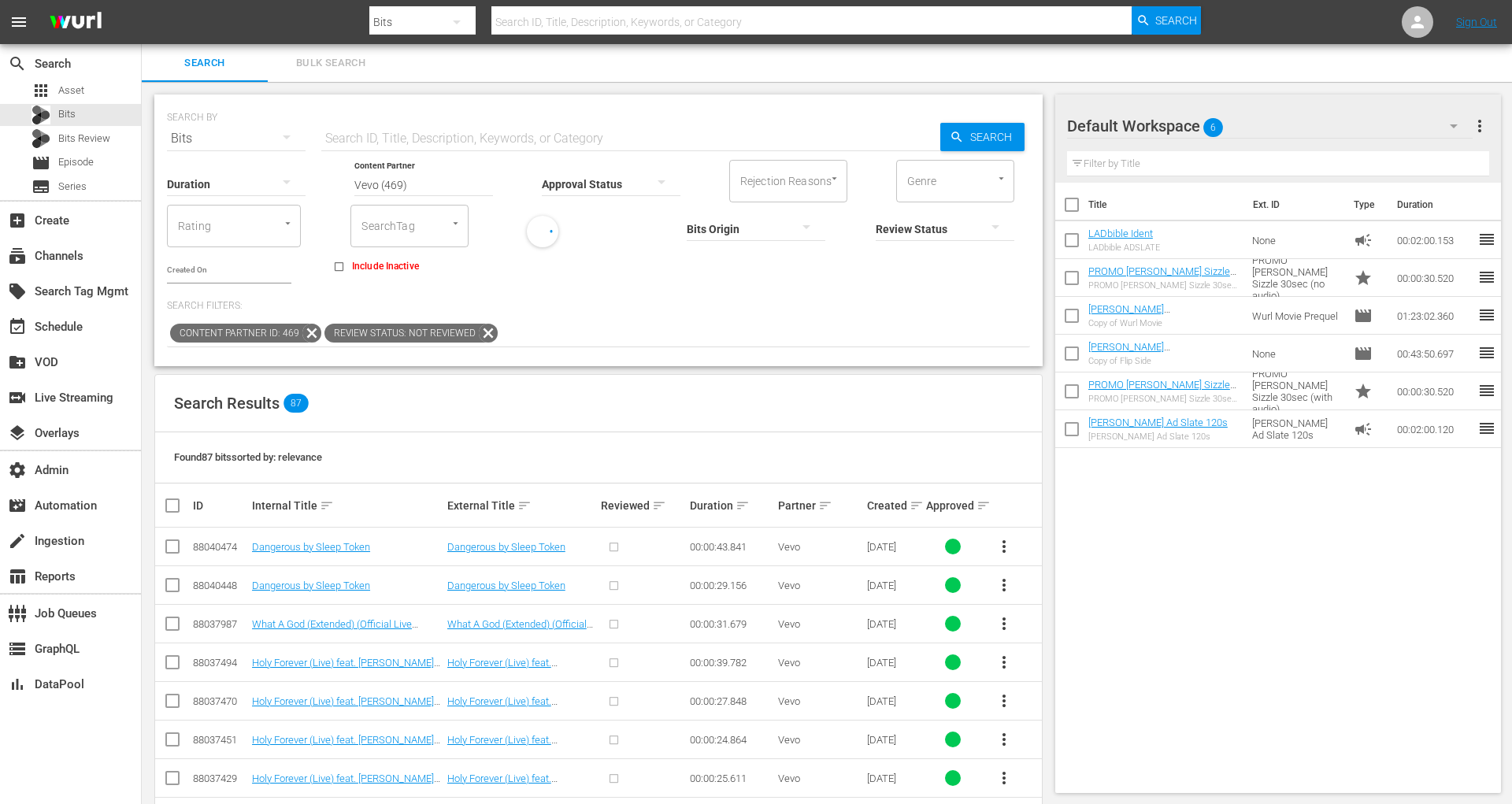
checkbox input "true"
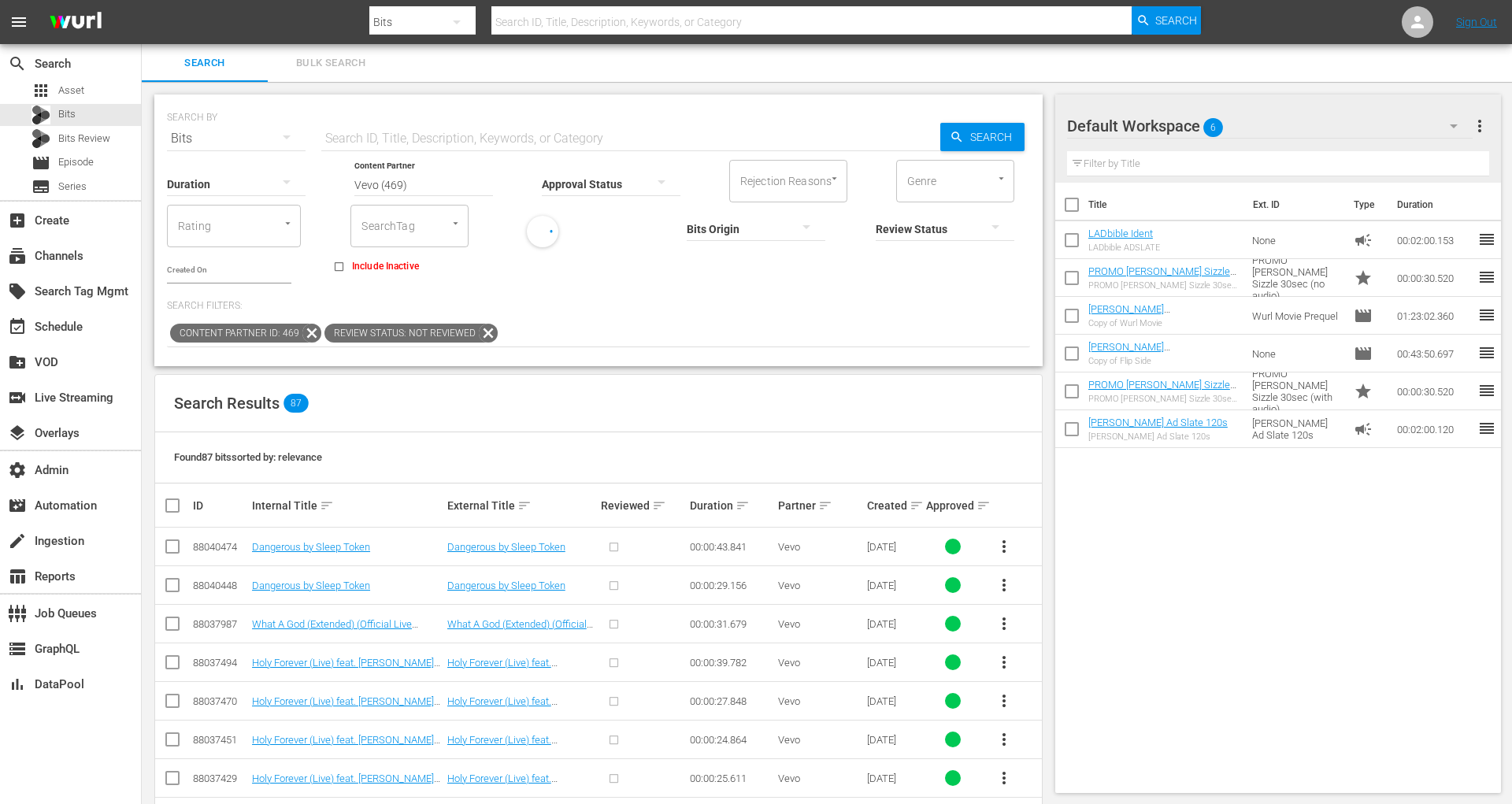
checkbox input "true"
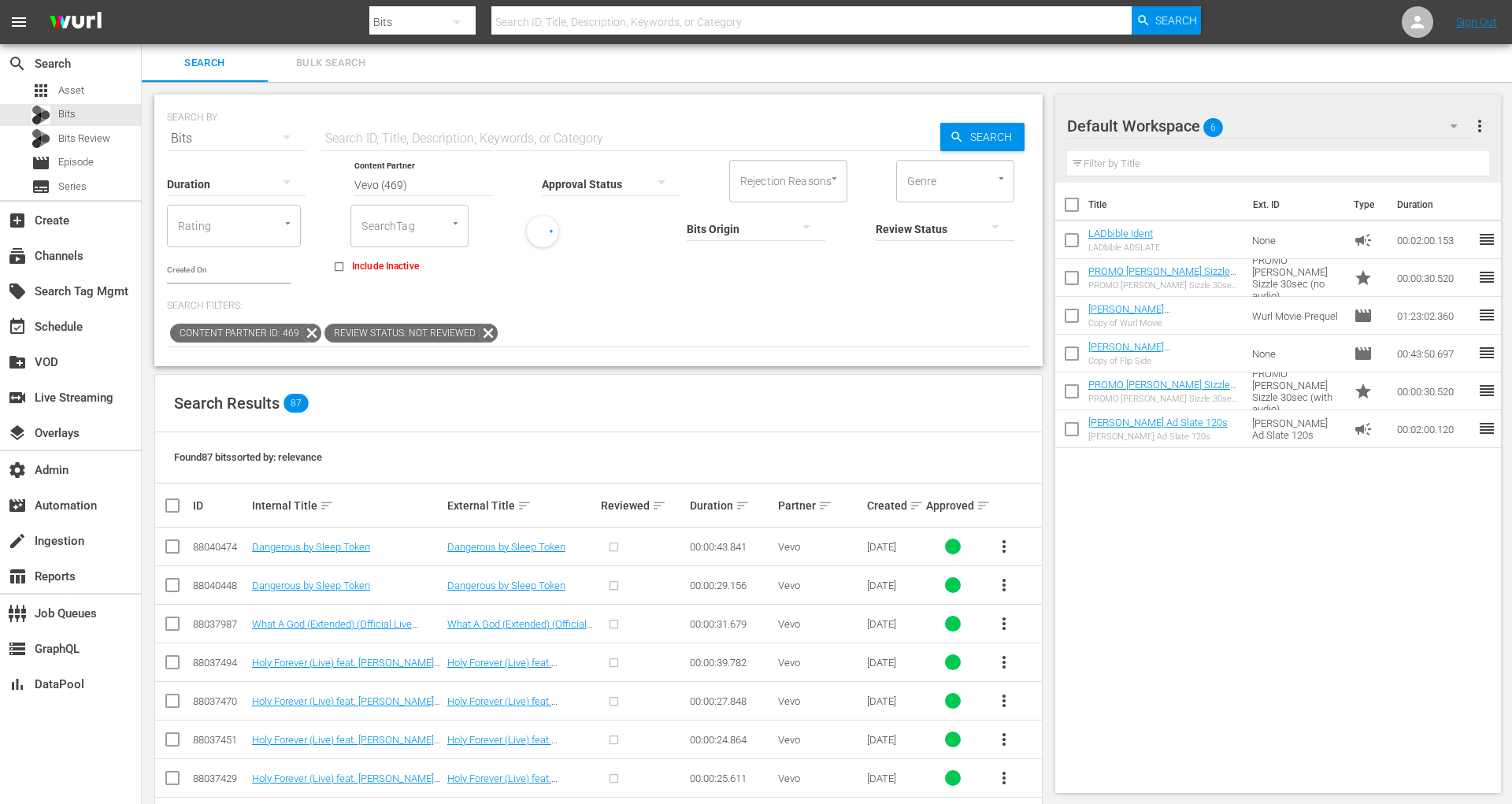
checkbox input "true"
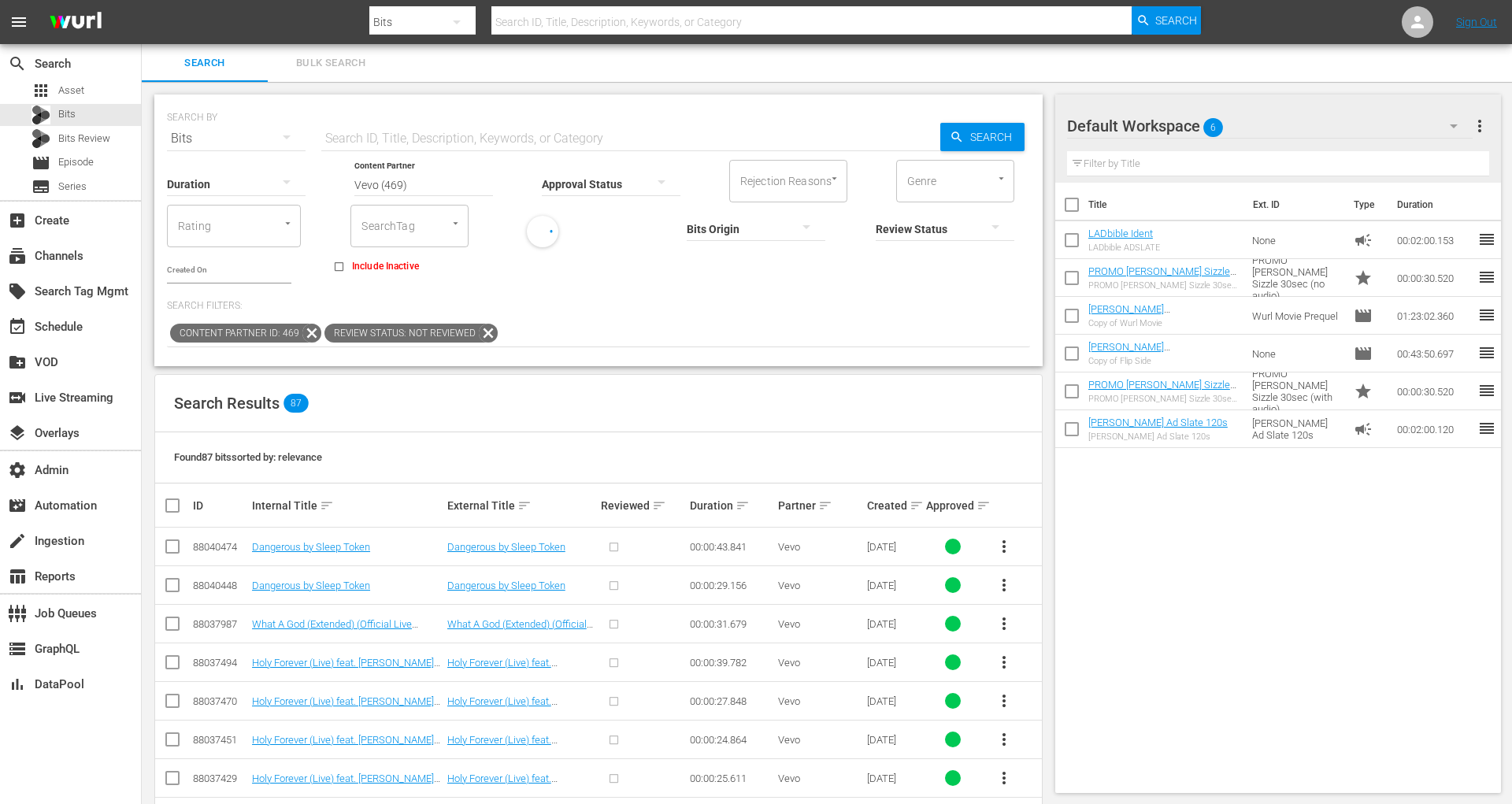
checkbox input "true"
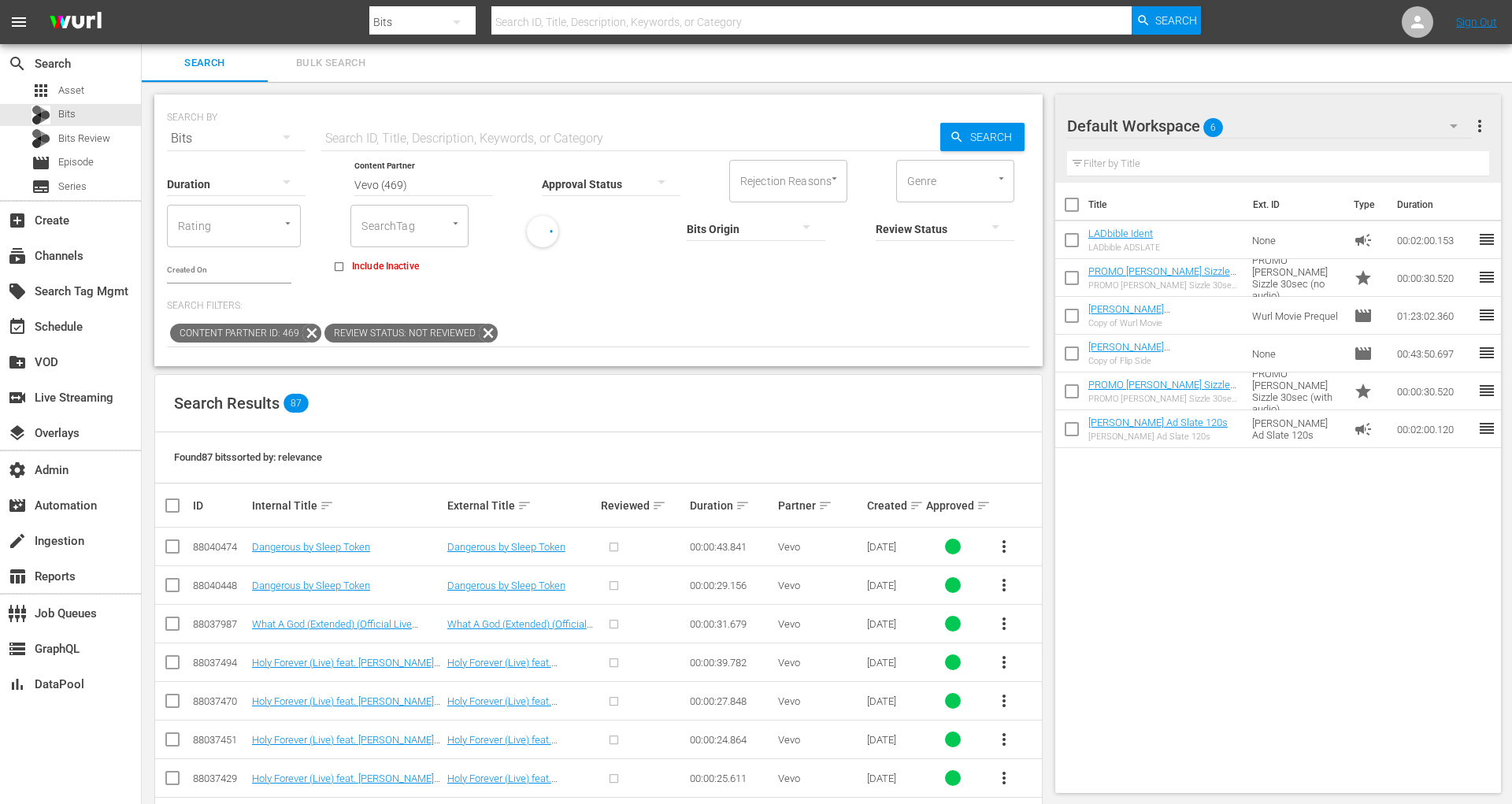
checkbox input "true"
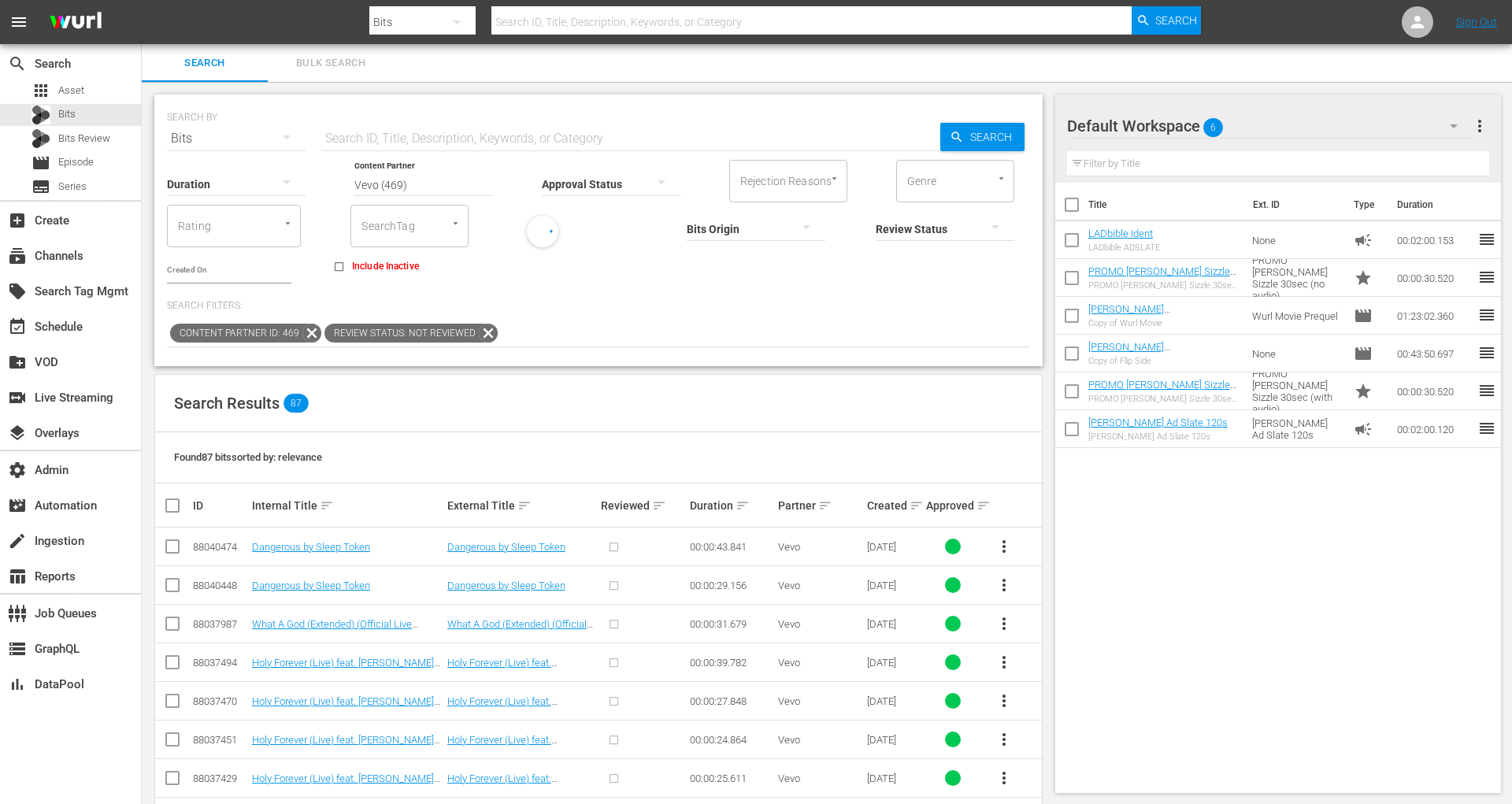
checkbox input "true"
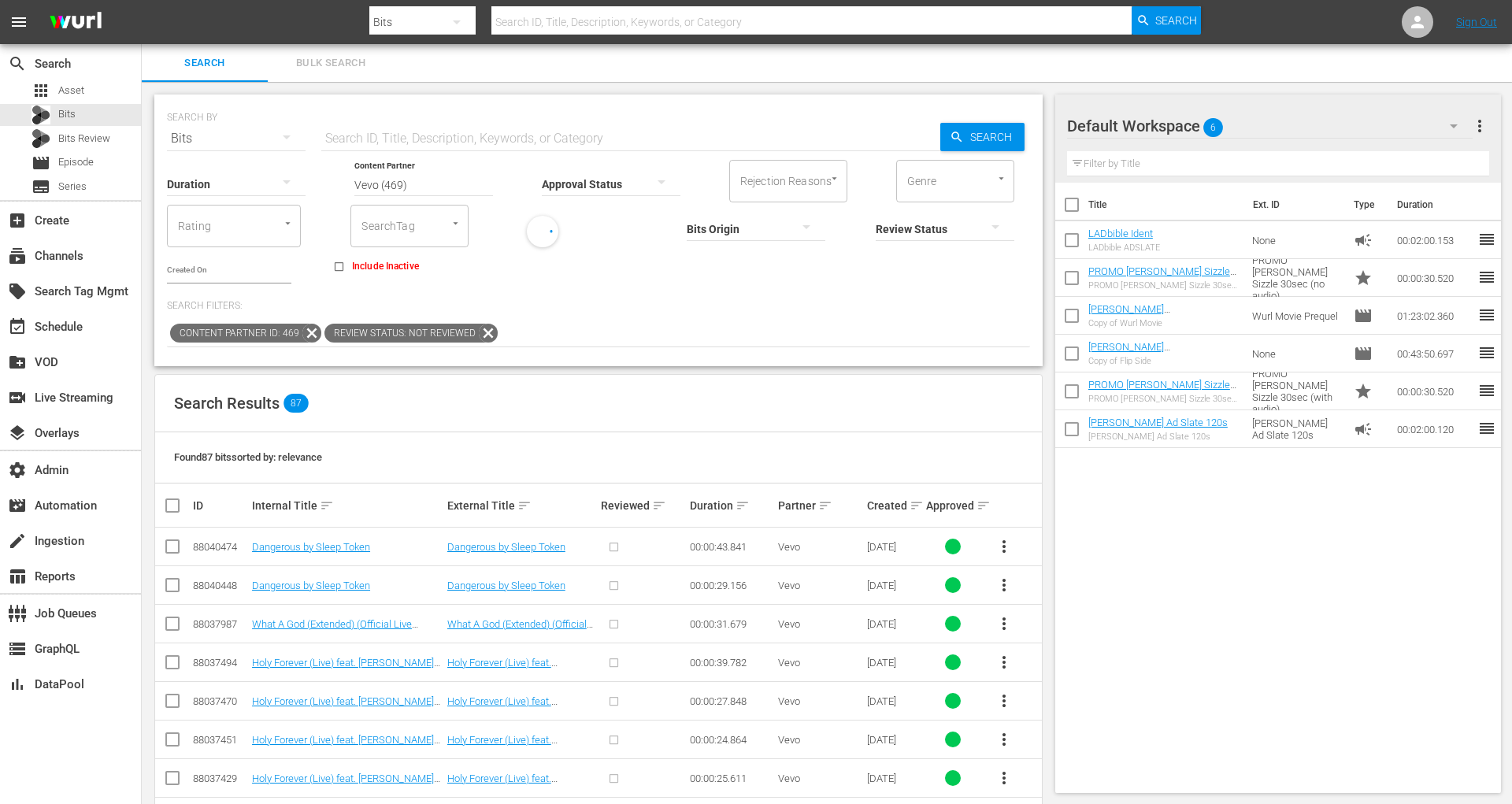
checkbox input "true"
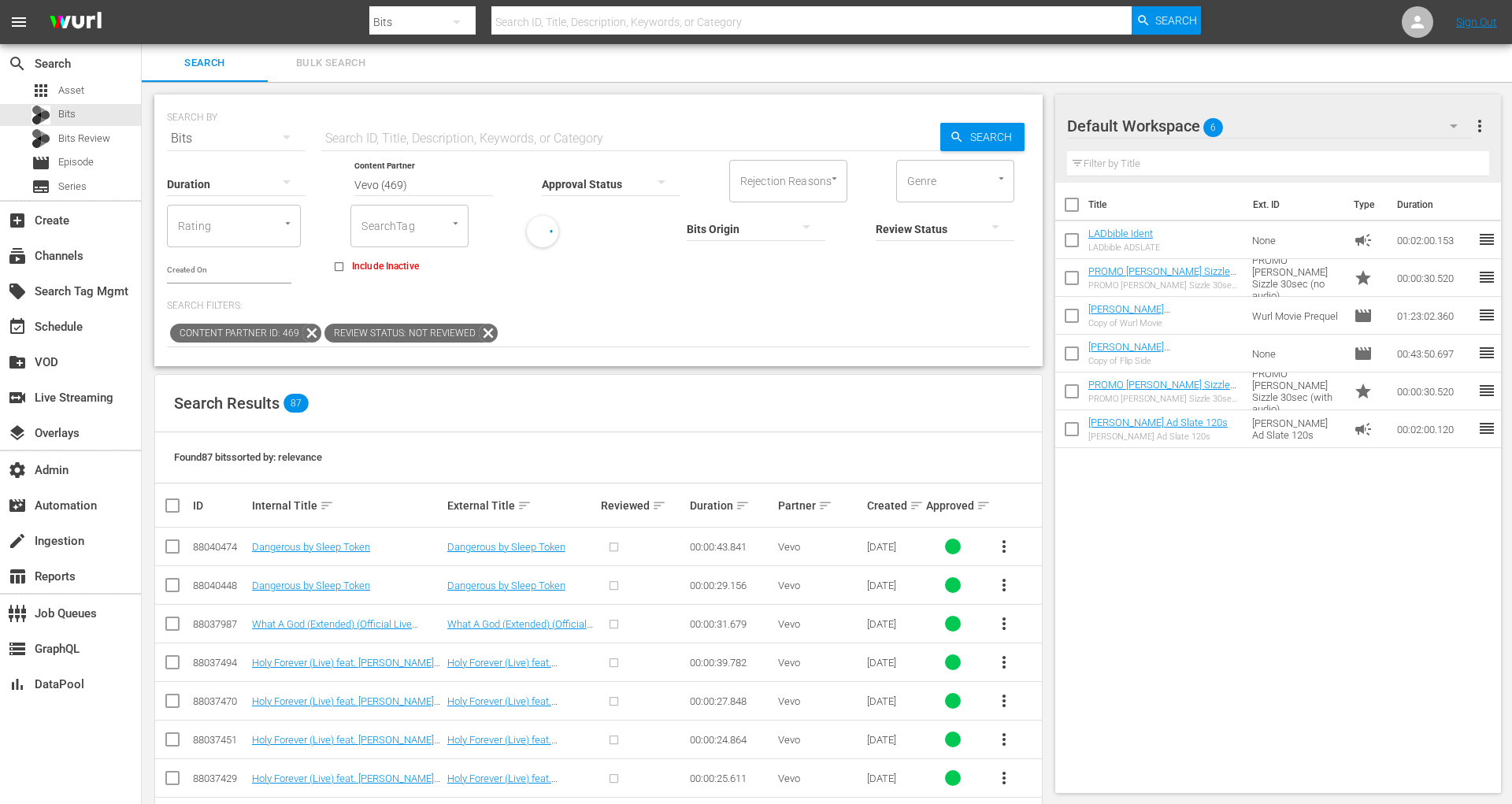
checkbox input "true"
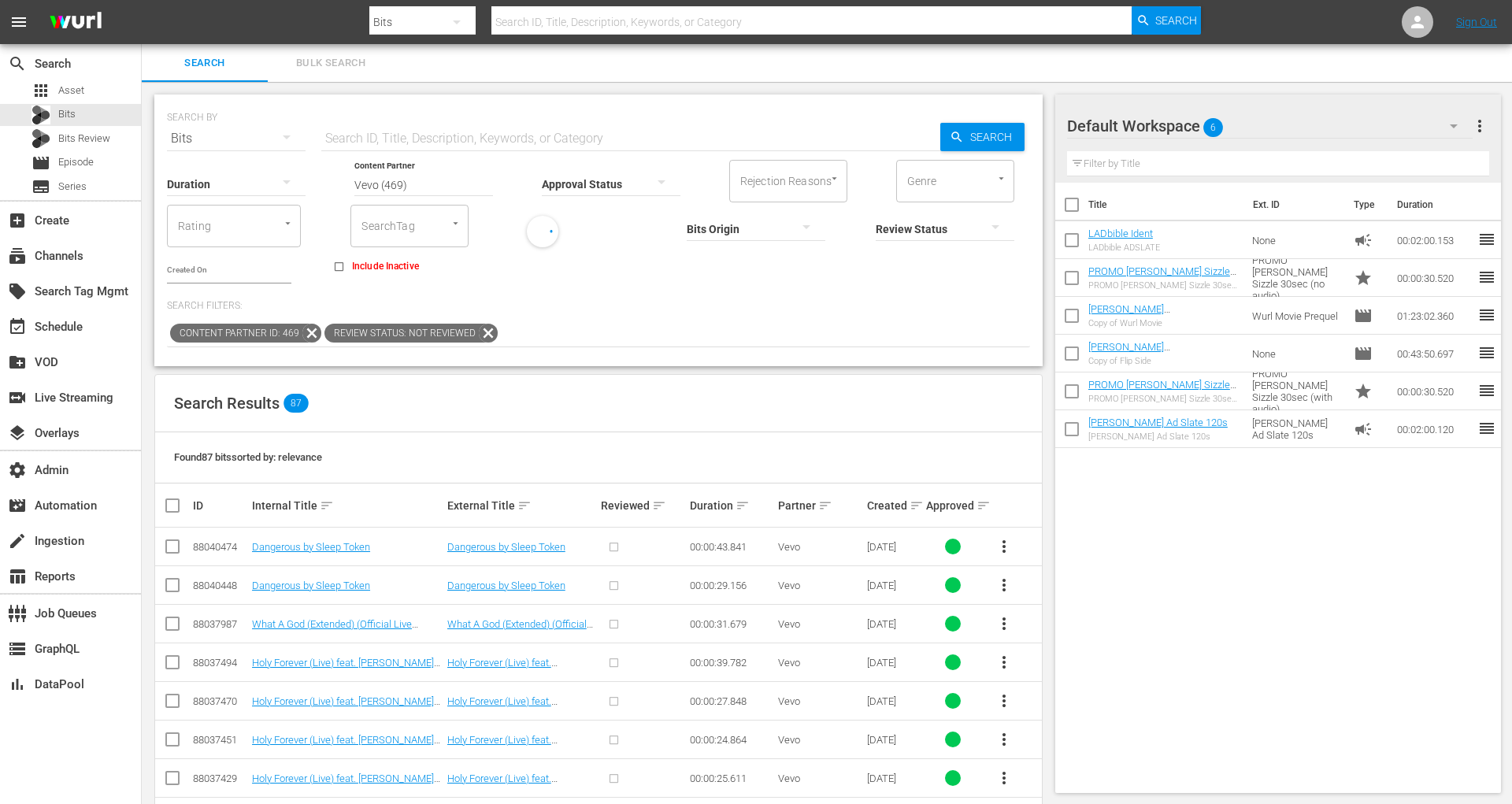
checkbox input "true"
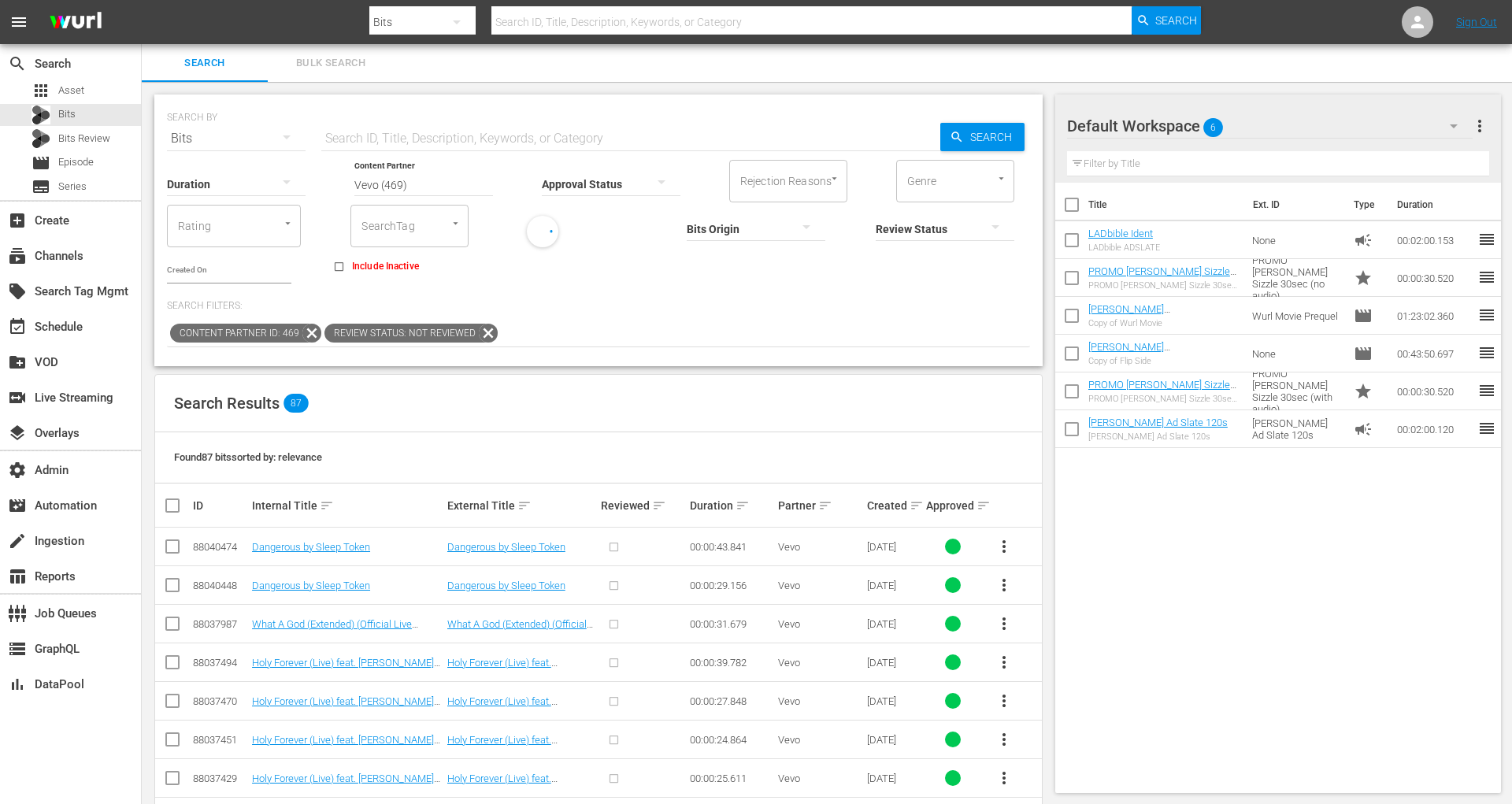
checkbox input "true"
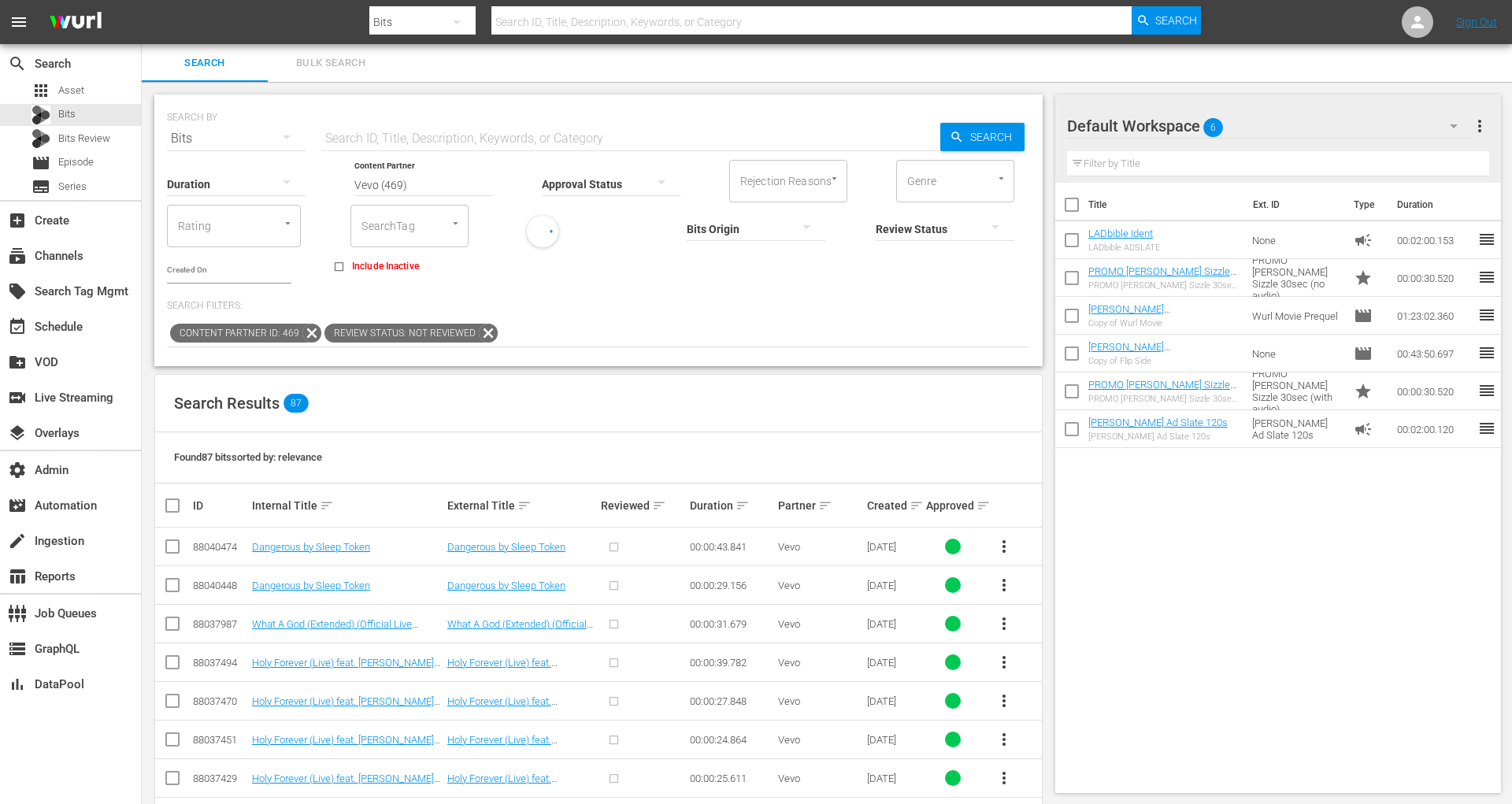
checkbox input "true"
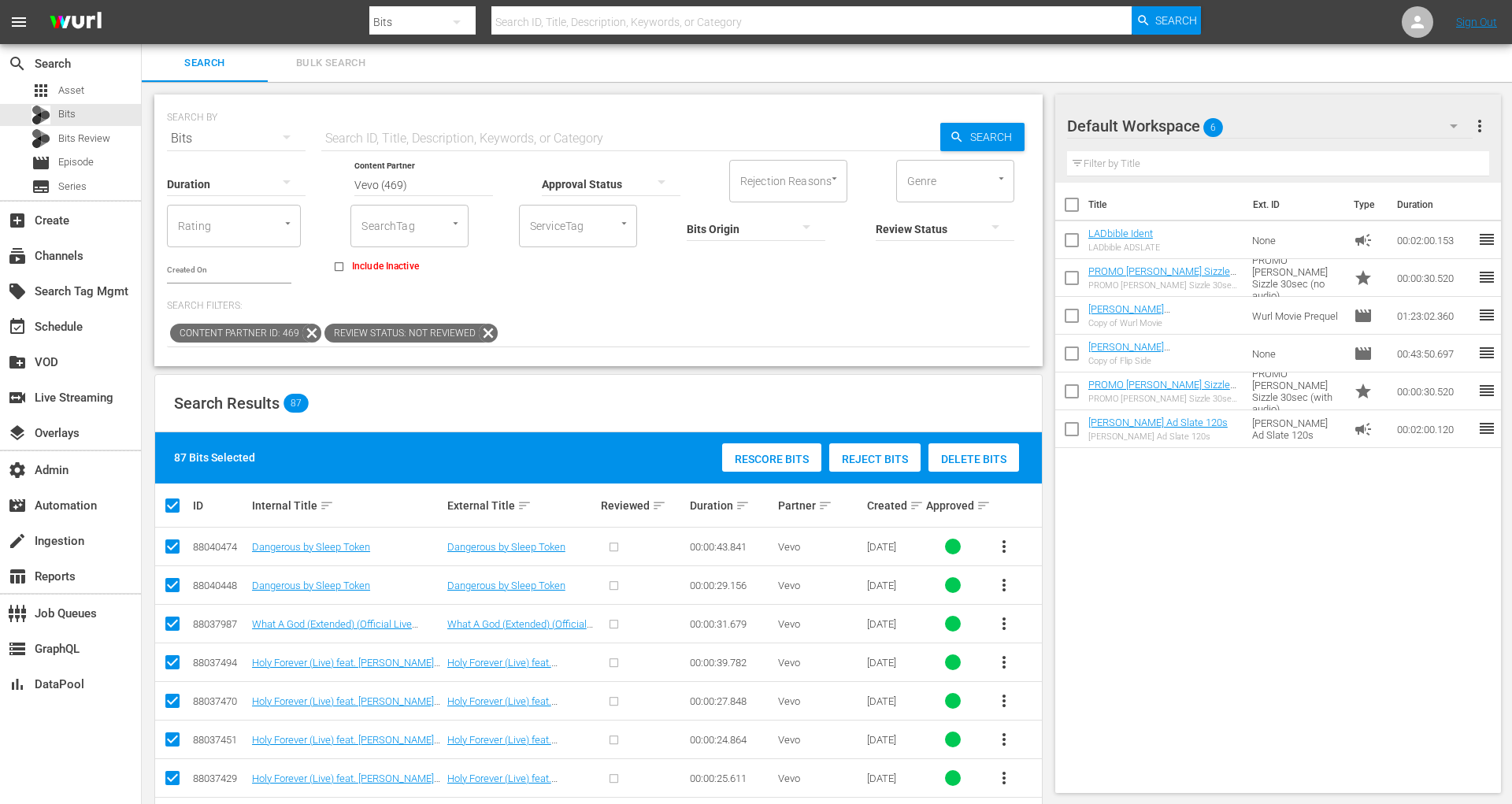
click at [865, 453] on span "Reject Bits" at bounding box center [874, 459] width 91 height 13
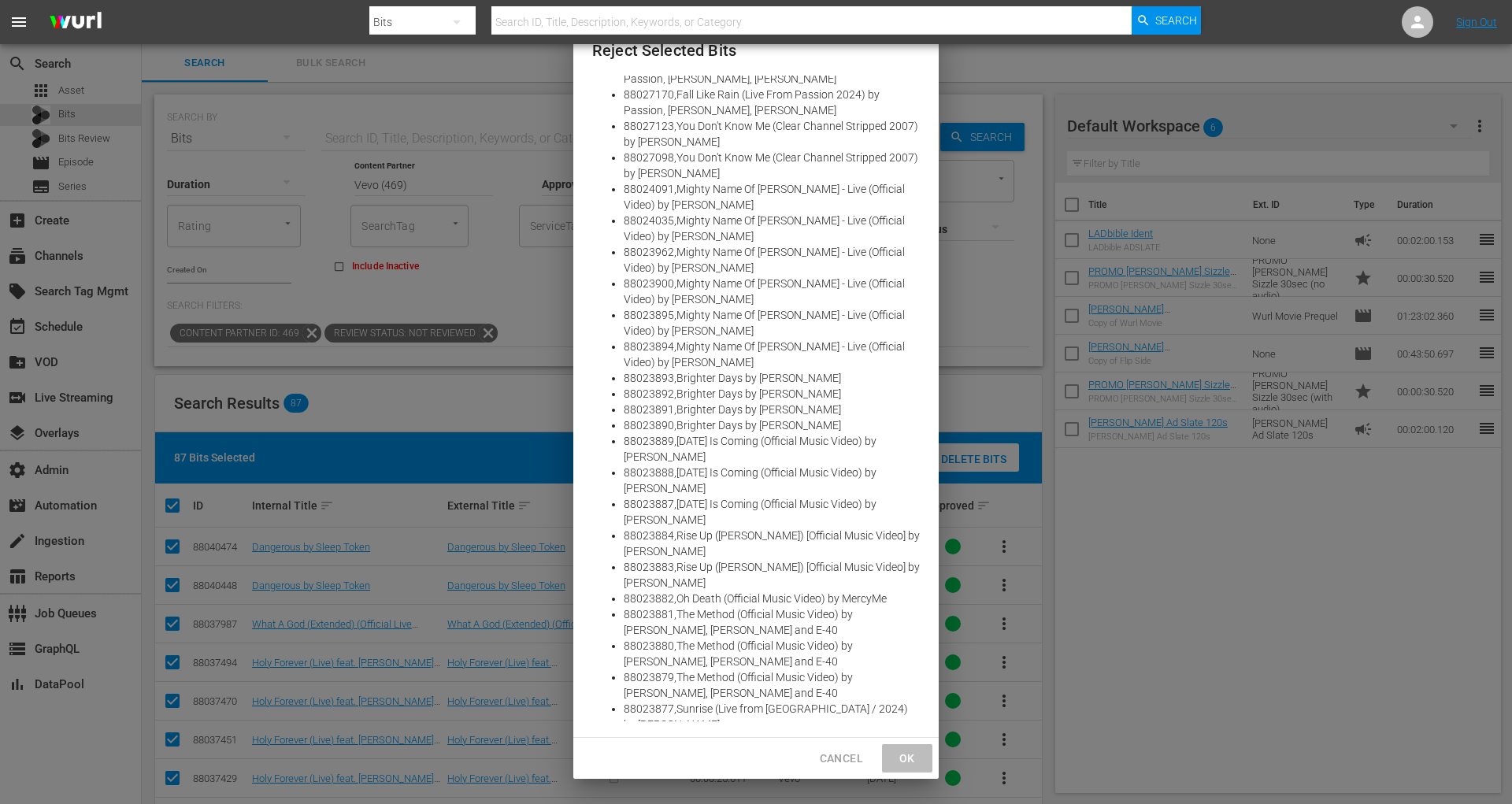
scroll to position [2199, 0]
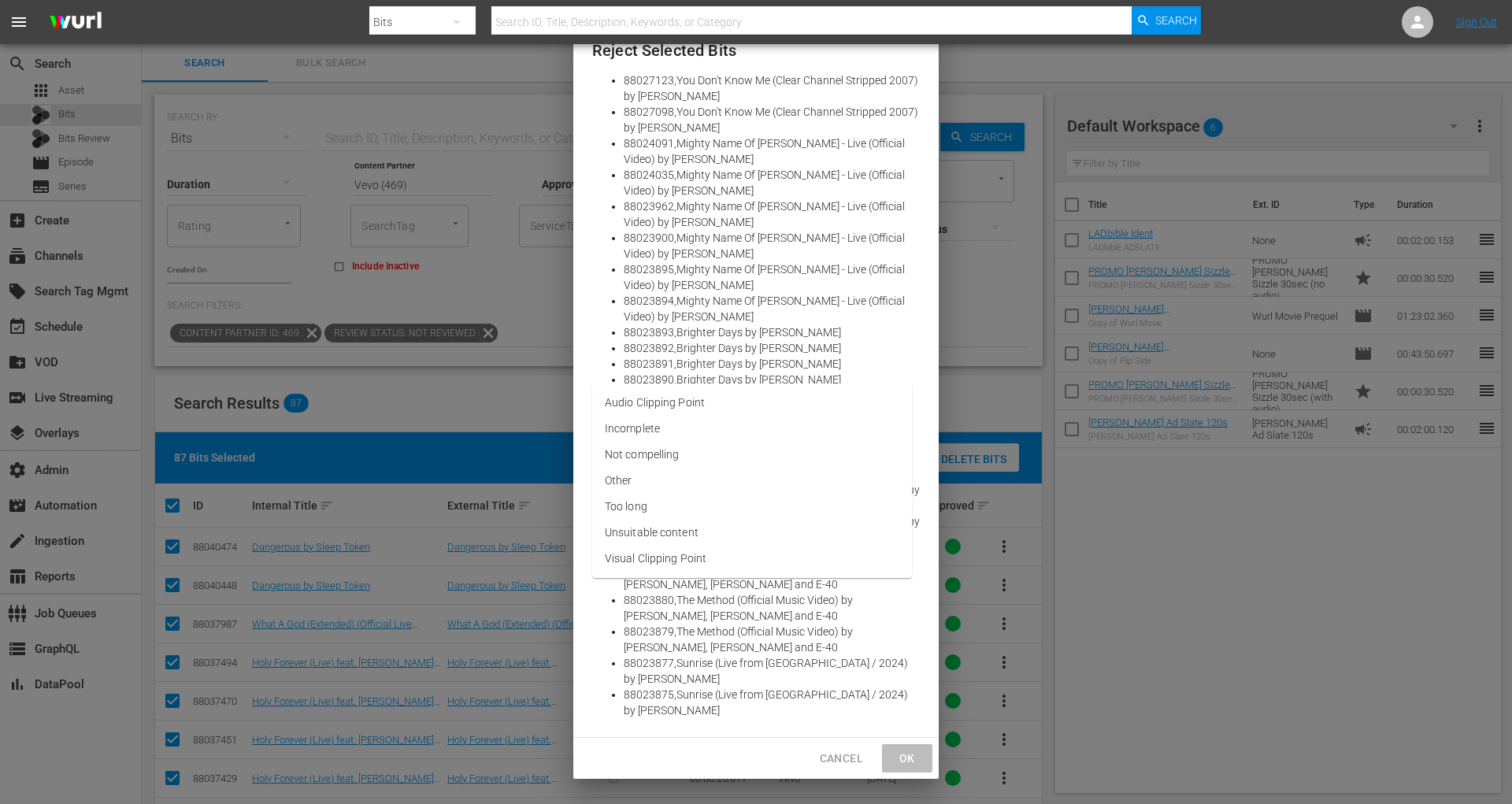
click at [813, 486] on li "Other" at bounding box center [752, 481] width 320 height 26
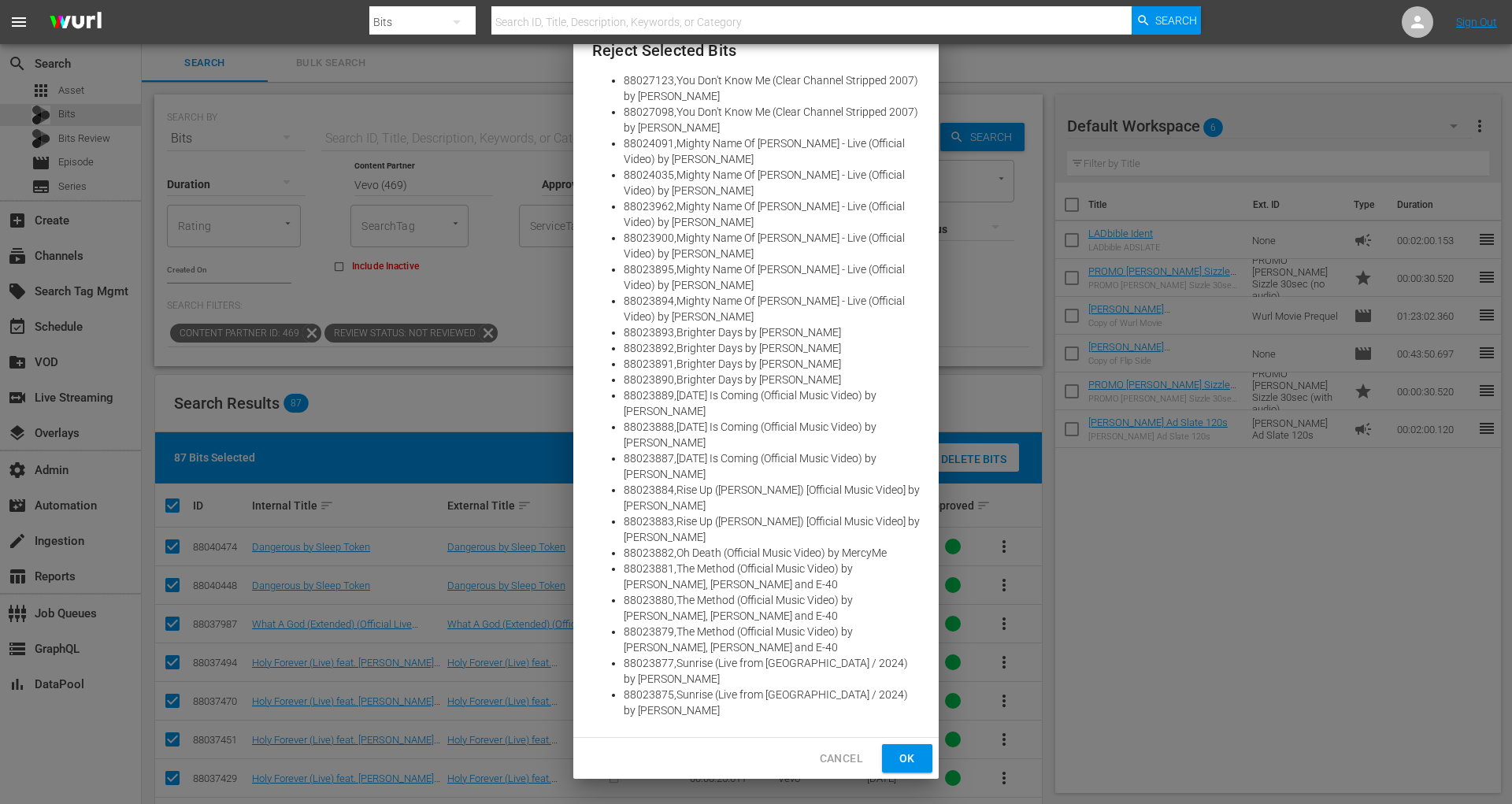
scroll to position [2184, 0]
type textarea "t"
type textarea "te"
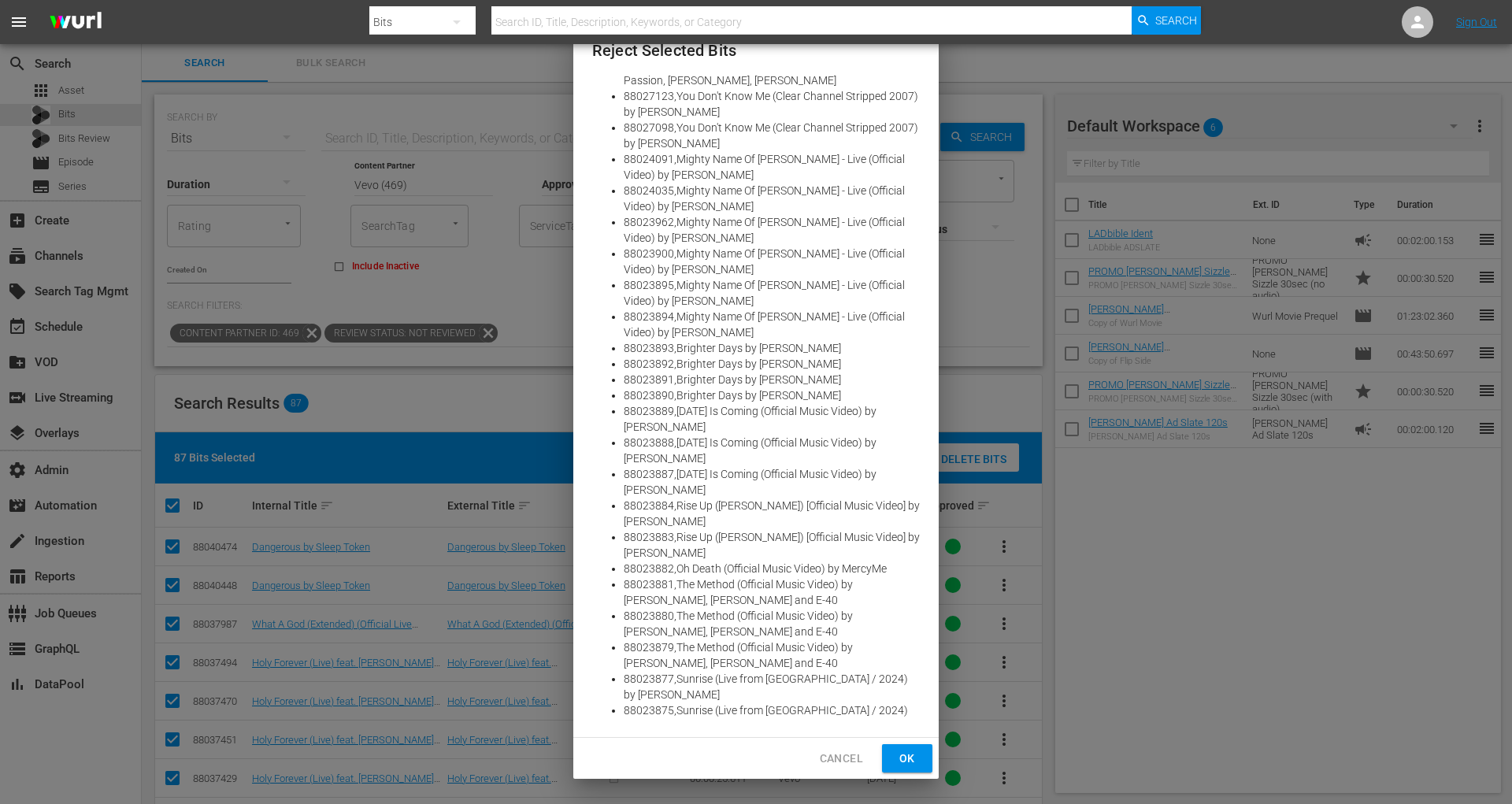
type textarea "te"
type textarea "tes"
type textarea "test"
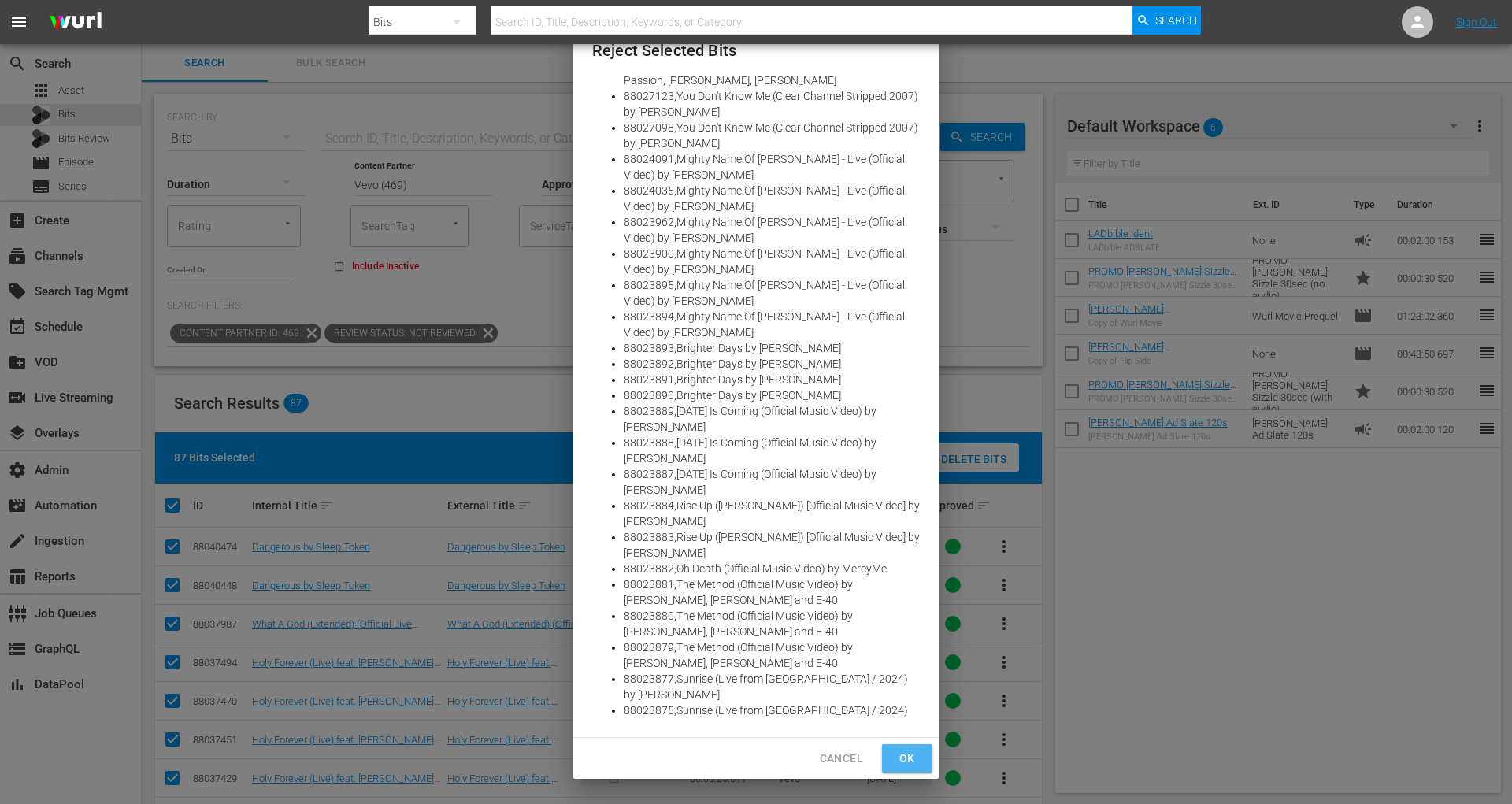
click at [912, 768] on button "Ok" at bounding box center [907, 759] width 50 height 29
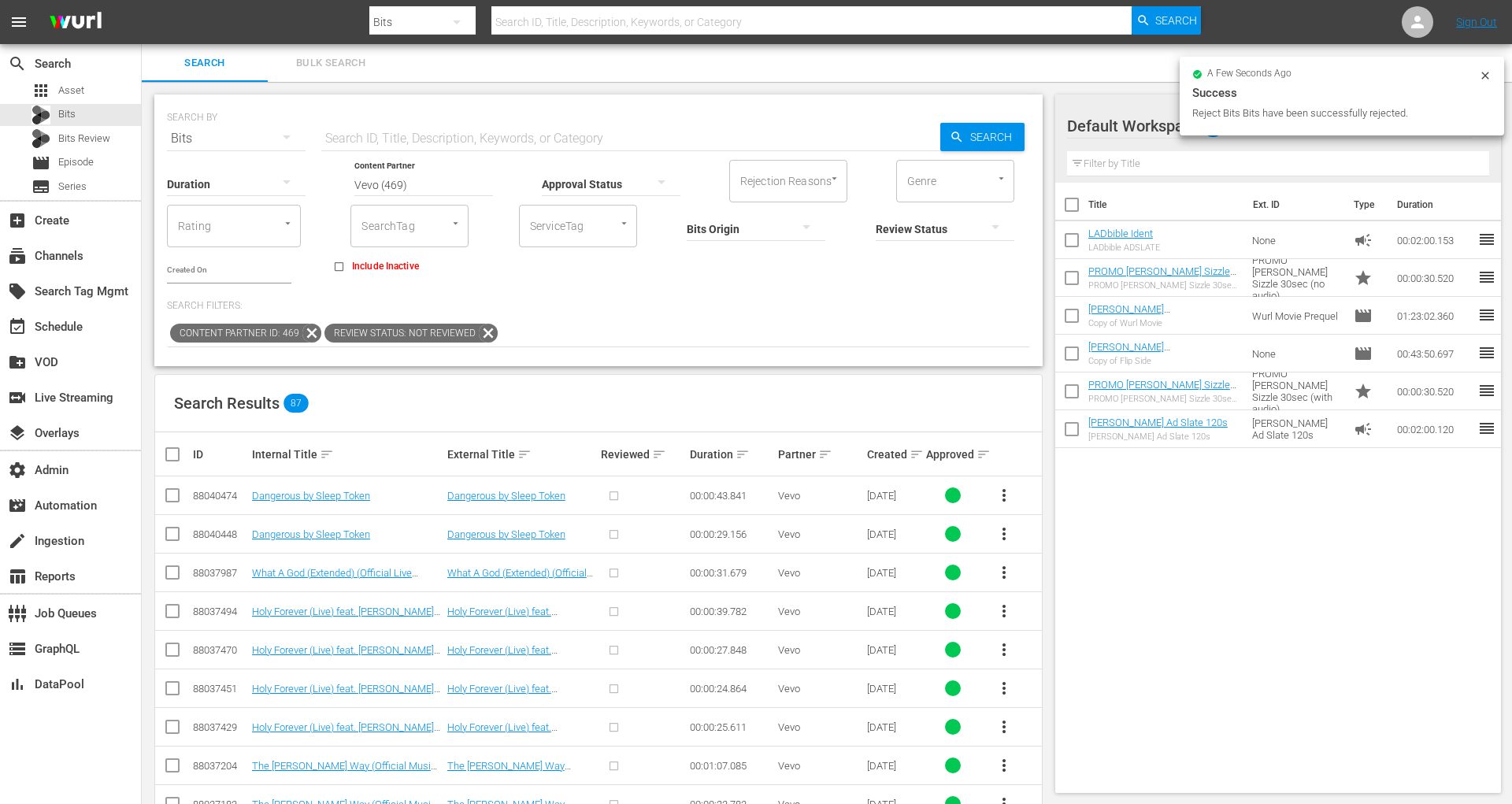
click at [484, 323] on icon at bounding box center [488, 333] width 20 height 20
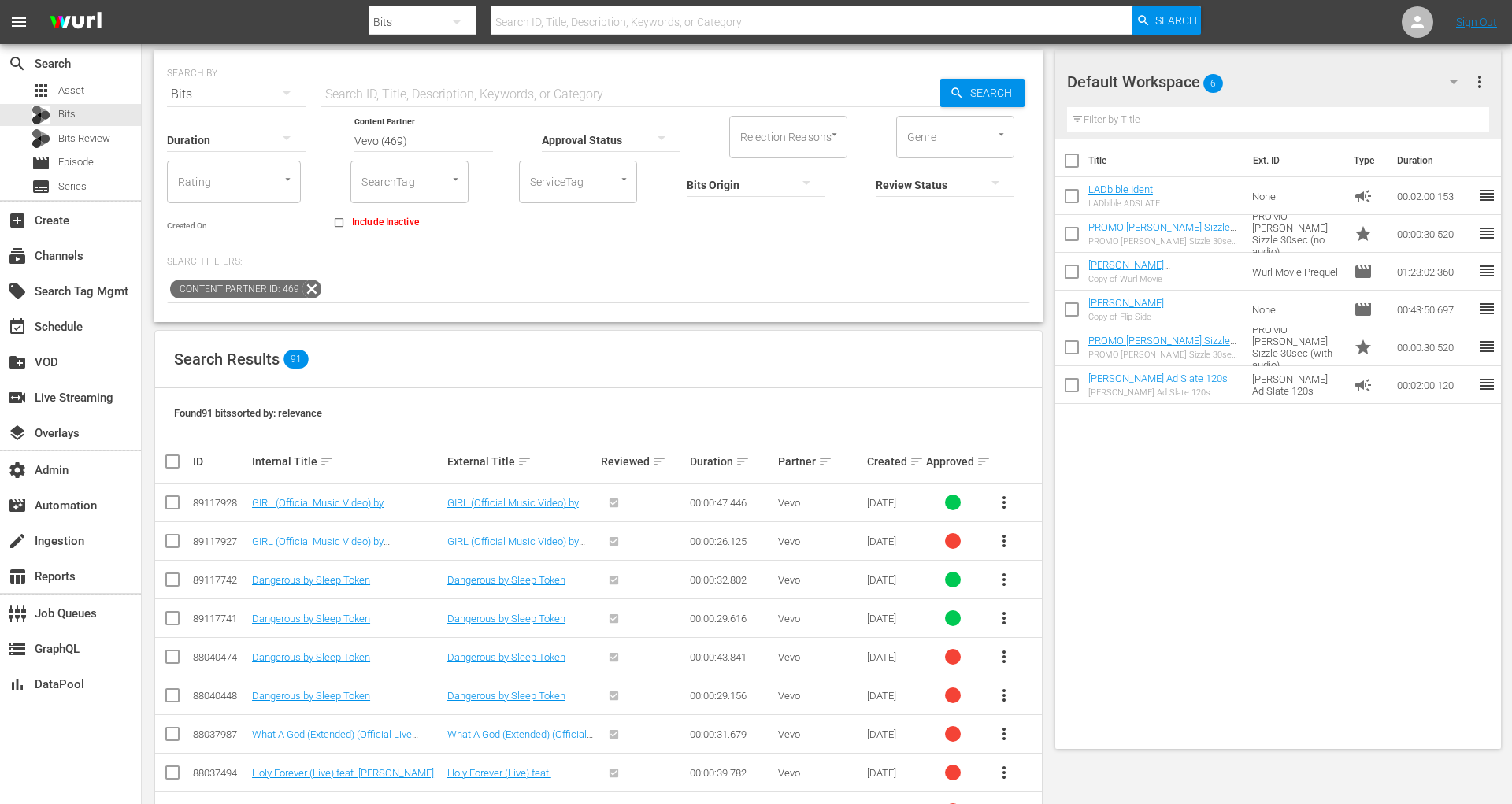
scroll to position [0, 0]
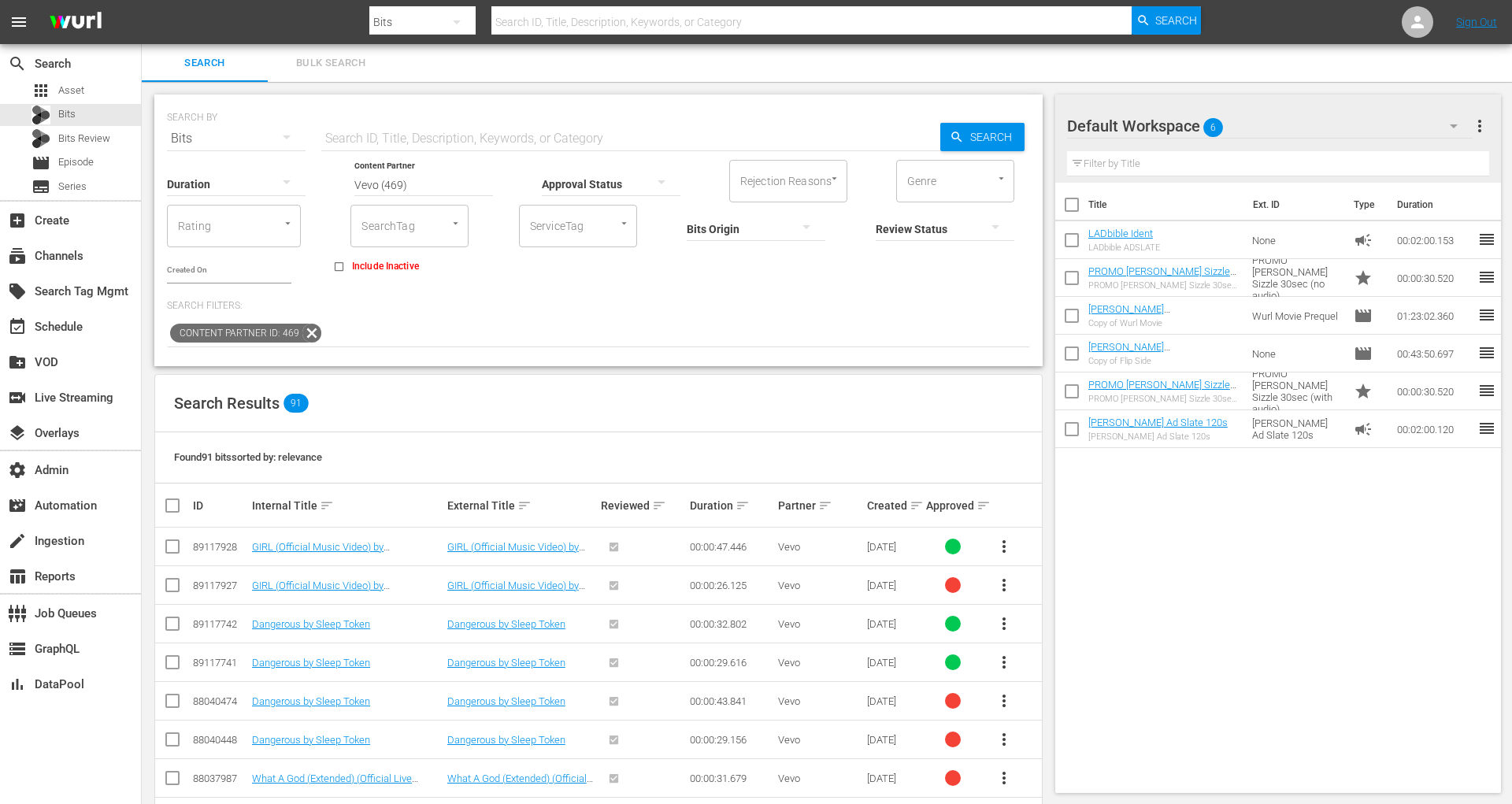
click at [633, 176] on div at bounding box center [611, 183] width 139 height 44
click at [628, 176] on div "APPROVED" at bounding box center [611, 182] width 139 height 25
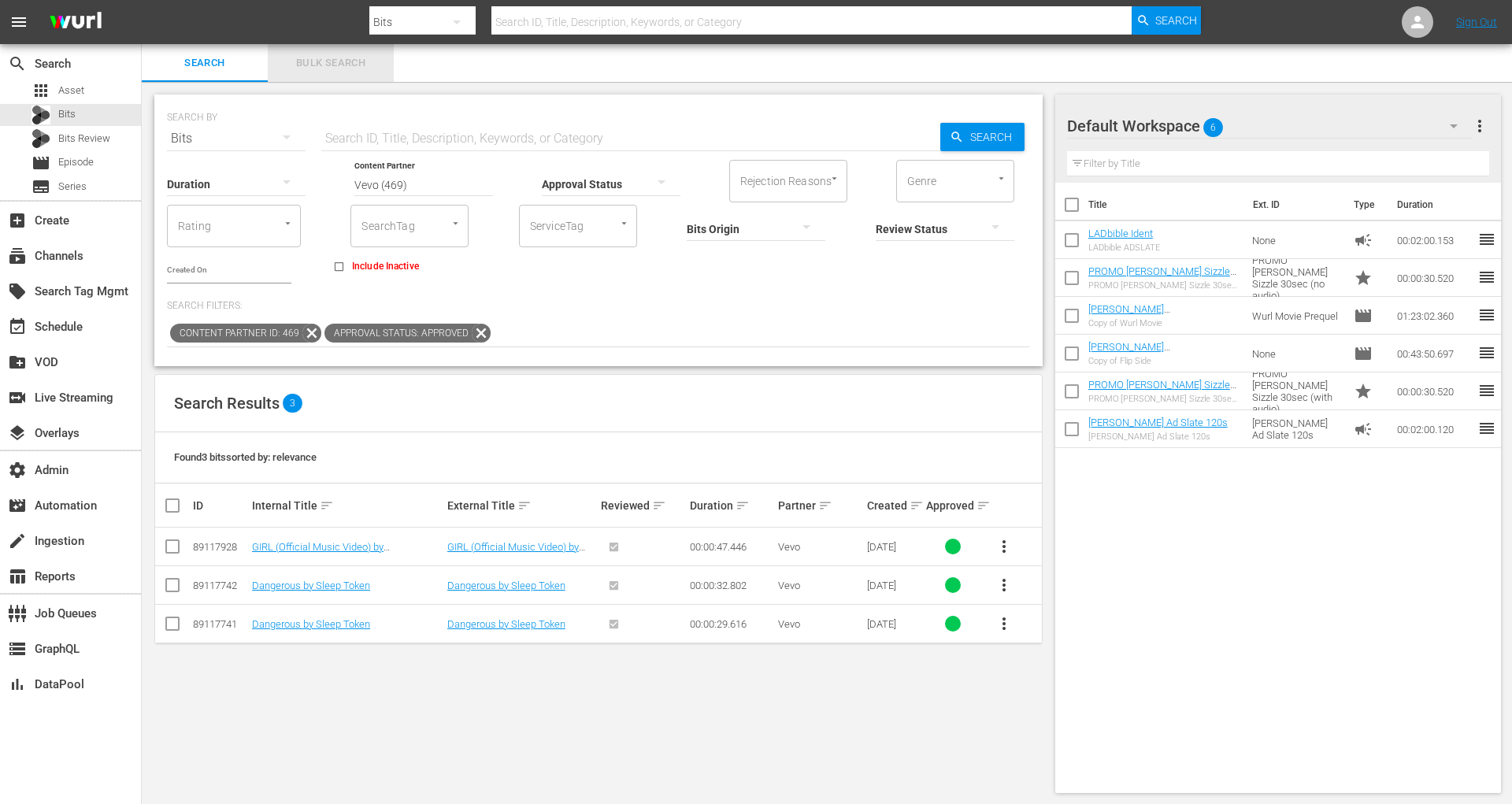
click at [316, 54] on span "Bulk Search" at bounding box center [330, 63] width 107 height 18
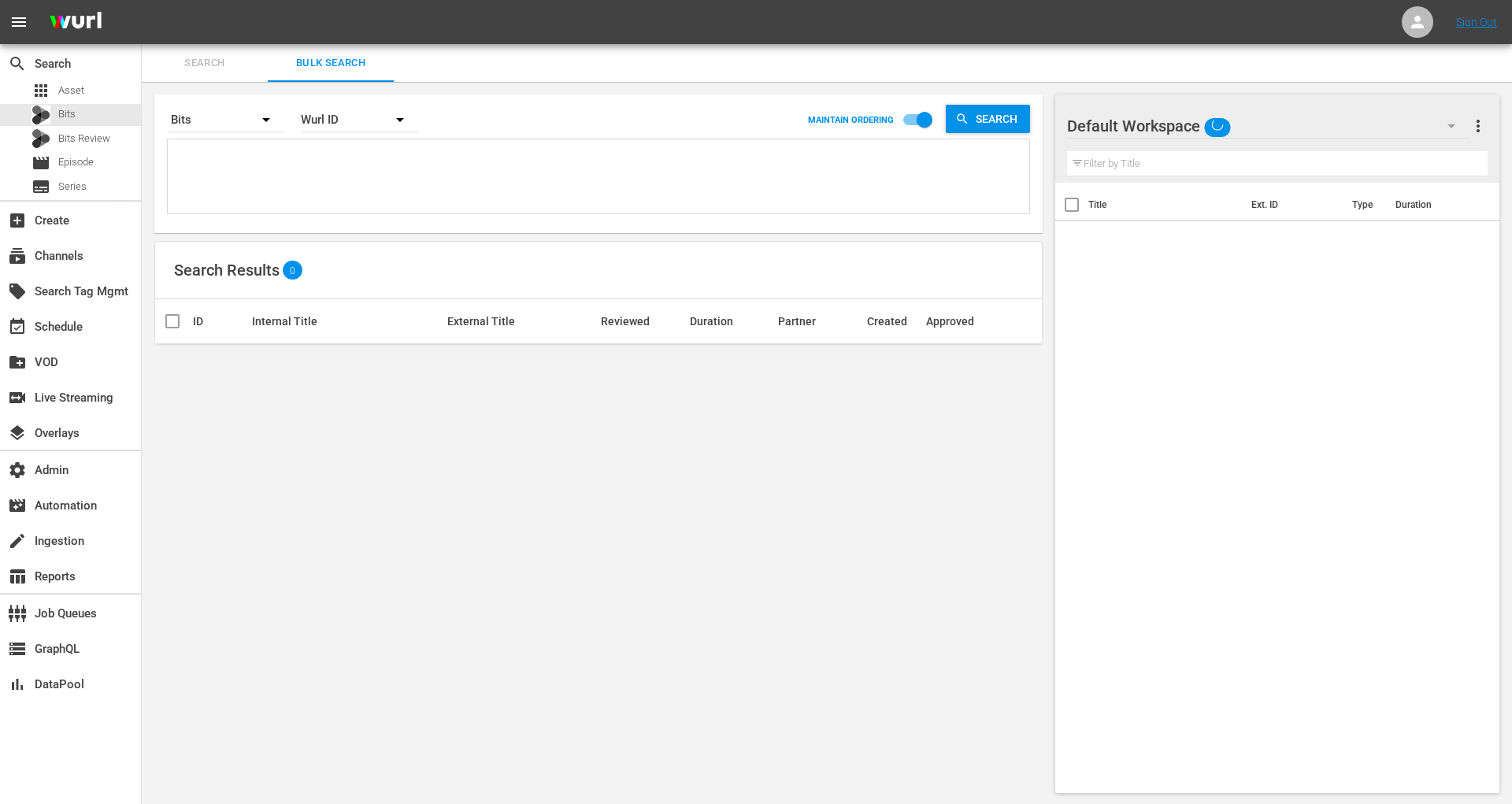
click at [312, 167] on textarea at bounding box center [601, 179] width 858 height 72
paste textarea "89117927,89117928 88027170,88027175 88023887,88023888,88023889 88023867,8802386…"
type textarea "89117927,89117928 88027170,88027175 88023887,88023888,88023889 88023867,8802386…"
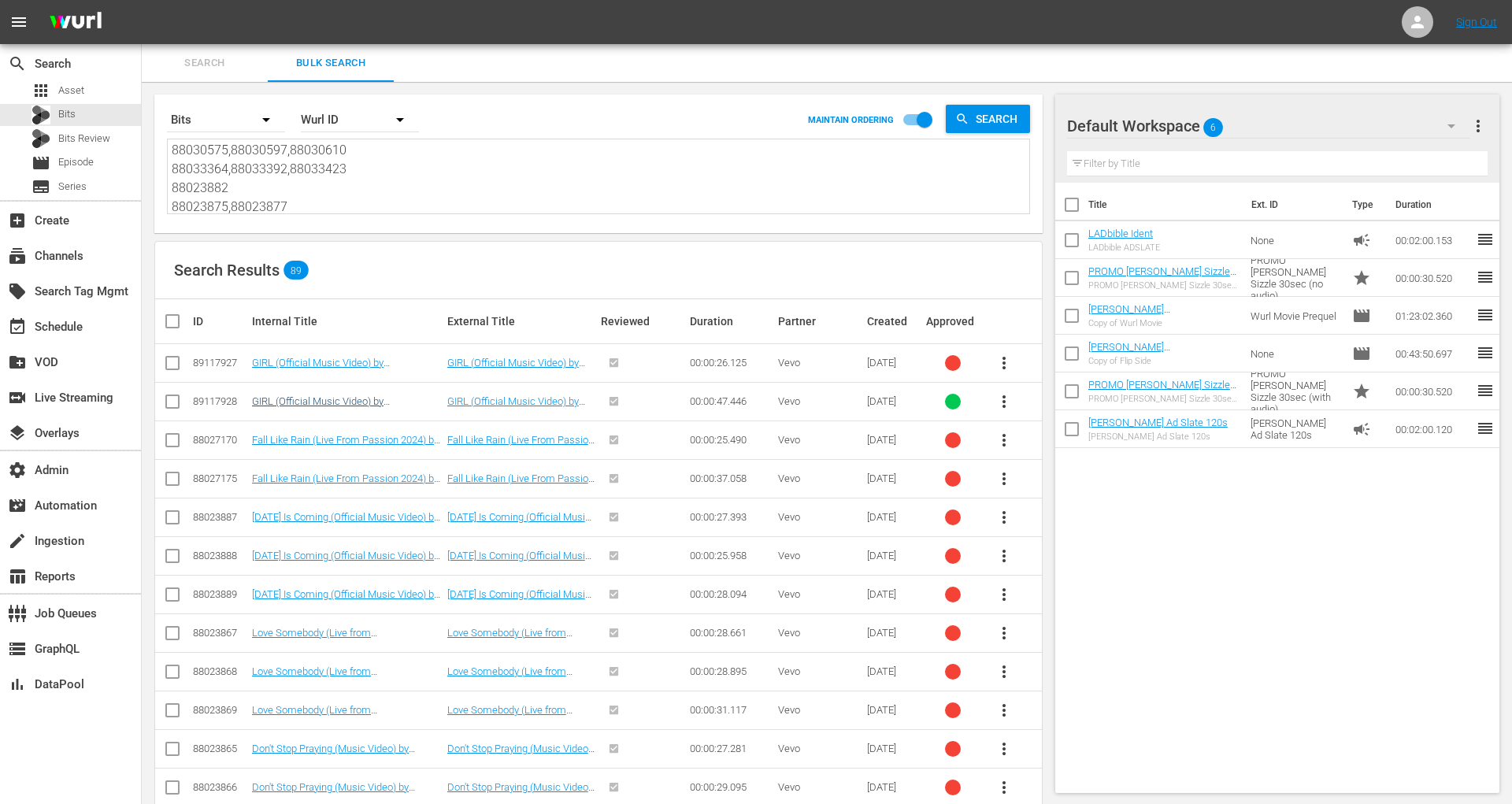
type textarea "89117927,89117928 88027170,88027175 88023887,88023888,88023889 88023867,8802386…"
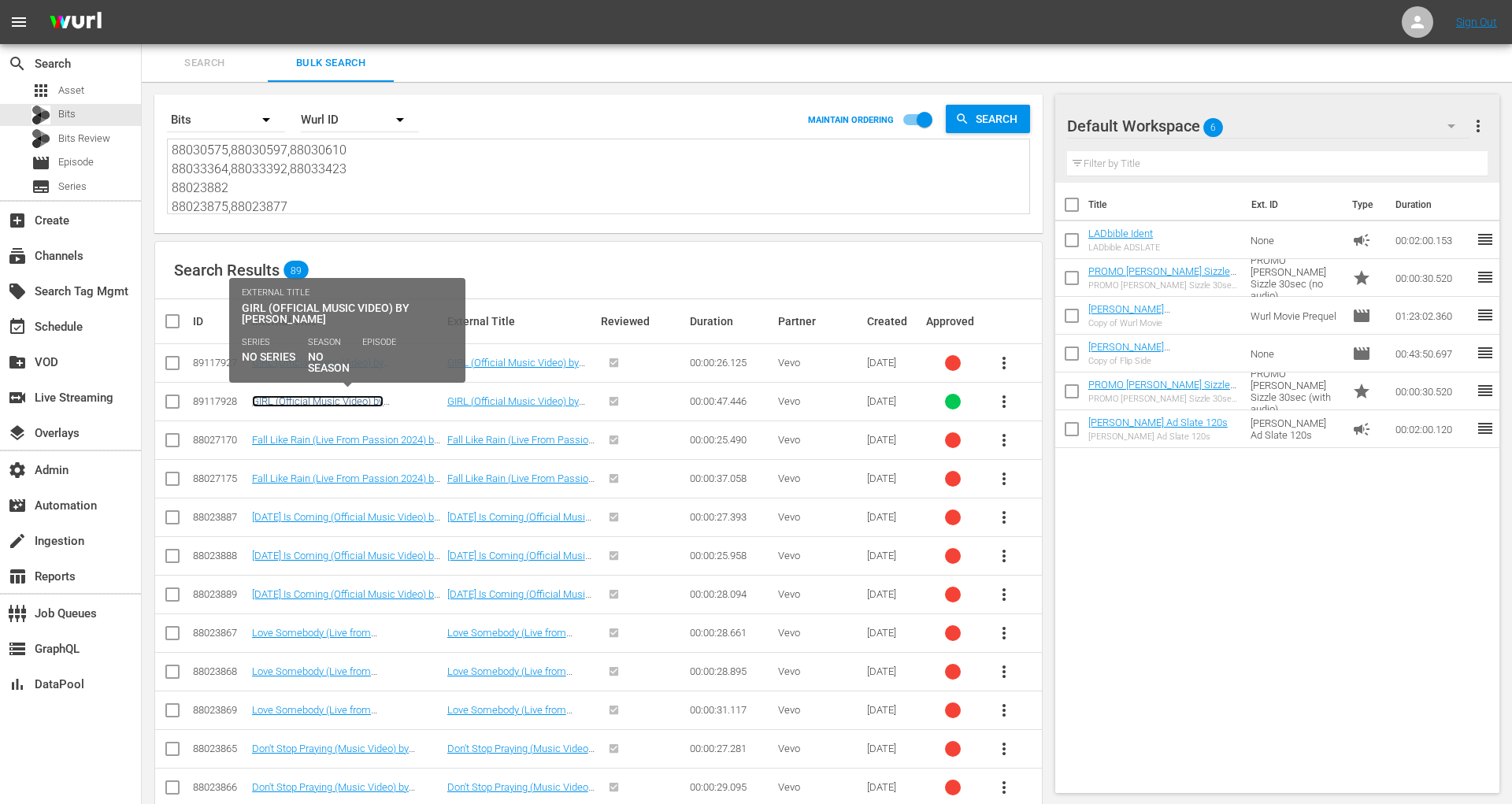
click at [290, 396] on link "GIRL (Official Music Video) by Maren Morris" at bounding box center [317, 407] width 132 height 23
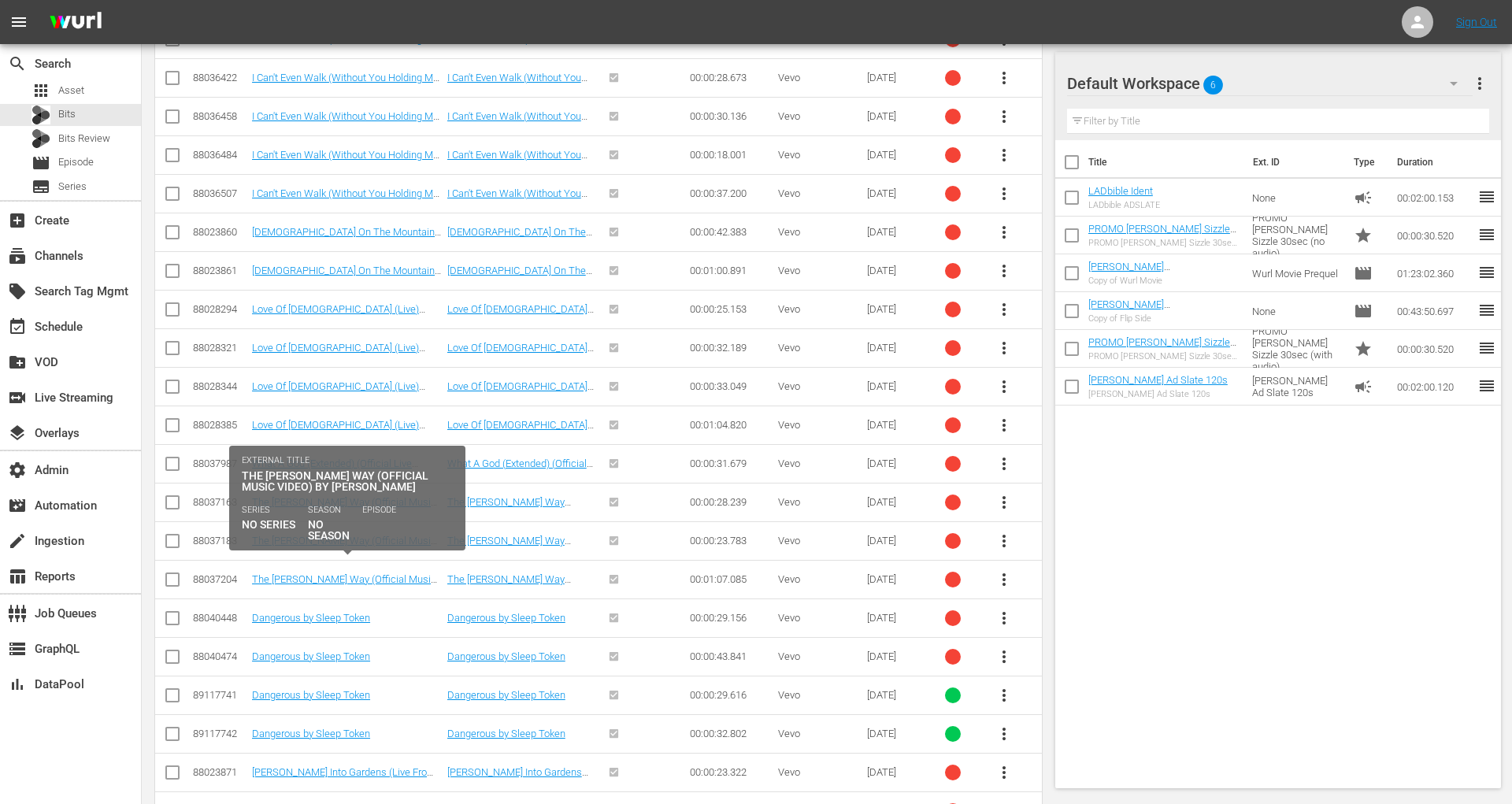
scroll to position [990, 0]
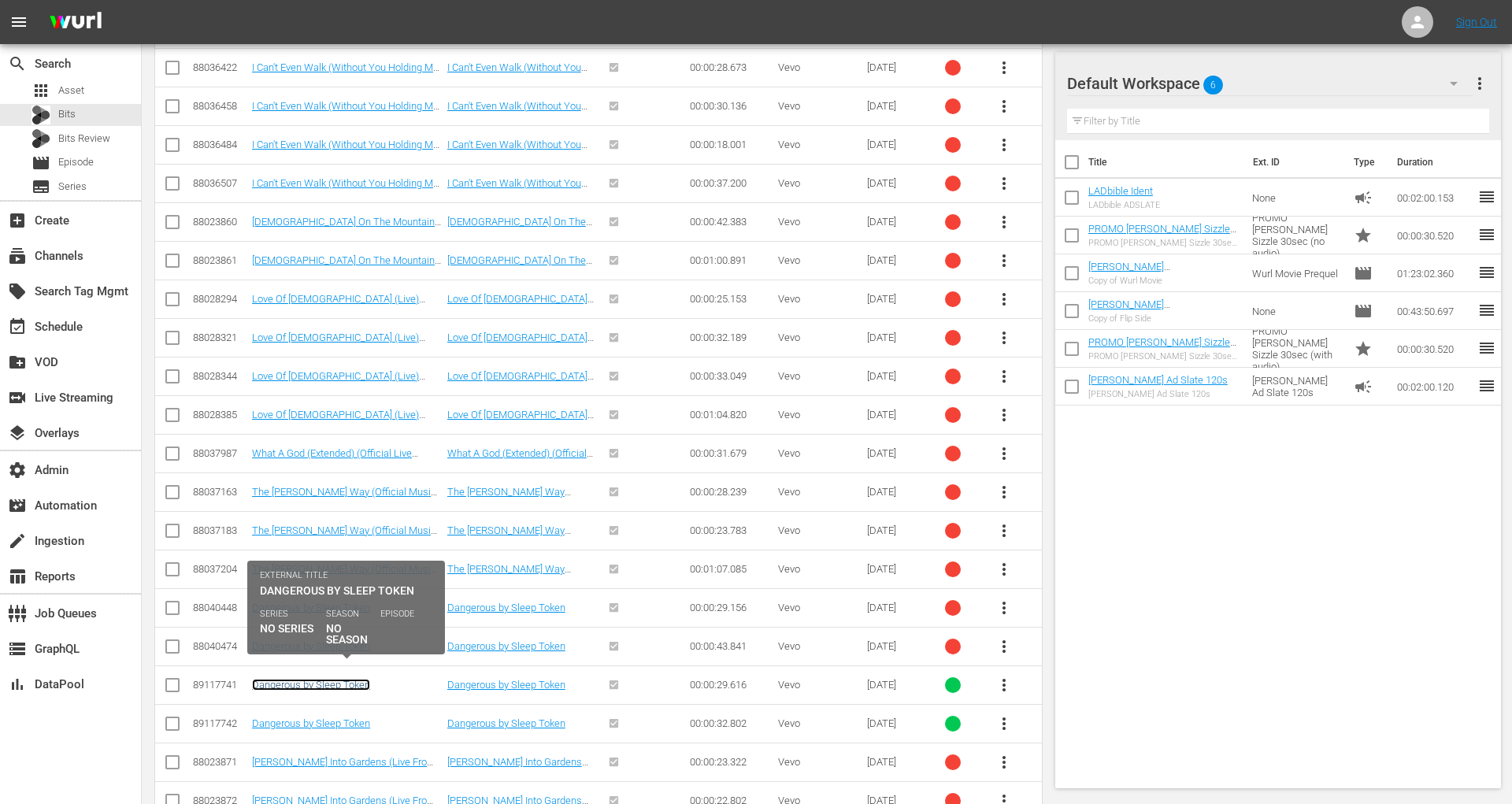
click at [321, 679] on link "Dangerous by Sleep Token" at bounding box center [311, 685] width 118 height 12
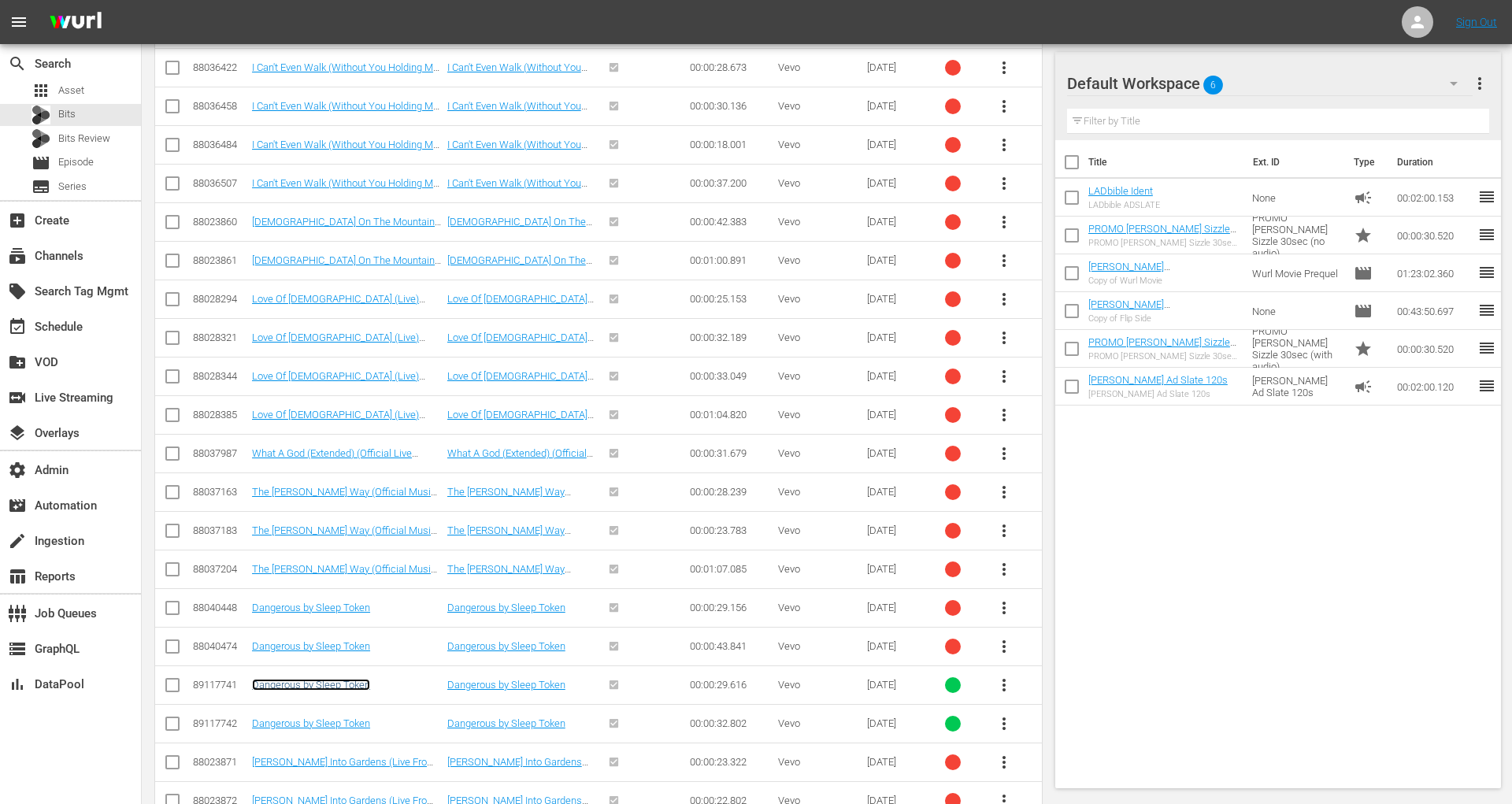
scroll to position [0, 0]
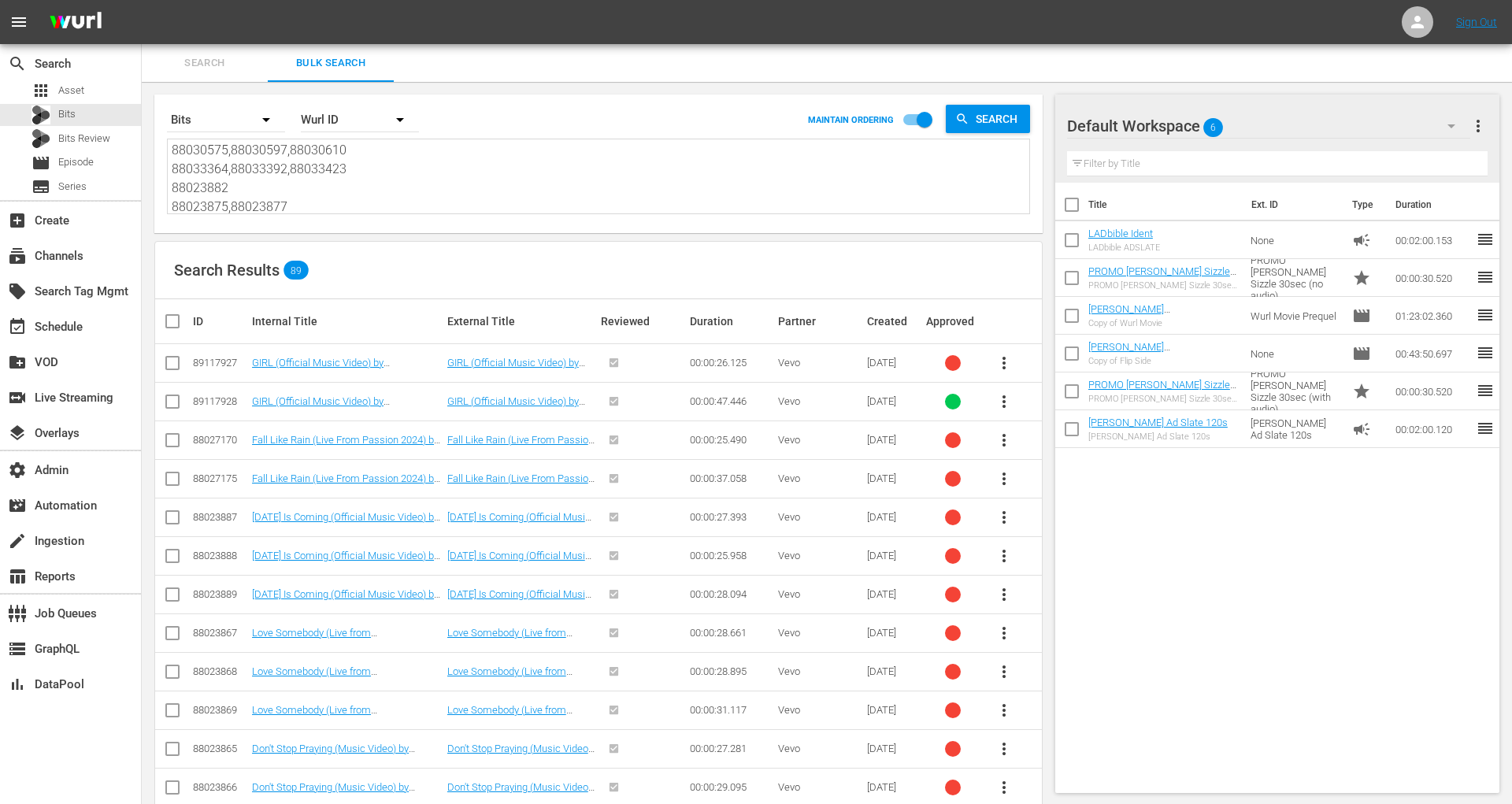
click at [323, 180] on textarea "89117927,89117928 88027170,88027175 88023887,88023888,88023889 88023867,8802386…" at bounding box center [601, 178] width 858 height 72
paste textarea "148081958"
type textarea "148081958"
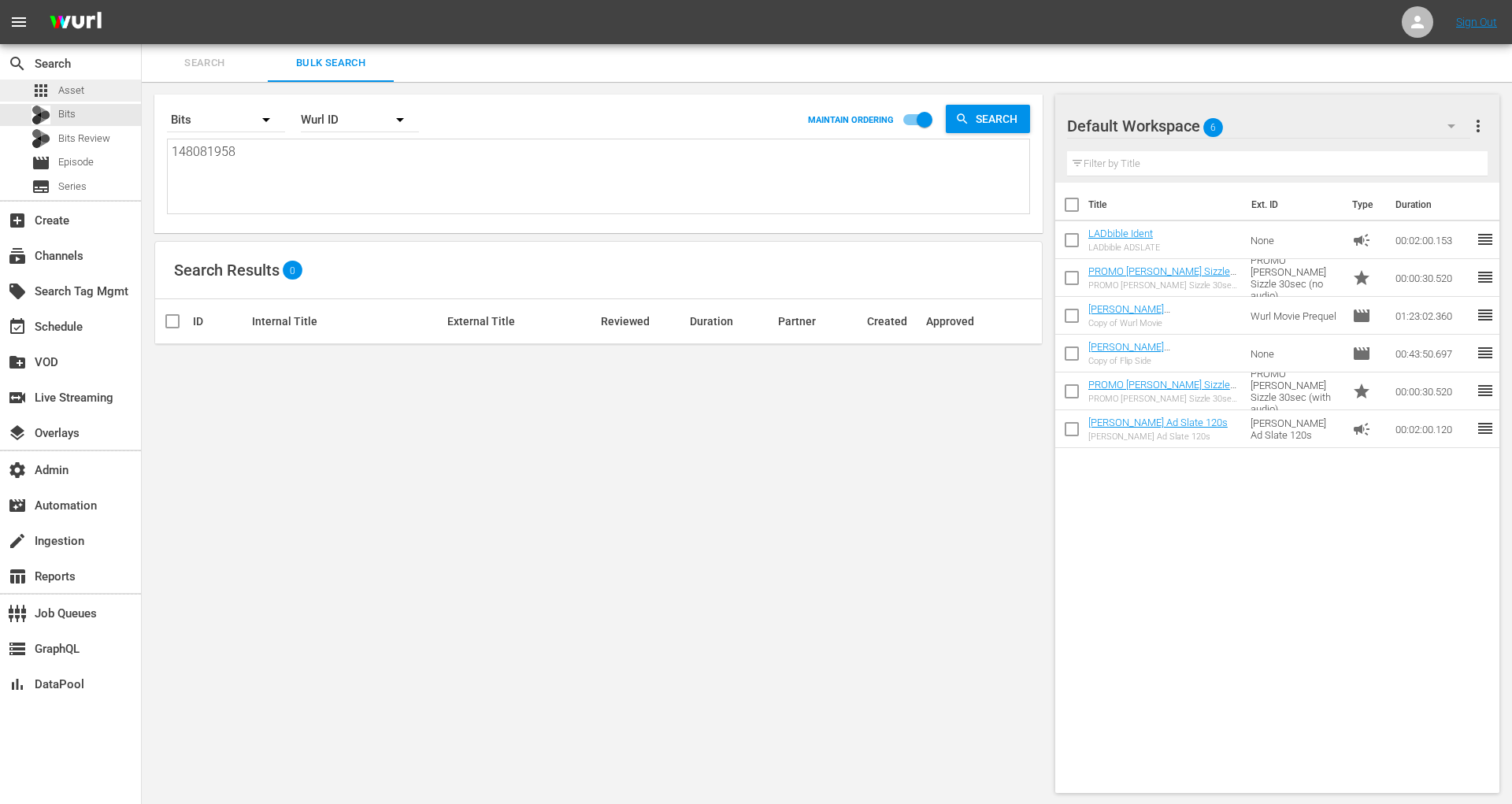
type textarea "148081958"
click at [78, 90] on span "Asset" at bounding box center [71, 90] width 26 height 16
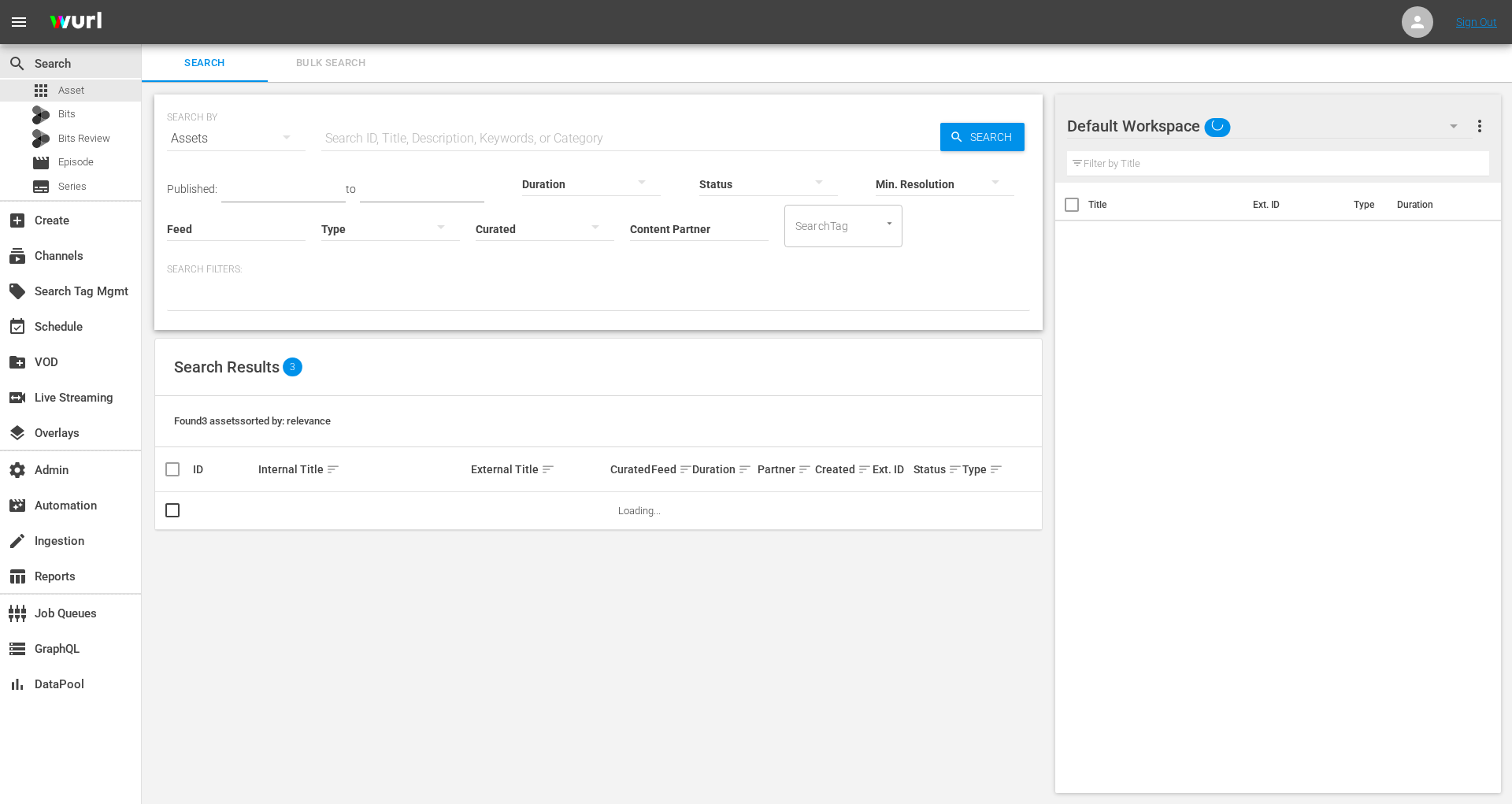
click at [361, 140] on input "text" at bounding box center [630, 138] width 619 height 38
paste input "148081958"
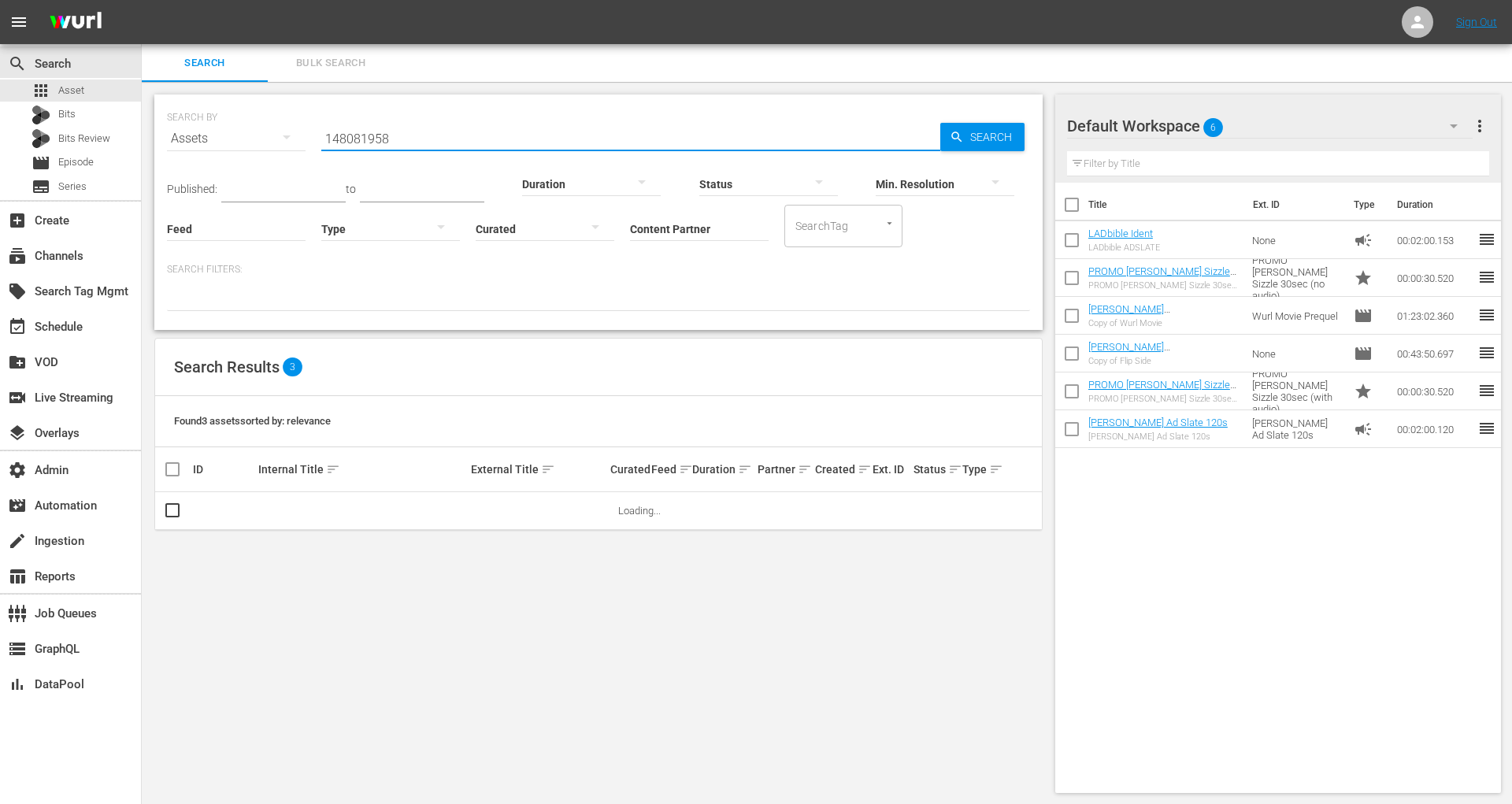
type input "148081958"
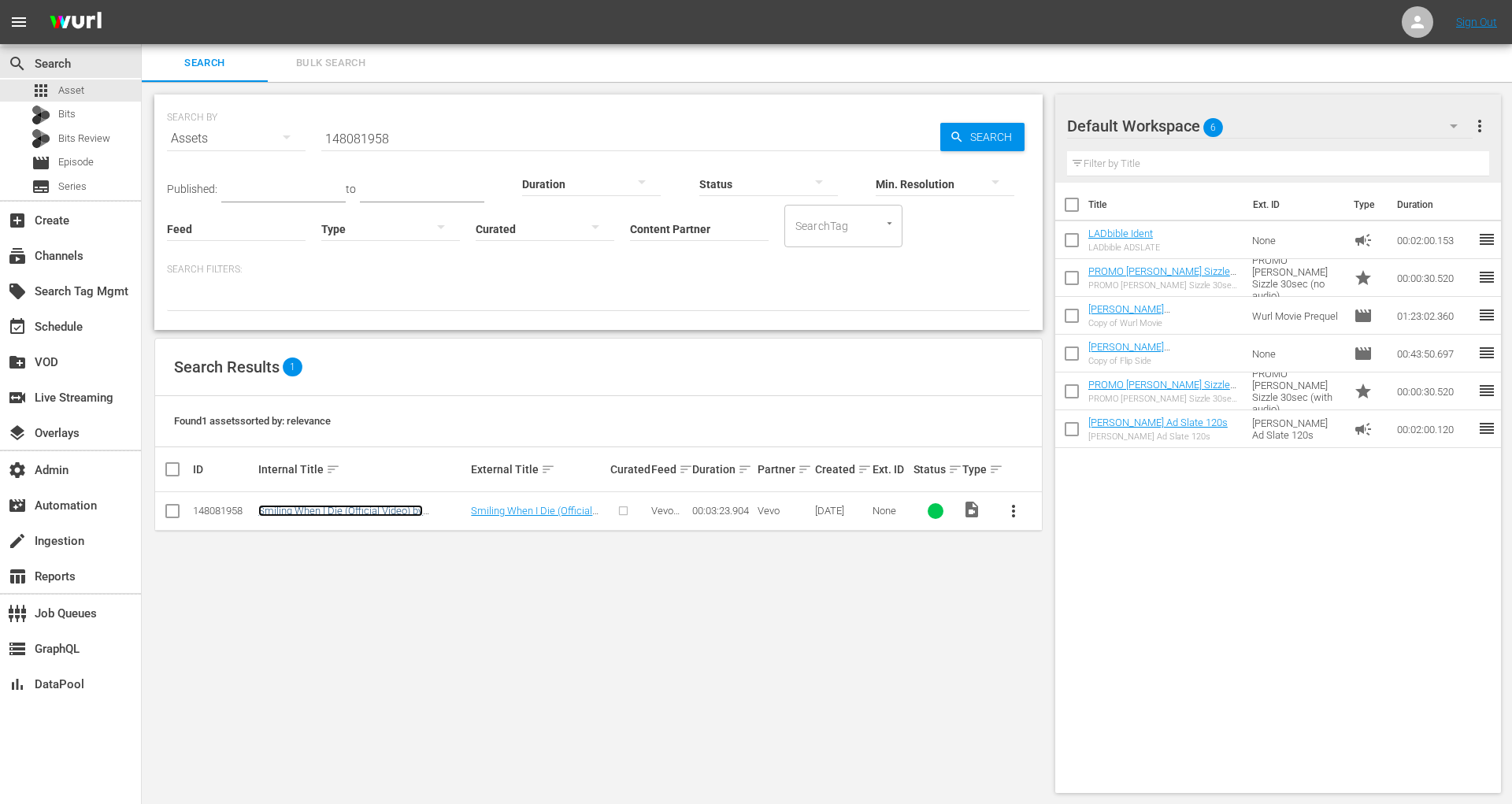
click at [351, 509] on link "Smiling When I Die (Official Video) by Sasha Alex Sloan" at bounding box center [341, 516] width 165 height 23
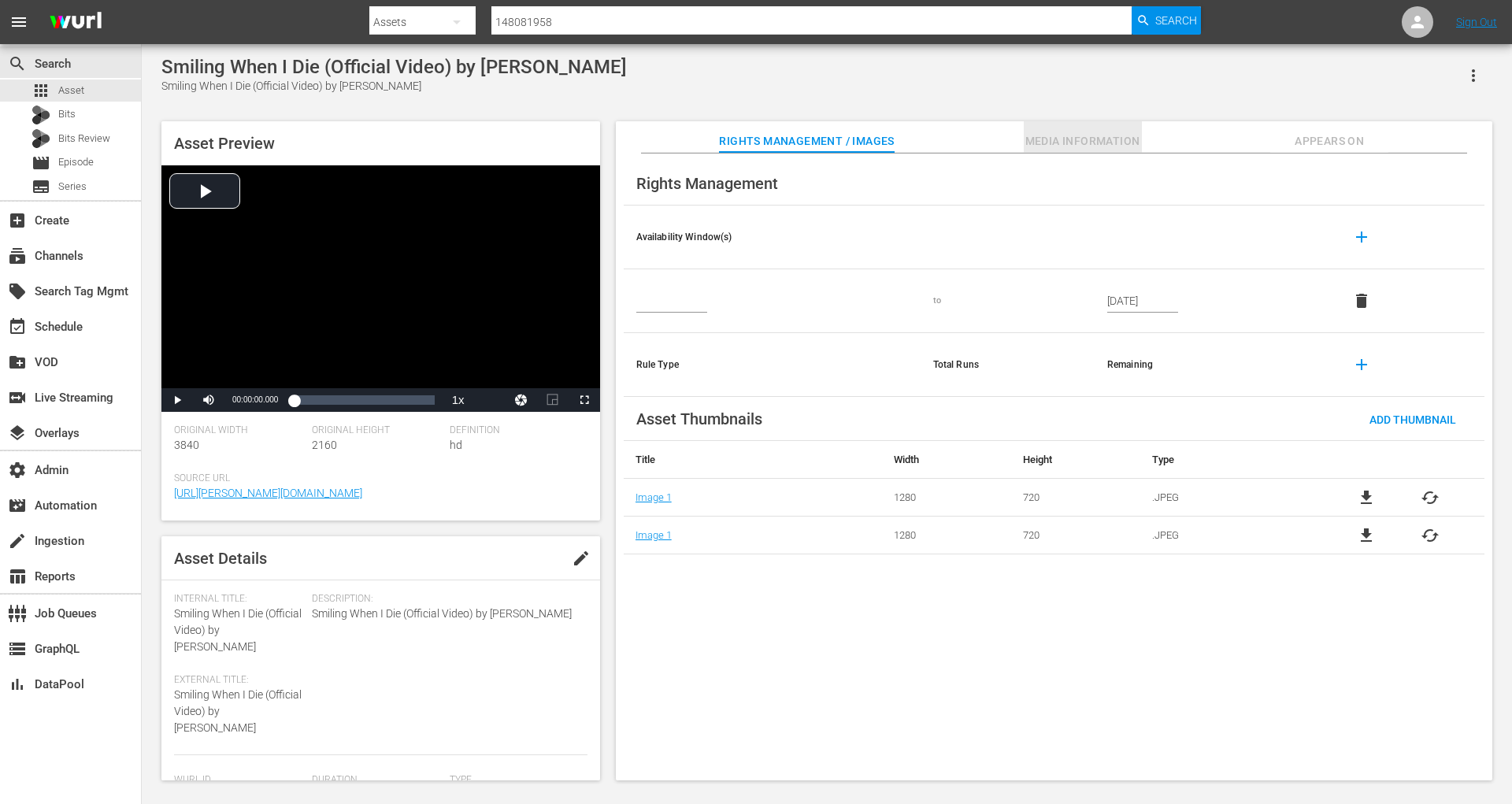
click at [1128, 132] on span "Media Information" at bounding box center [1083, 141] width 118 height 19
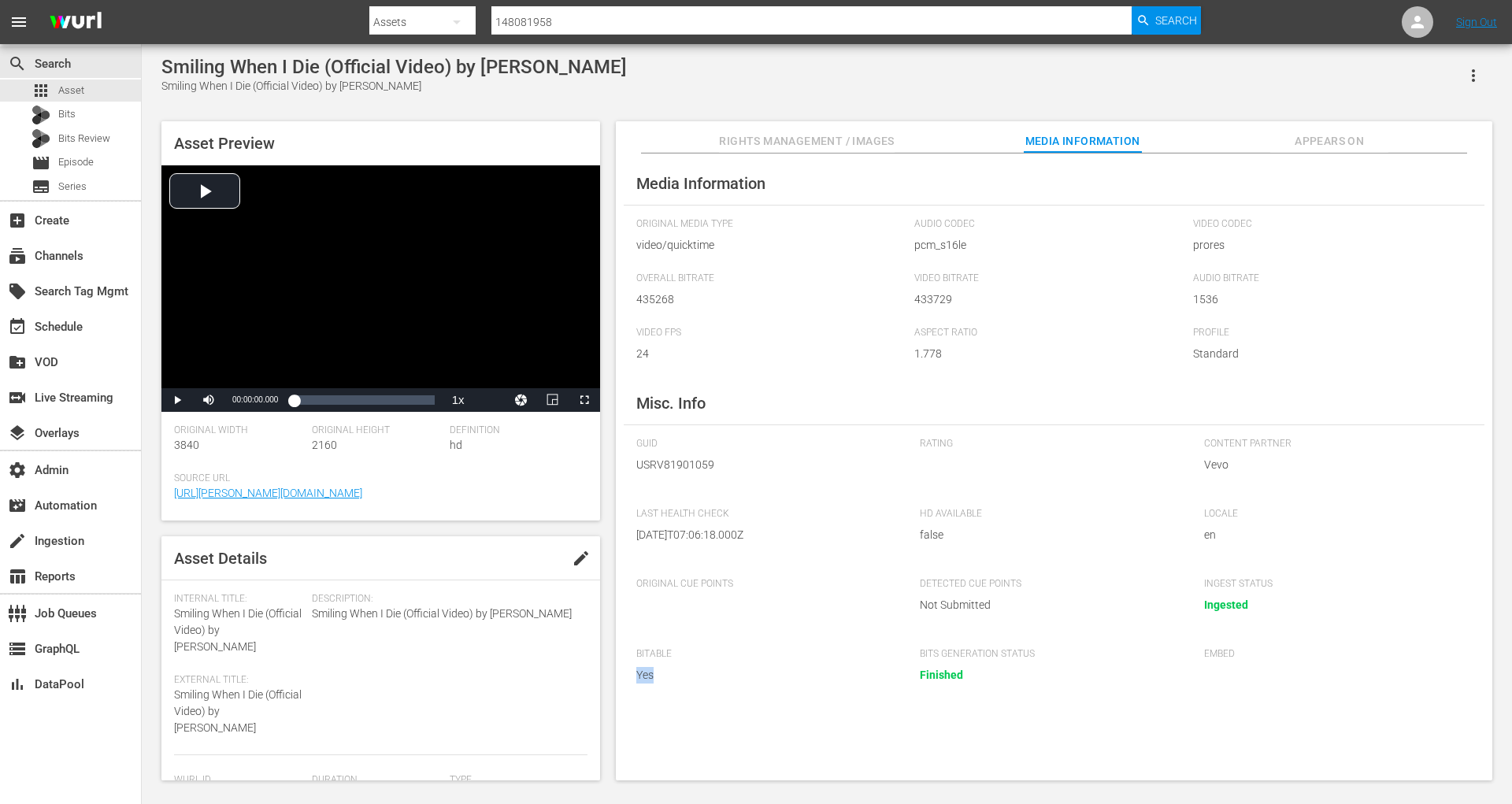
drag, startPoint x: 640, startPoint y: 662, endPoint x: 640, endPoint y: 689, distance: 27.0
click at [640, 689] on div "Bitable Yes" at bounding box center [770, 675] width 268 height 54
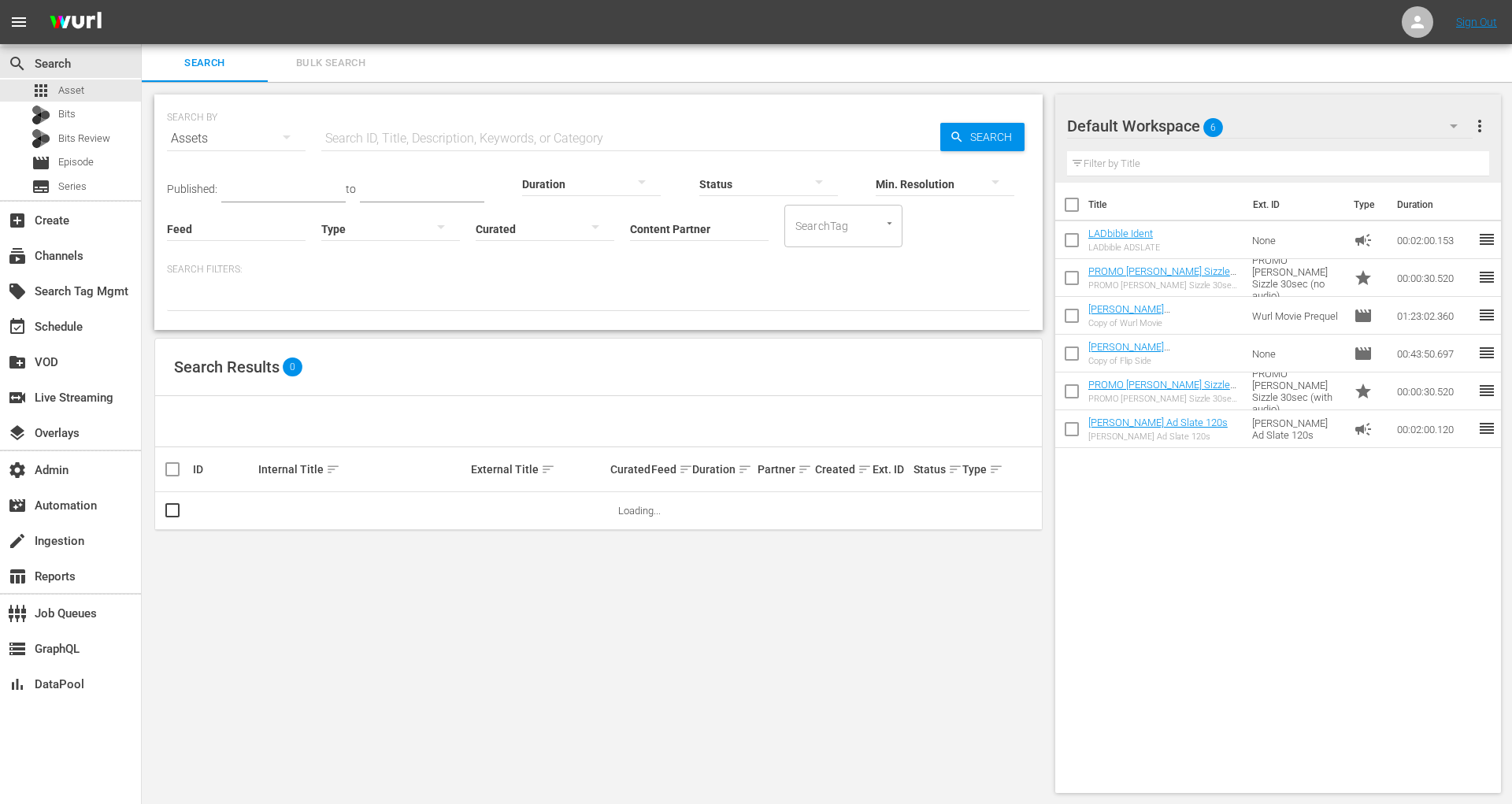
click at [350, 73] on button "Bulk Search" at bounding box center [331, 63] width 126 height 38
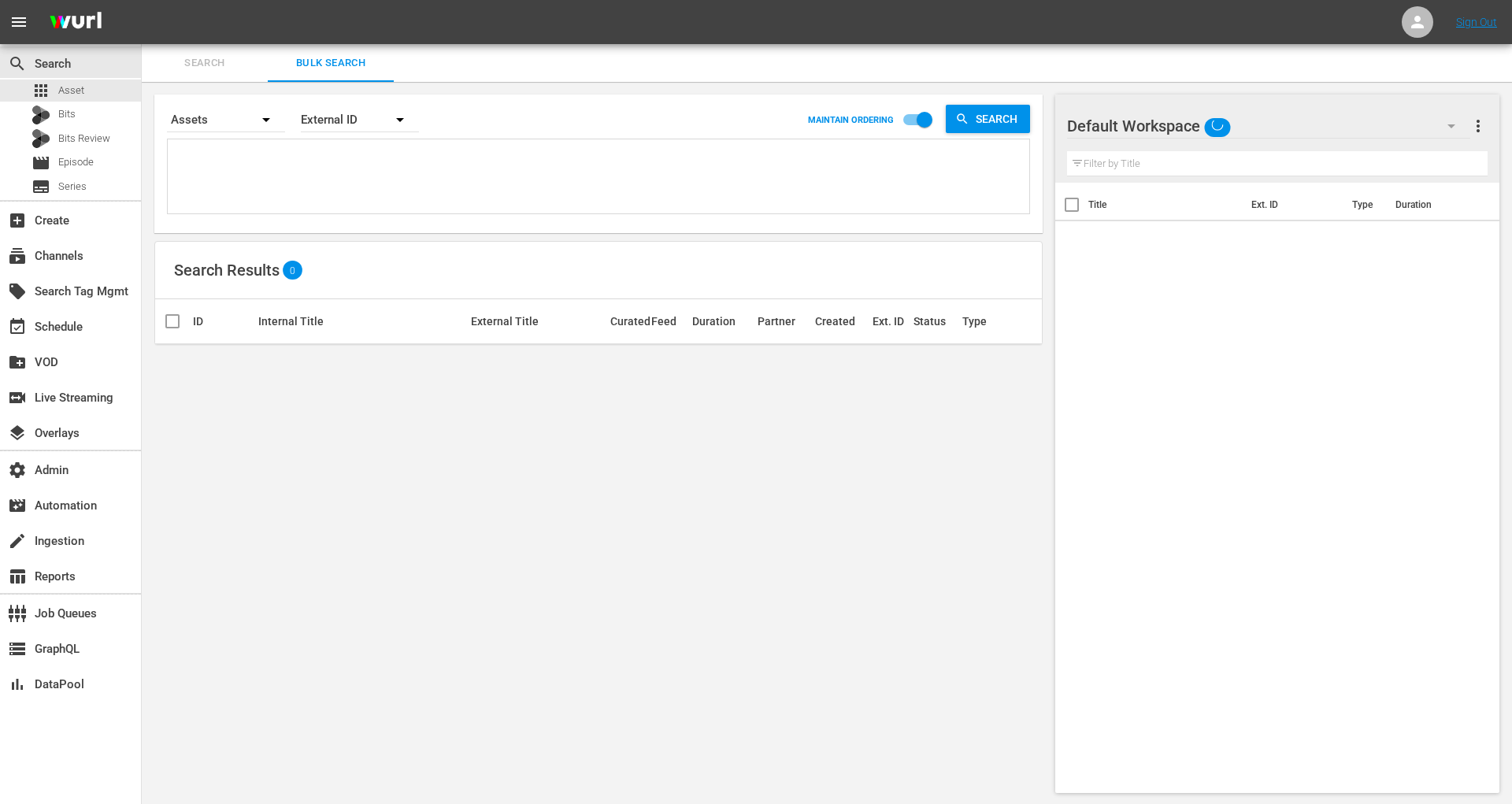
click at [331, 138] on div "External ID" at bounding box center [360, 119] width 118 height 44
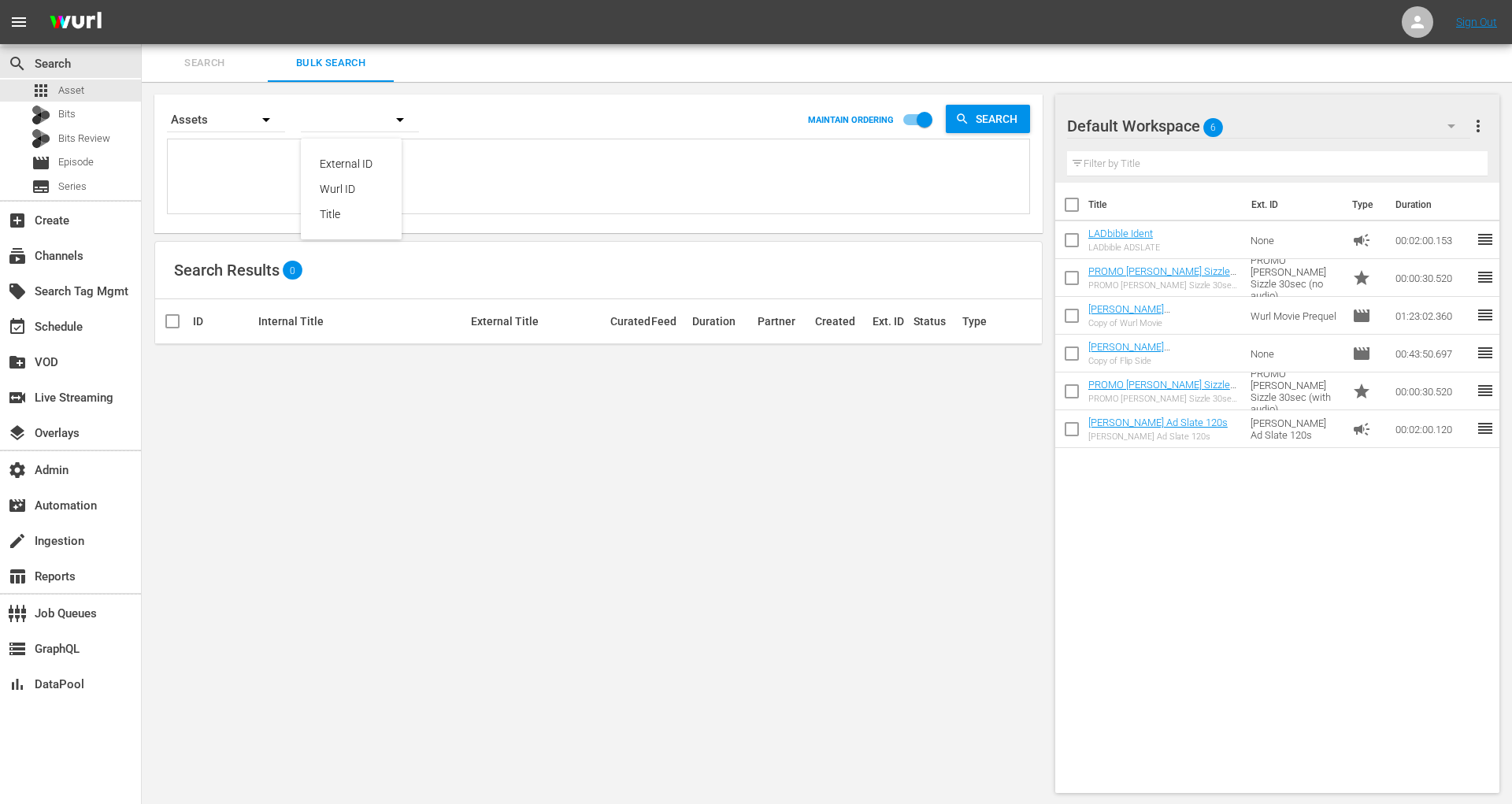
click at [255, 152] on div "External ID Wurl ID Title" at bounding box center [756, 402] width 1512 height 804
click at [257, 174] on div "External ID Wurl ID Title" at bounding box center [756, 402] width 1512 height 804
click at [303, 178] on textarea at bounding box center [601, 179] width 858 height 72
paste textarea "188269441 188931920 188931974"
type textarea "188269441 188931920 188931974"
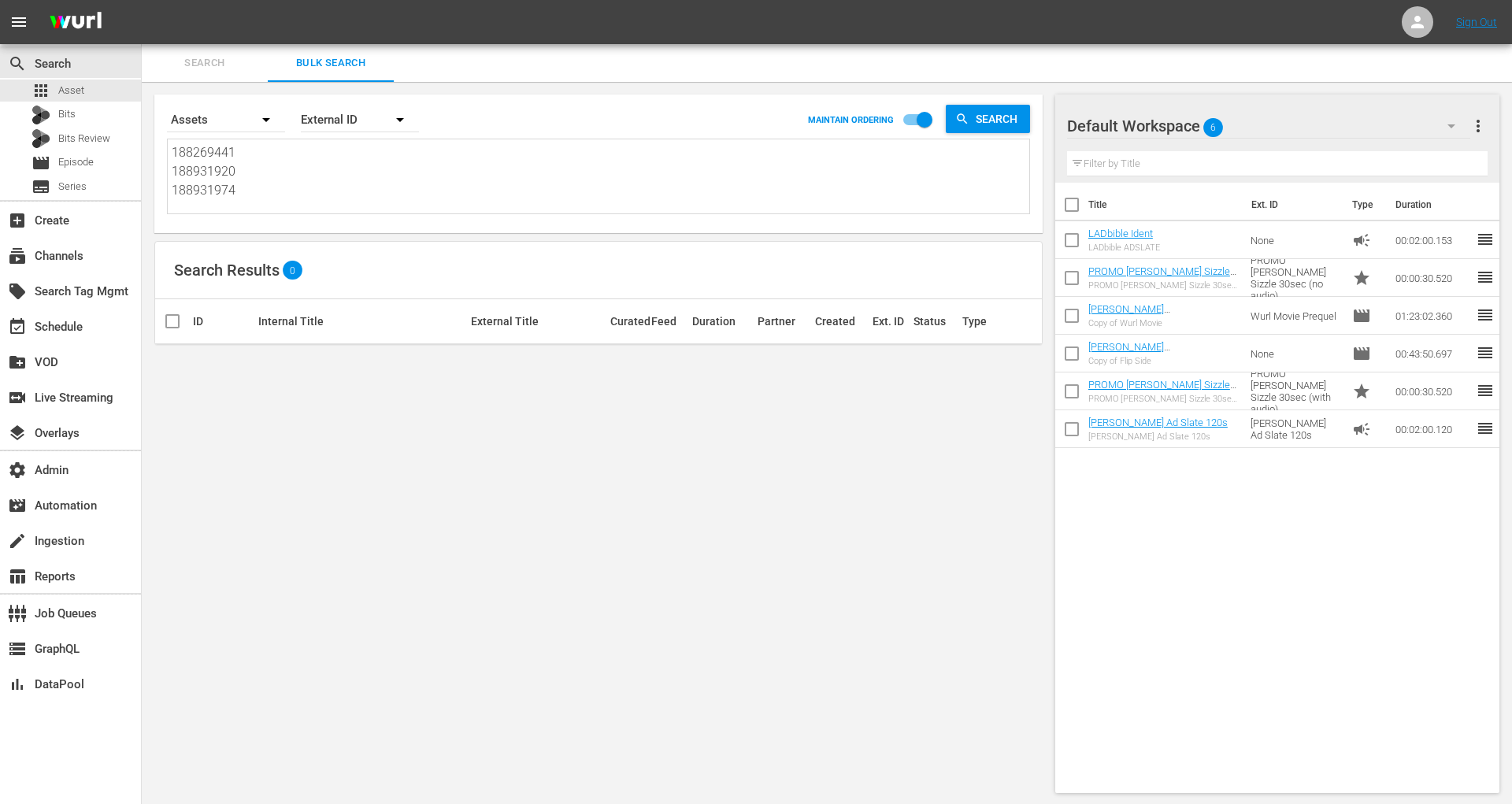
type textarea "188269441 188931920 188931974"
click at [363, 116] on div "External ID" at bounding box center [360, 119] width 118 height 44
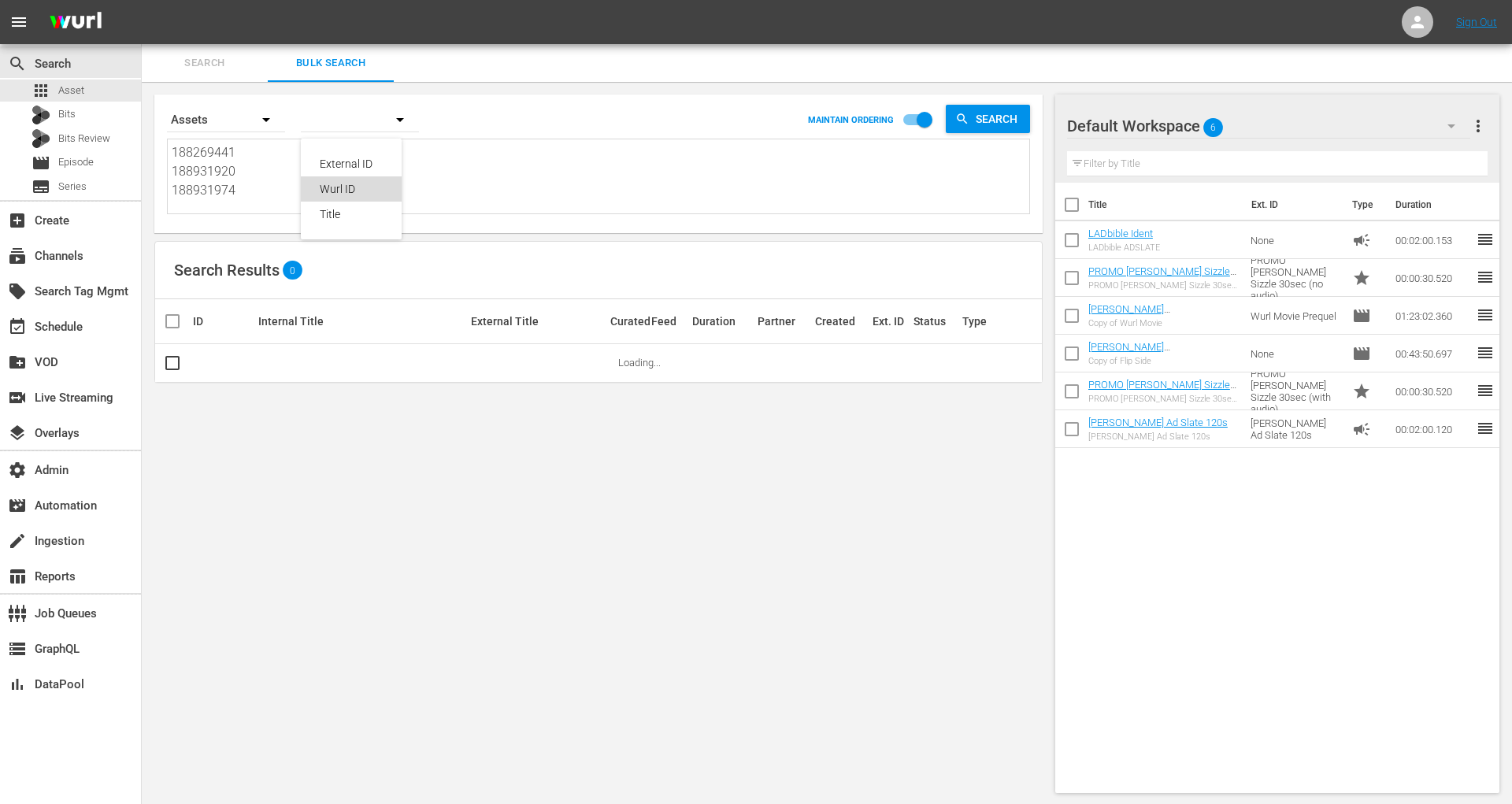
click at [365, 191] on div "Wurl ID" at bounding box center [351, 189] width 63 height 25
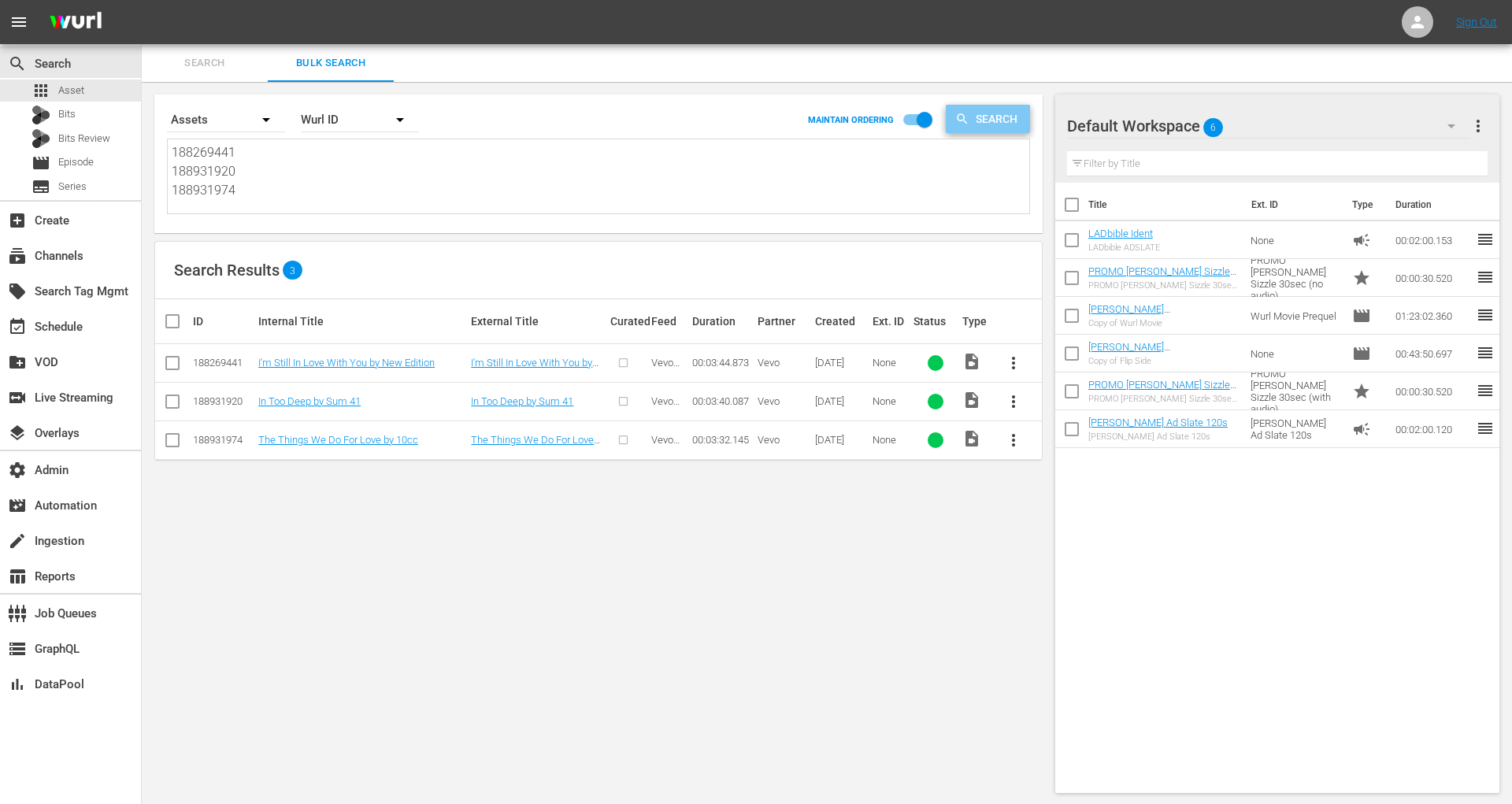
click at [994, 114] on span "Search" at bounding box center [999, 119] width 61 height 28
click at [339, 362] on link "I'm Still In Love With You by New Edition" at bounding box center [346, 362] width 177 height 12
click at [325, 400] on link "In Too Deep by Sum 41" at bounding box center [309, 401] width 103 height 12
click at [325, 445] on td "The Things We Do For Love by 10cc" at bounding box center [362, 440] width 212 height 39
click at [325, 431] on td "The Things We Do For Love by 10cc" at bounding box center [362, 440] width 212 height 39
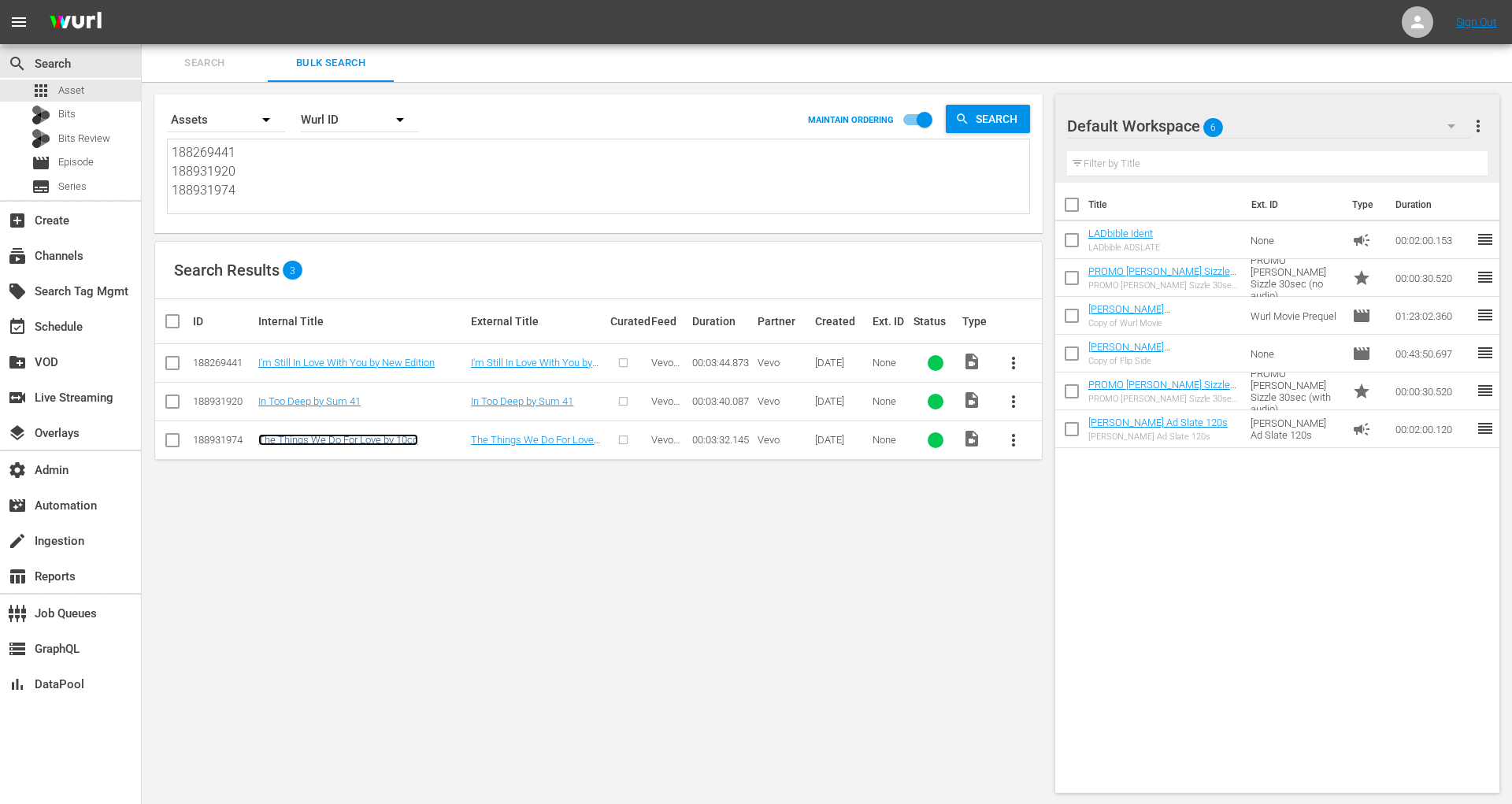
click at [383, 438] on link "The Things We Do For Love by 10cc" at bounding box center [338, 440] width 160 height 12
click at [261, 199] on textarea "188269441 188931920 188931974" at bounding box center [601, 179] width 858 height 72
paste textarea "7329831 189122987 189026973 189066471 187329843 189093923 189093922 189093926 1…"
type textarea "187329831 189122987 189026973 189066471 187329843 189093923 189093922 189093926…"
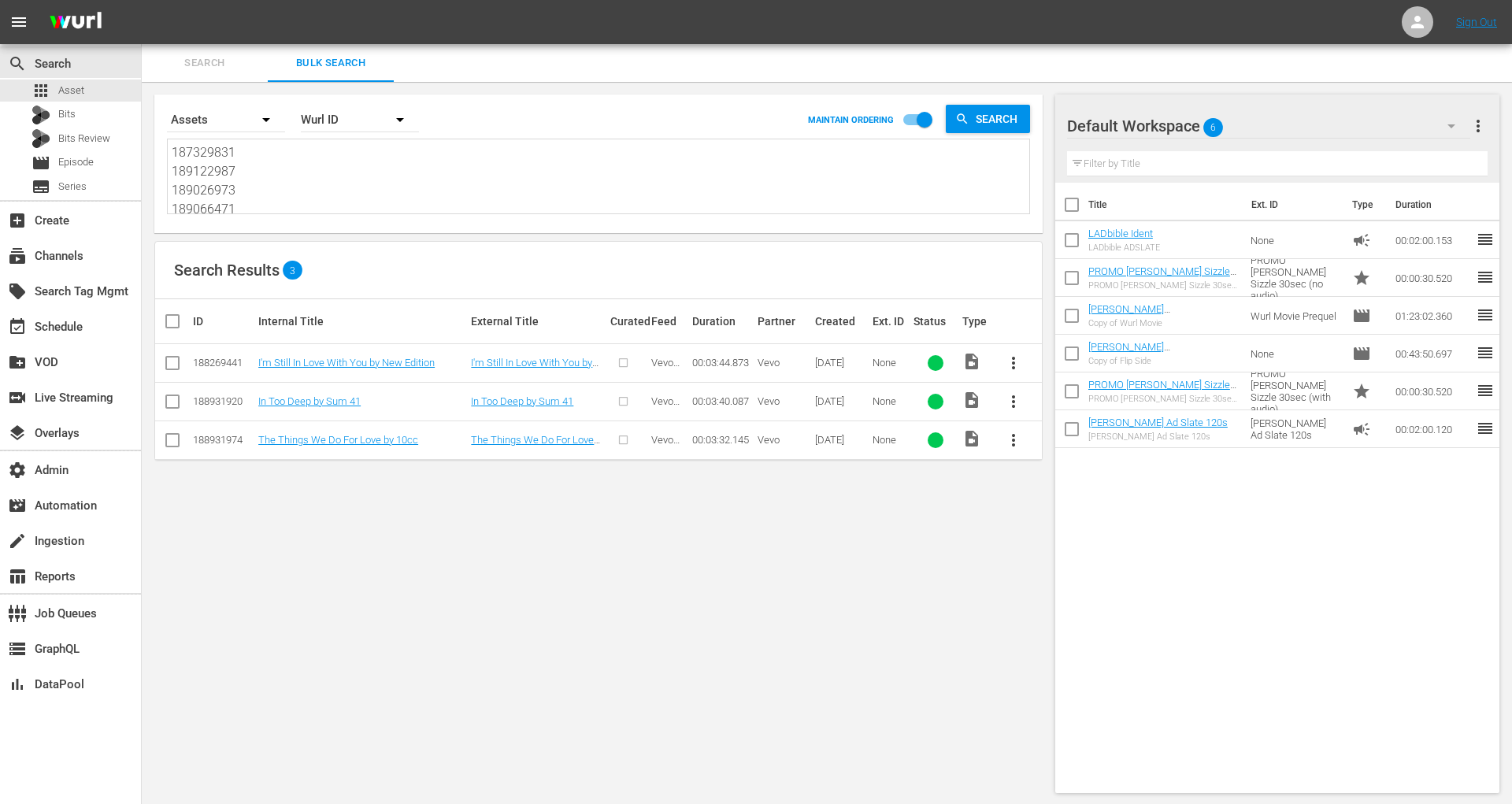
scroll to position [1, 0]
type textarea "187329831 189122987 189026973 189066471 187329843 189093923 189093922 189093926…"
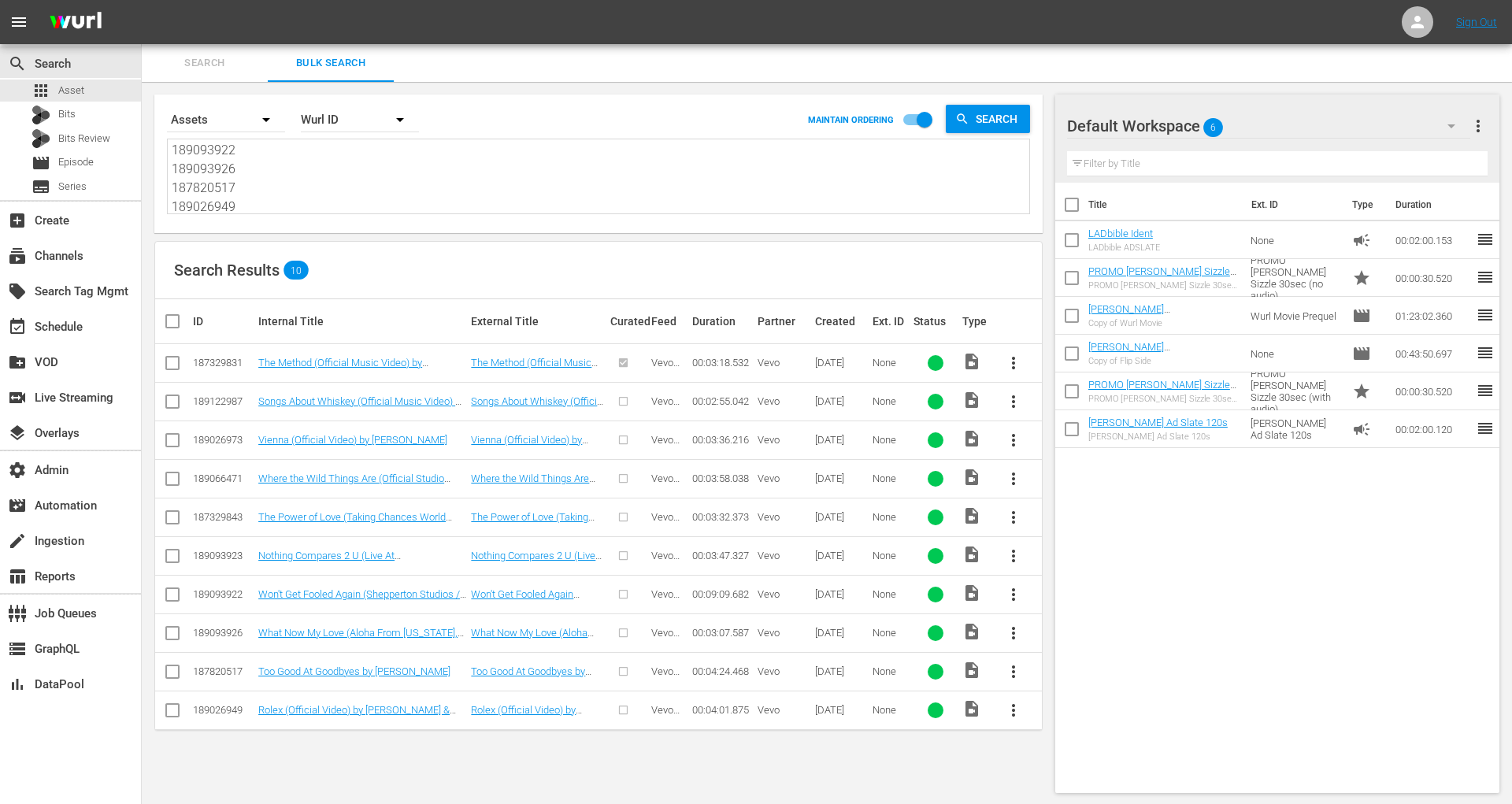
type textarea "187329831 189122987 189026973 189066471 187329843 189093923 189093922 189093926…"
click at [170, 319] on input "checkbox" at bounding box center [178, 320] width 31 height 19
checkbox input "true"
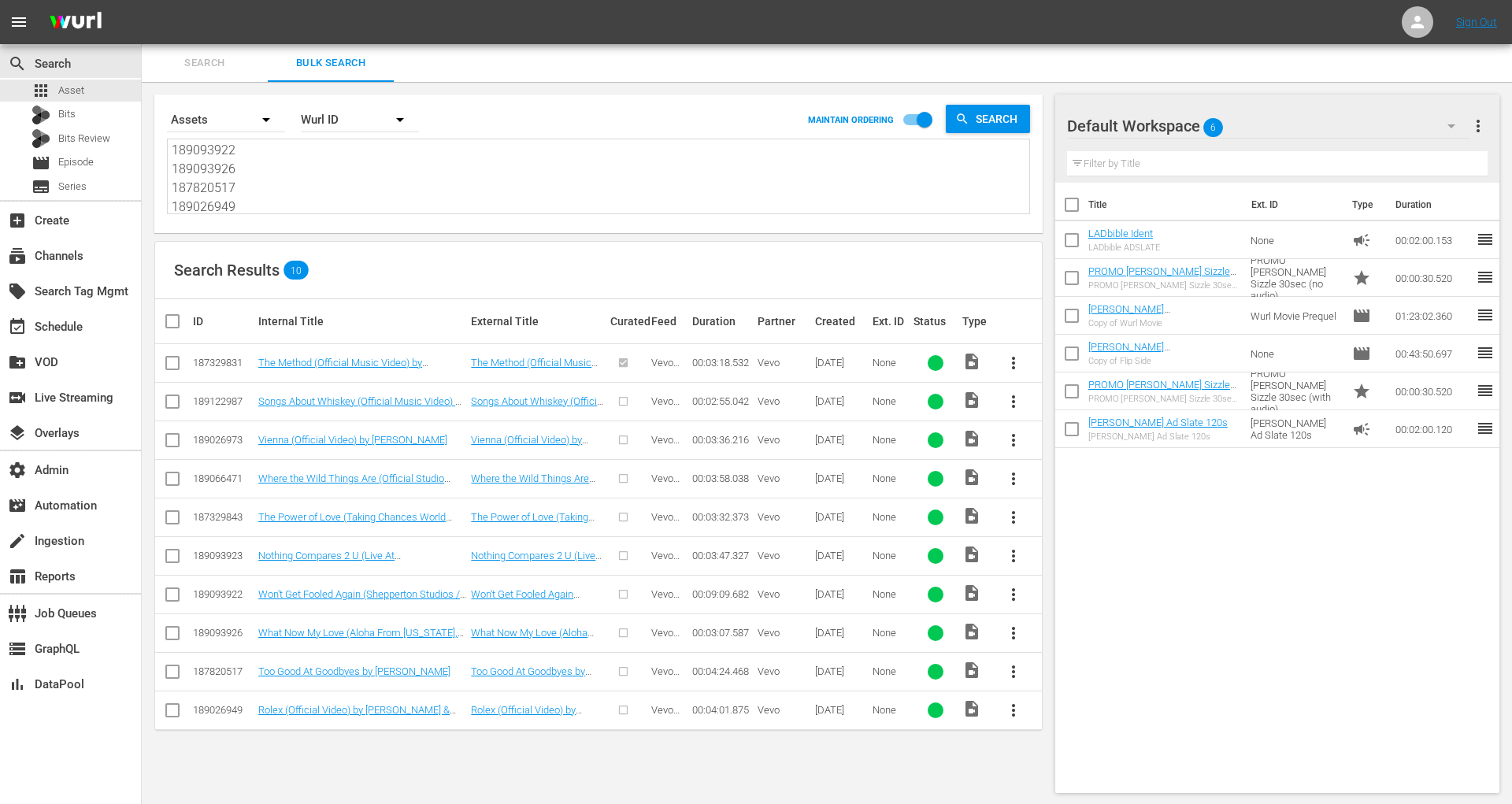
checkbox input "true"
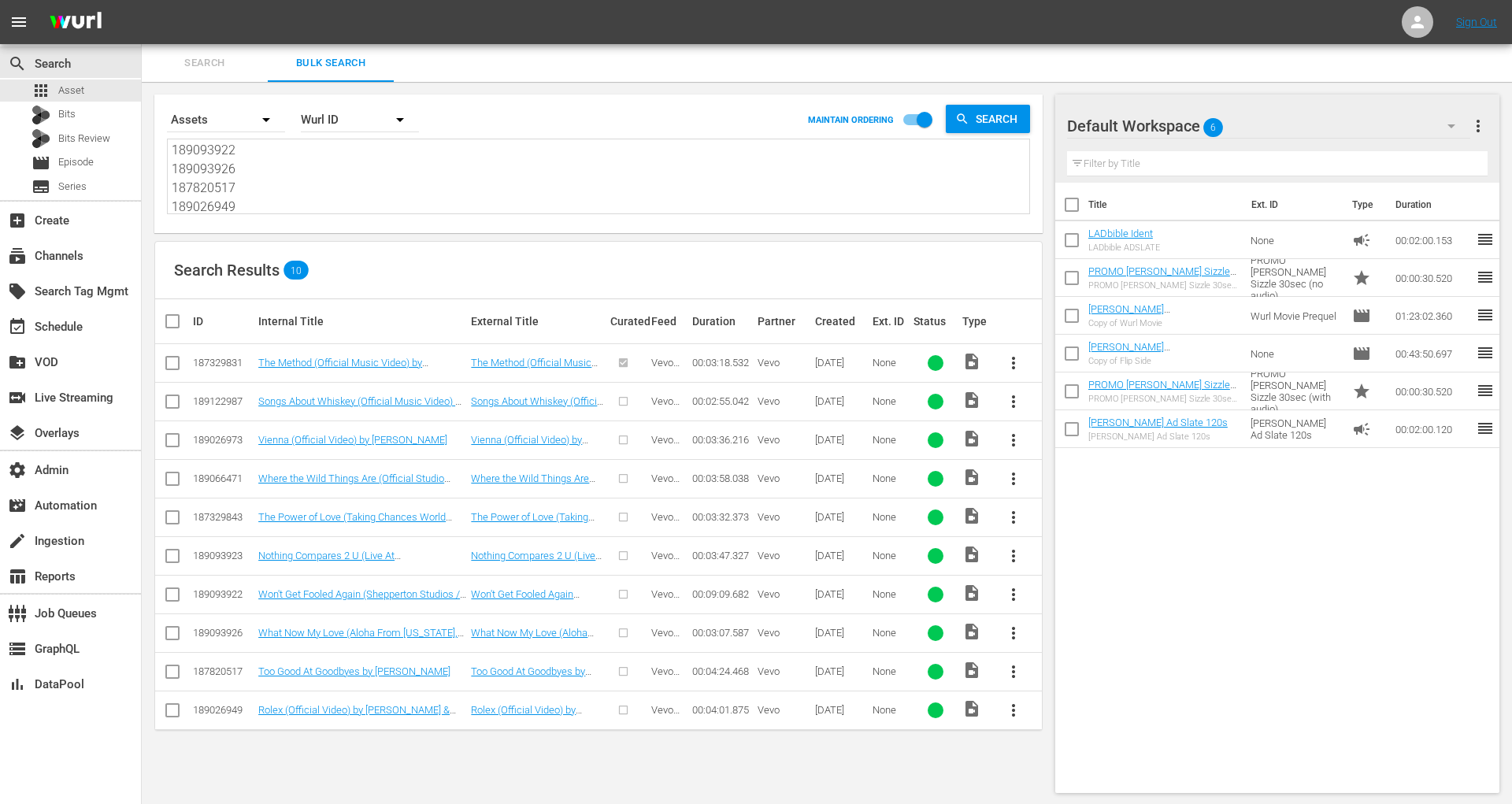
checkbox input "true"
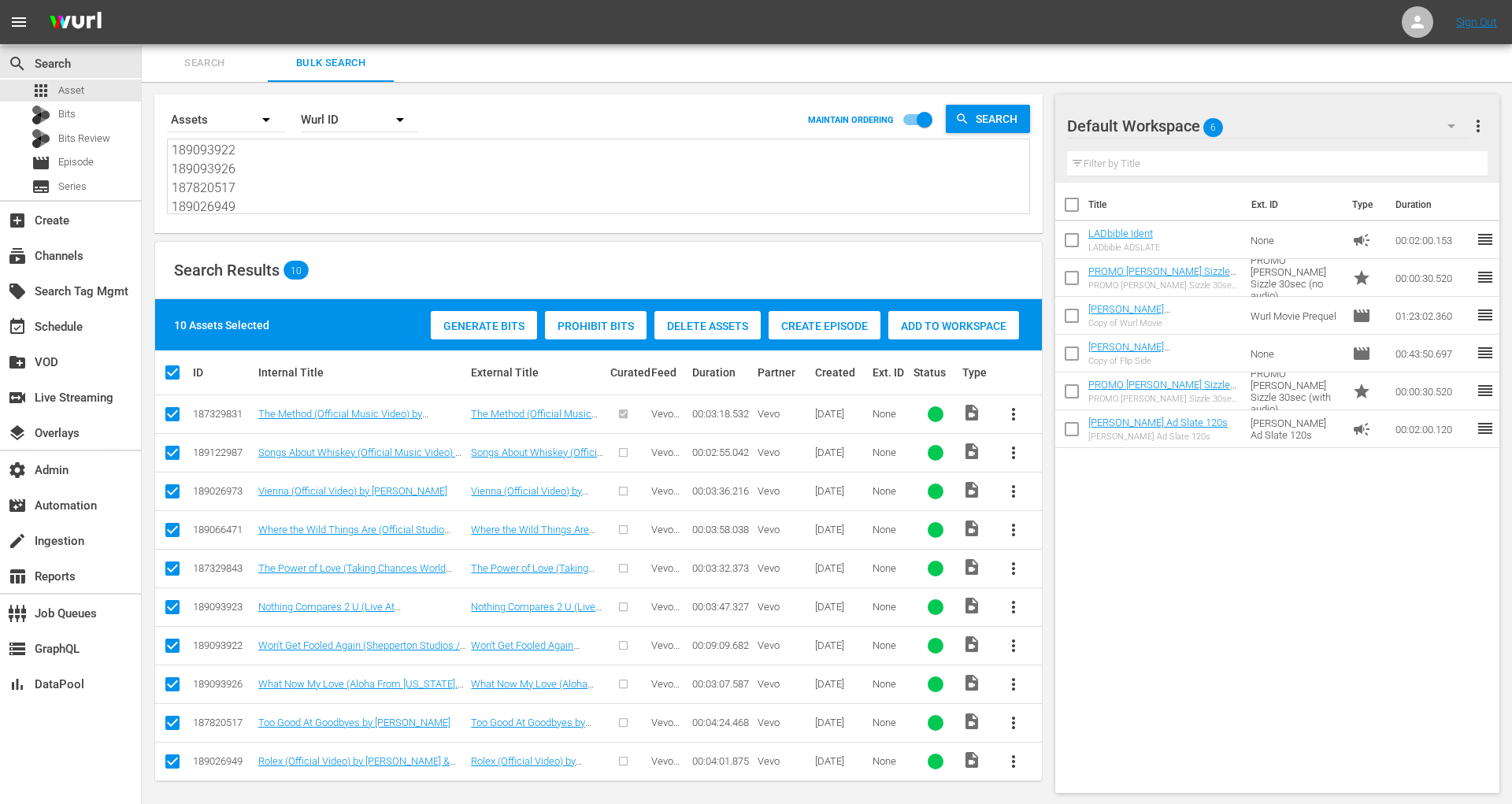
click at [460, 324] on span "Generate Bits" at bounding box center [484, 326] width 107 height 13
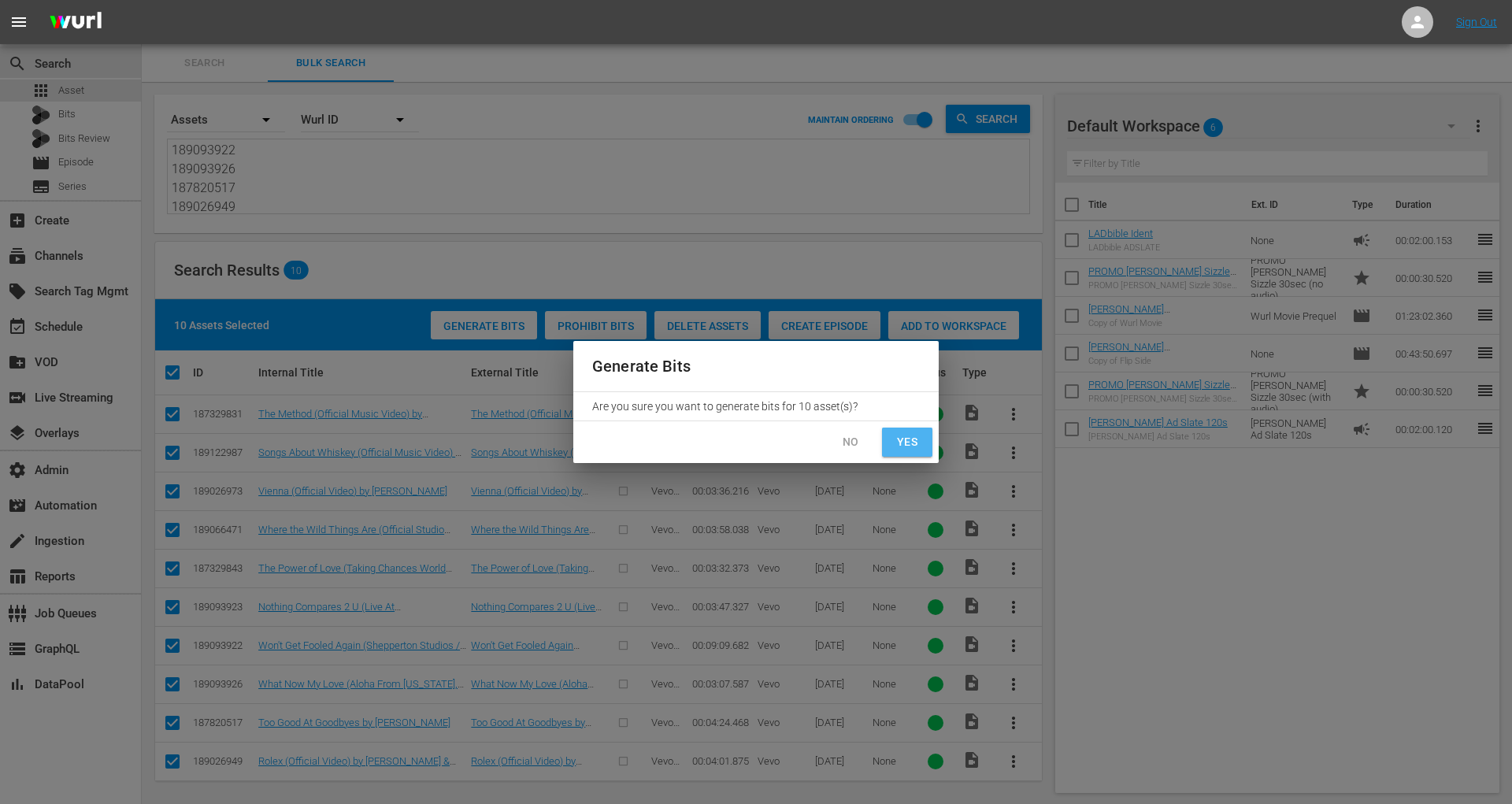
click at [911, 446] on span "Yes" at bounding box center [907, 442] width 25 height 19
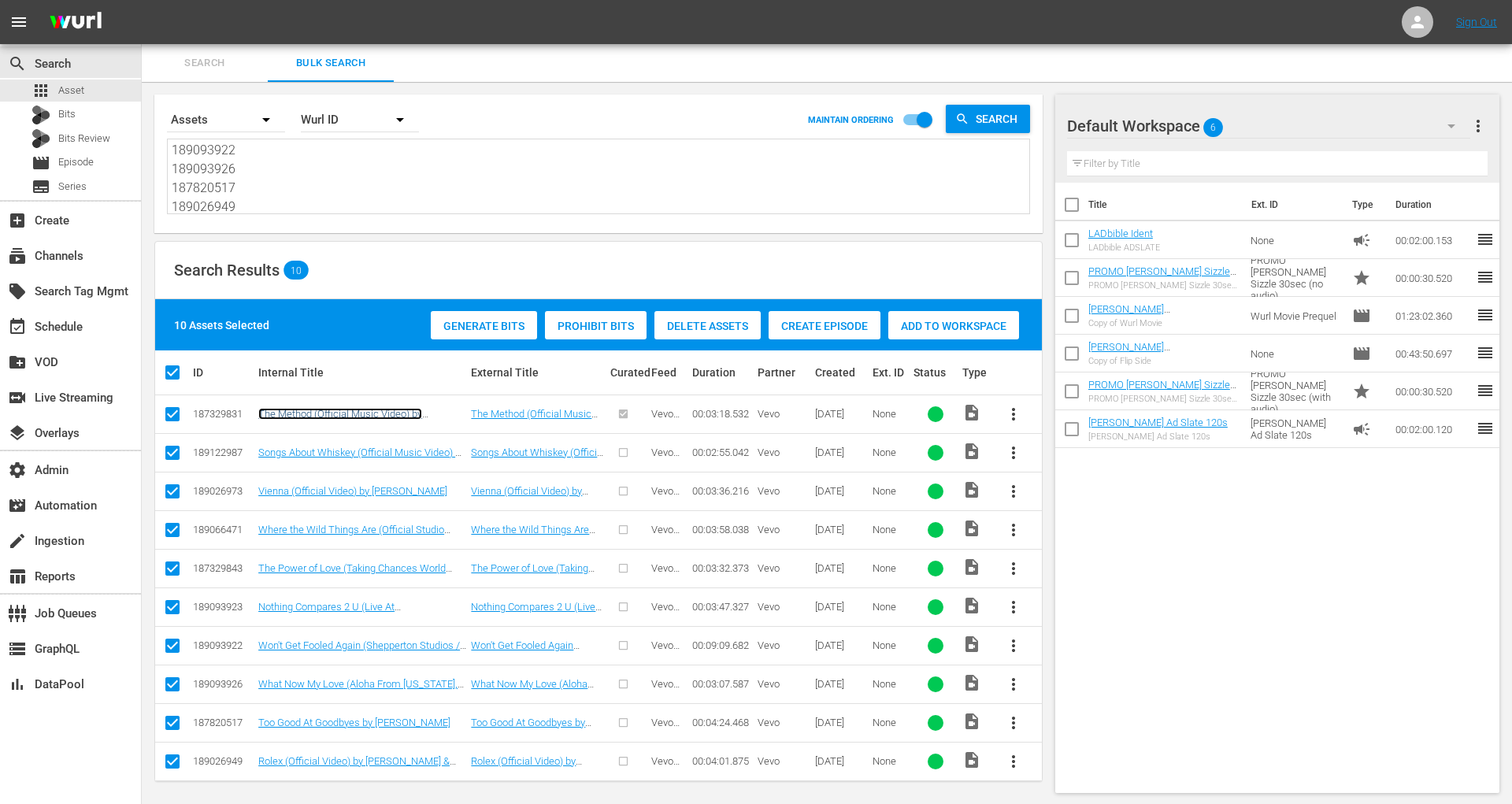
click at [443, 413] on link "The Method (Official Music Video) by Lecrae, Miles Minnick and E-40" at bounding box center [357, 419] width 197 height 23
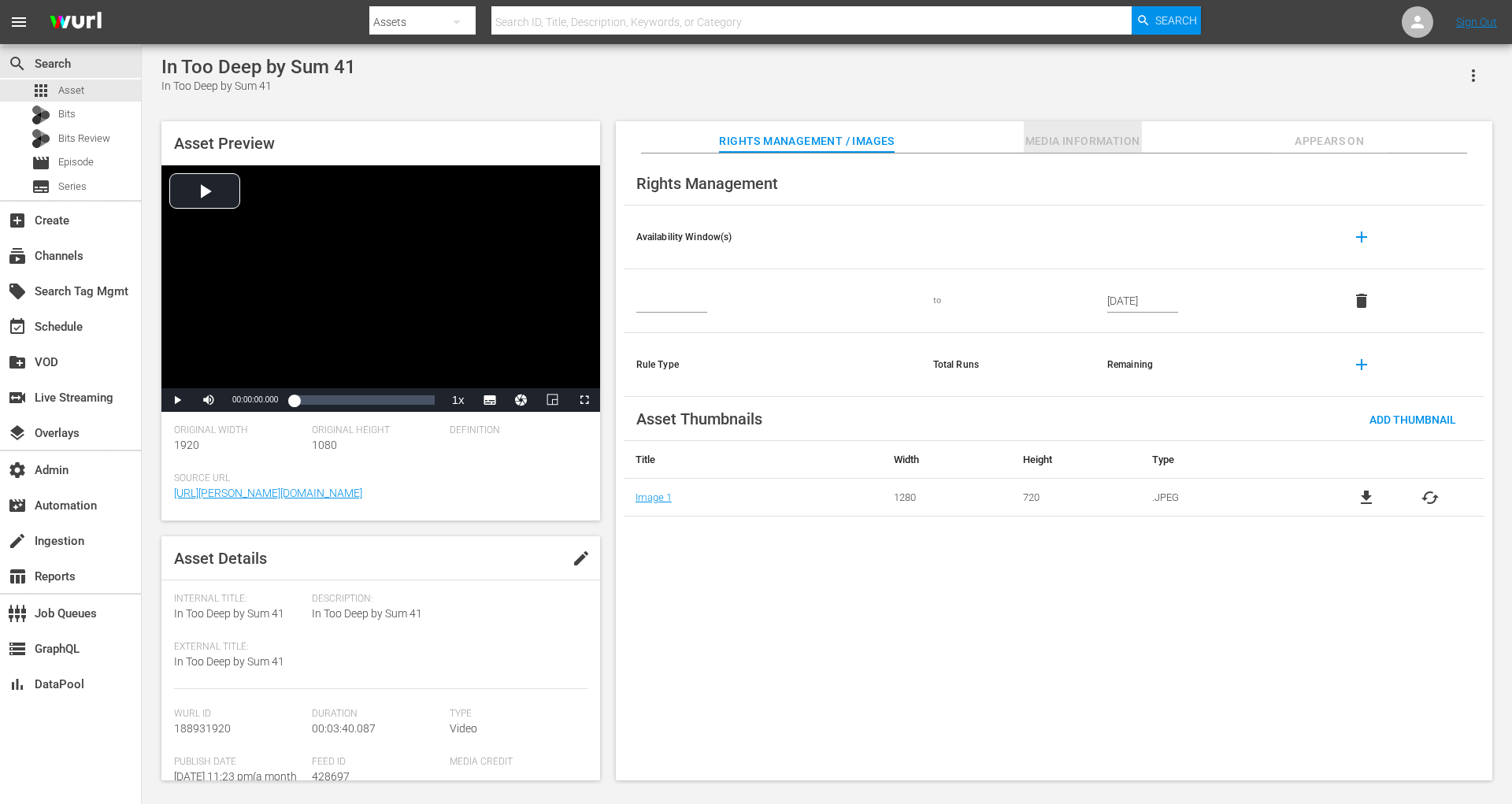
click at [1113, 146] on span "Media Information" at bounding box center [1083, 141] width 118 height 19
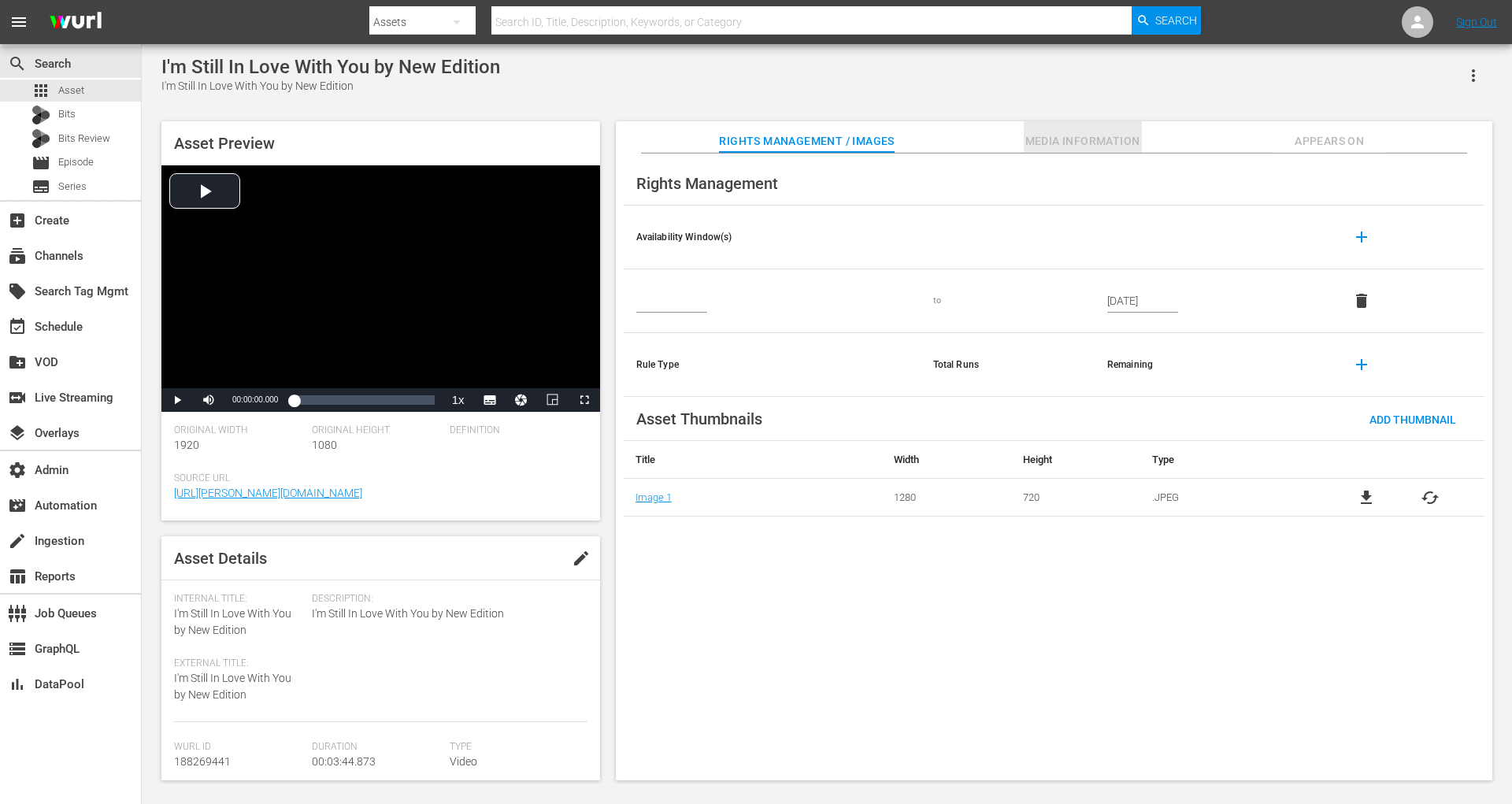
click at [1074, 133] on span "Media Information" at bounding box center [1083, 141] width 118 height 19
click at [1087, 144] on span "Media Information" at bounding box center [1083, 141] width 118 height 19
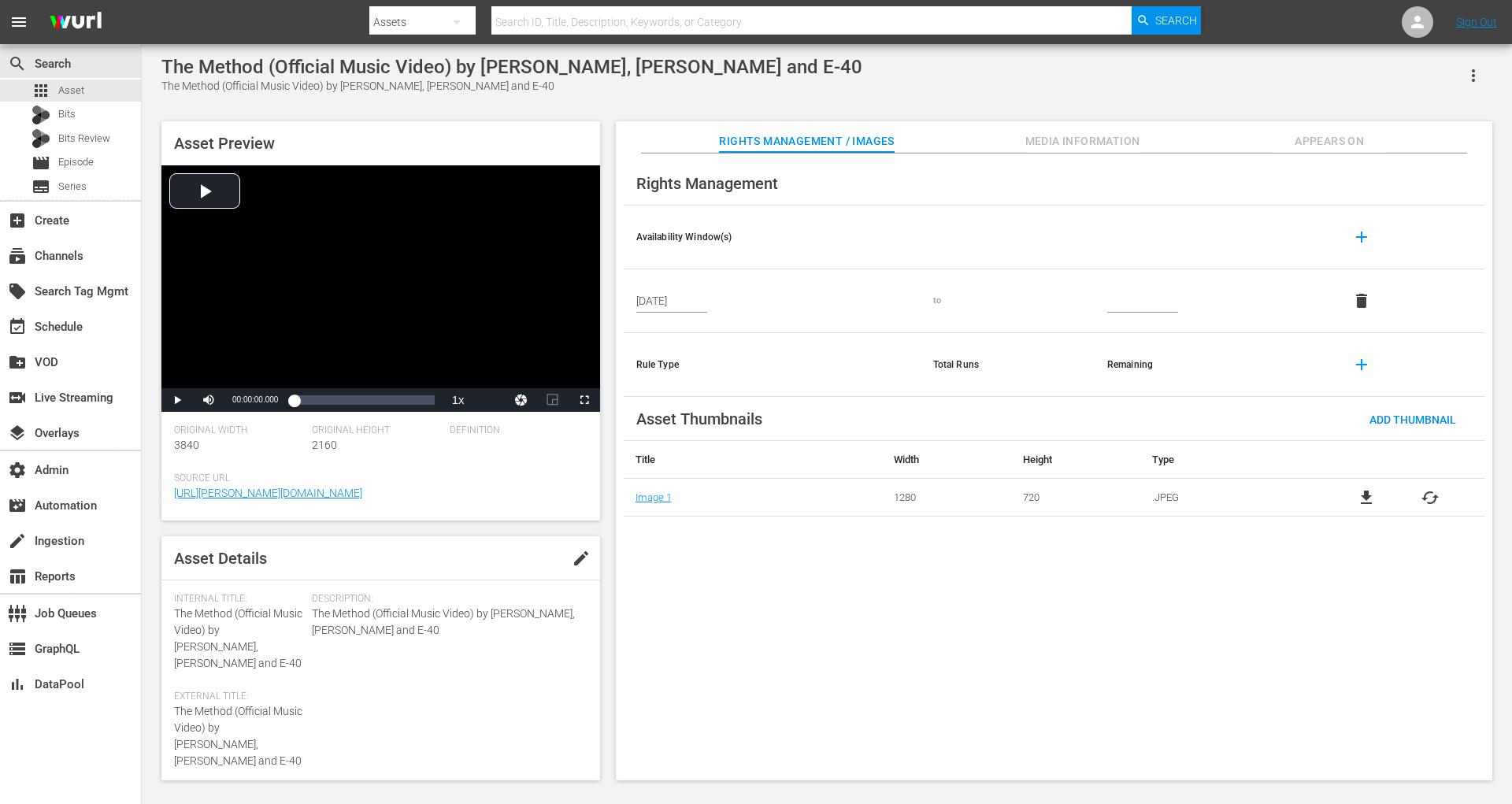
click at [1085, 132] on span "Media Information" at bounding box center [1083, 141] width 118 height 19
